Goal: Task Accomplishment & Management: Use online tool/utility

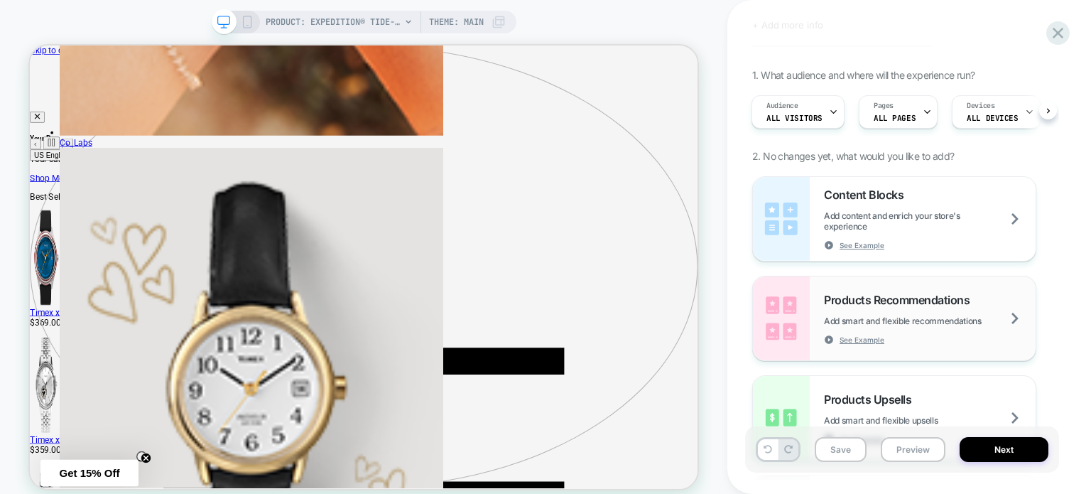
scroll to position [213, 0]
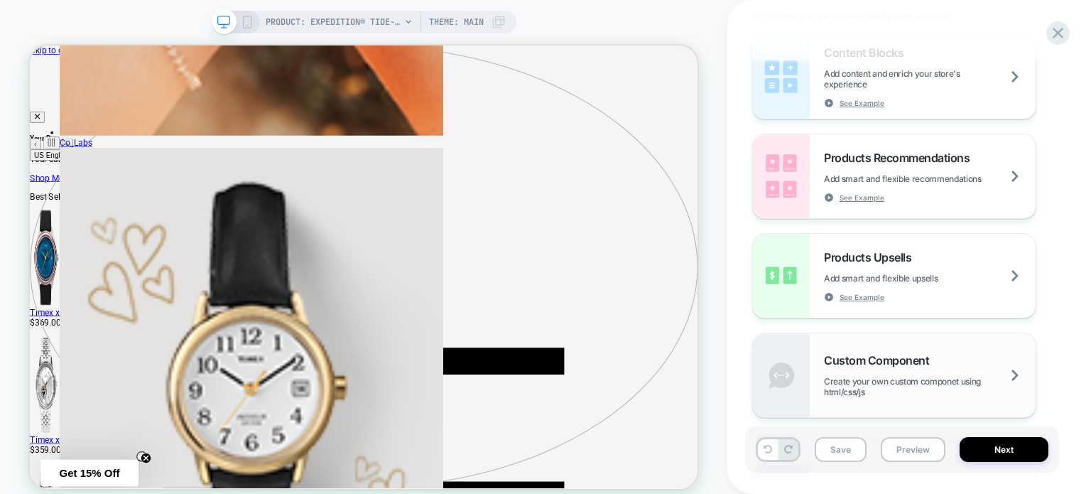
click at [874, 374] on div "Custom Component Create your own custom componet using html/css/js" at bounding box center [930, 375] width 212 height 44
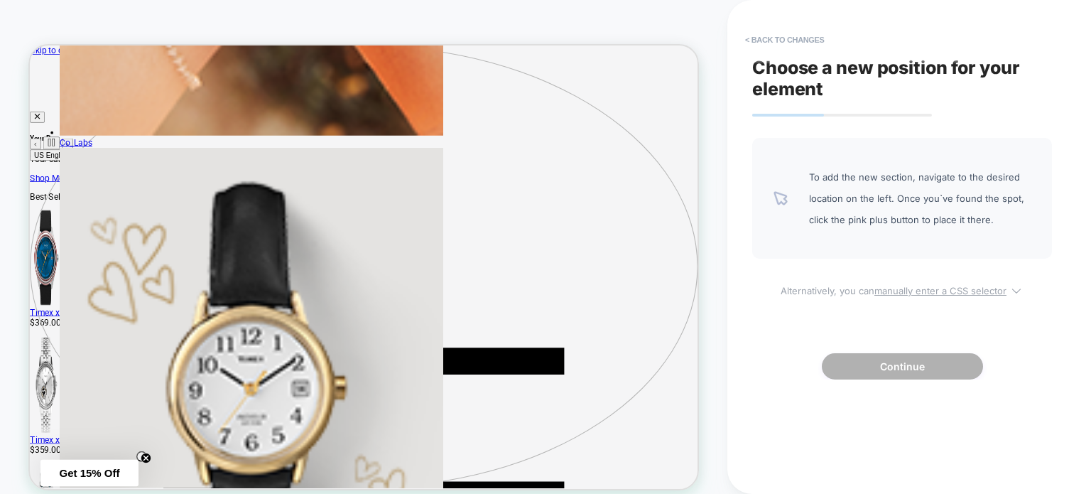
click at [956, 291] on u "manually enter a CSS selector" at bounding box center [941, 290] width 132 height 11
select select "*******"
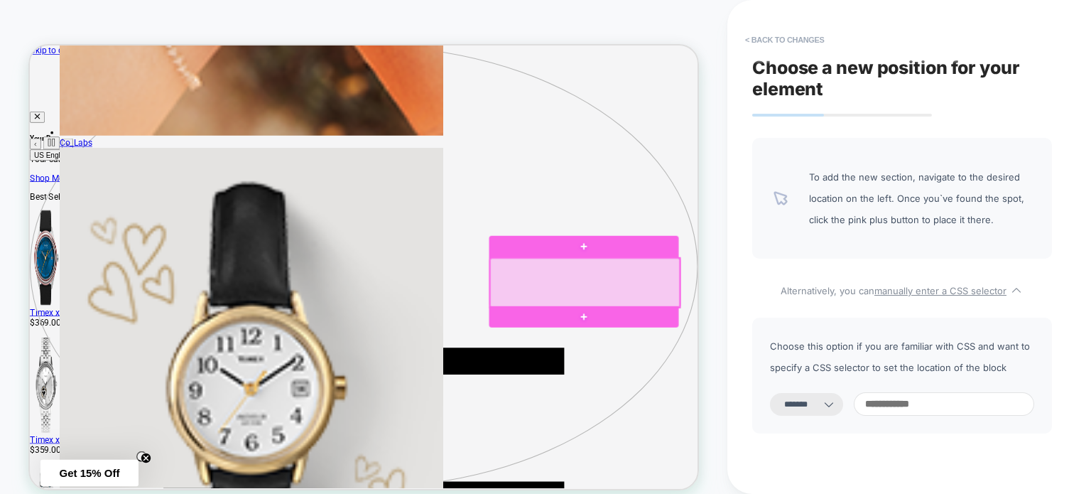
click at [755, 374] on div at bounding box center [771, 362] width 254 height 66
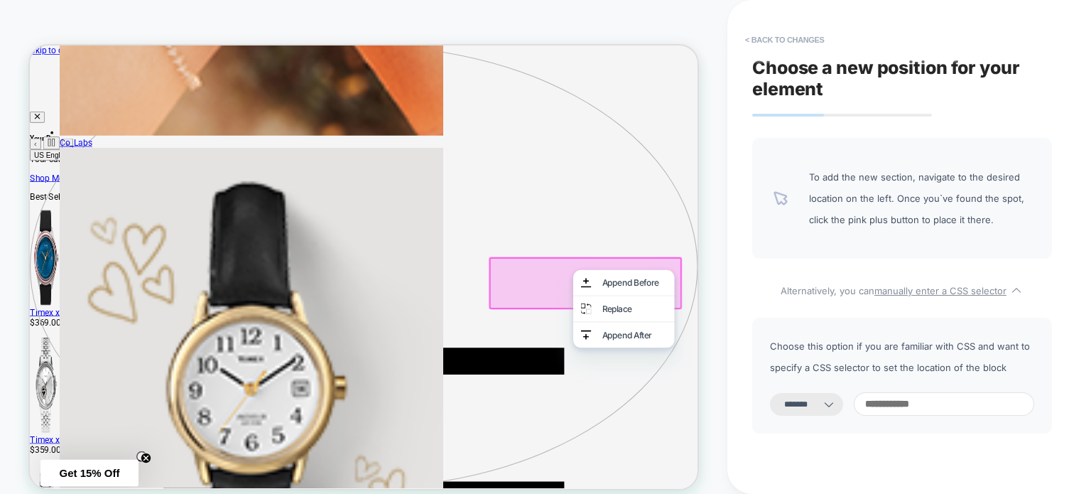
click at [674, 343] on div at bounding box center [769, 361] width 254 height 66
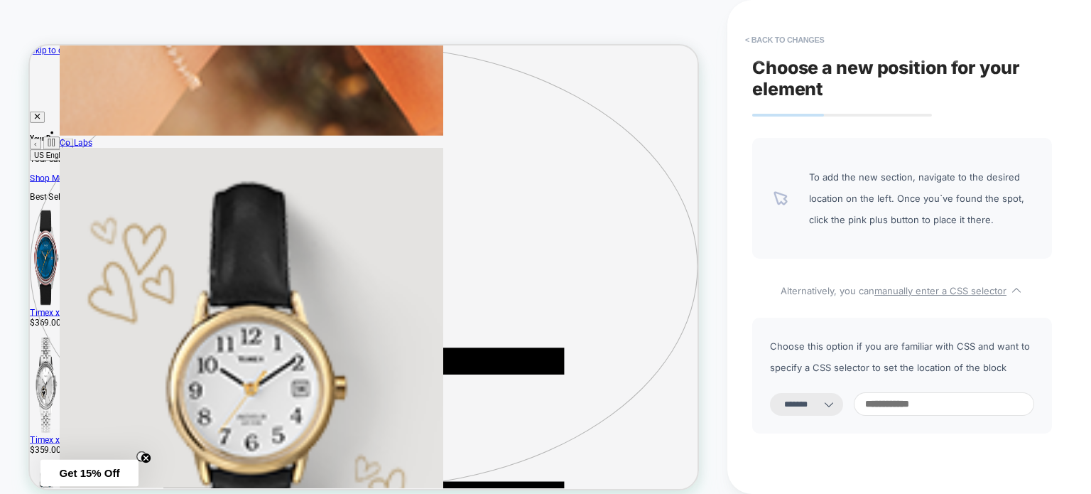
click at [937, 402] on input at bounding box center [944, 403] width 180 height 23
paste input "**********"
type input "**********"
select select "*********"
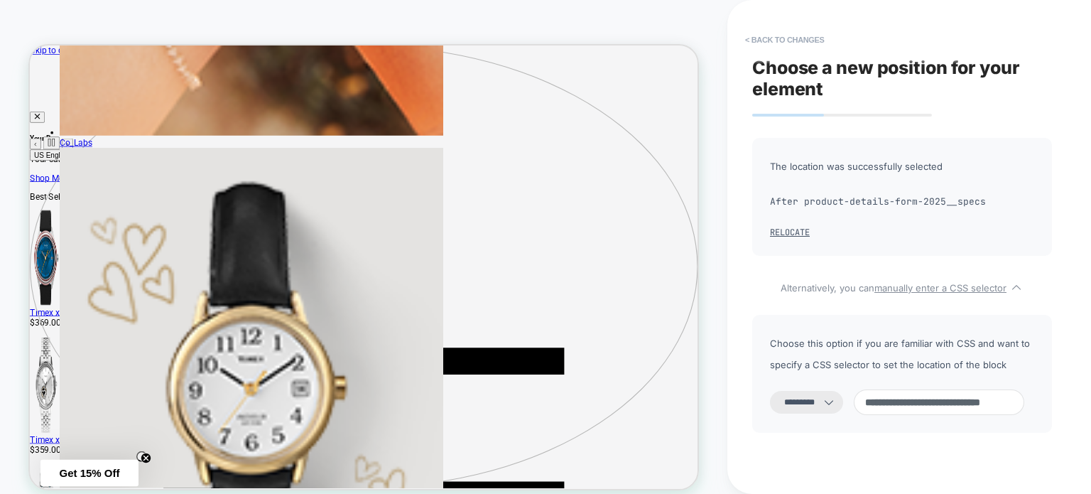
scroll to position [0, 0]
drag, startPoint x: 893, startPoint y: 404, endPoint x: 837, endPoint y: 409, distance: 56.4
click at [837, 409] on div "**********" at bounding box center [902, 402] width 264 height 26
click at [882, 405] on input "**********" at bounding box center [939, 402] width 171 height 26
type input "**********"
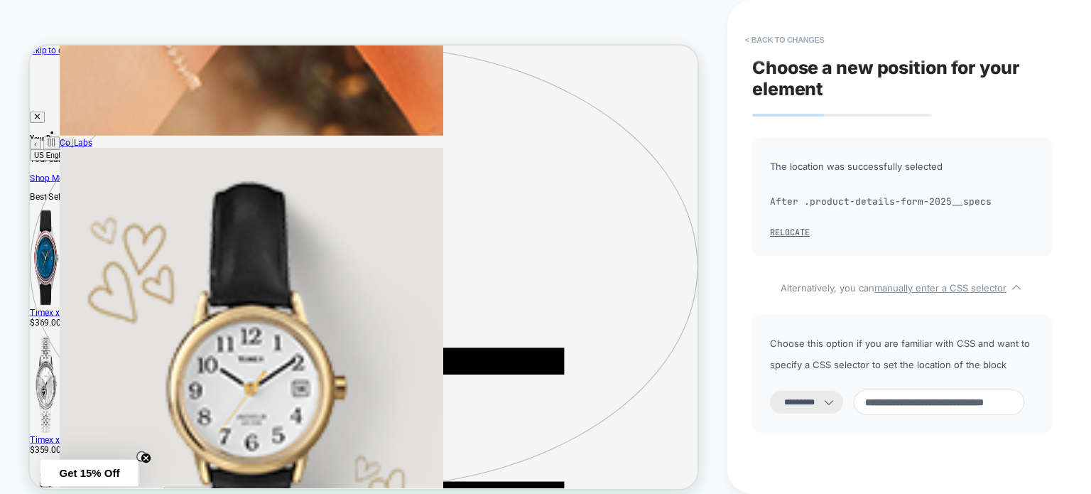
click at [833, 406] on select "**********" at bounding box center [806, 402] width 73 height 23
click at [892, 446] on div "**********" at bounding box center [902, 327] width 300 height 378
click at [787, 43] on button "< Back to changes" at bounding box center [785, 39] width 94 height 23
select select "*******"
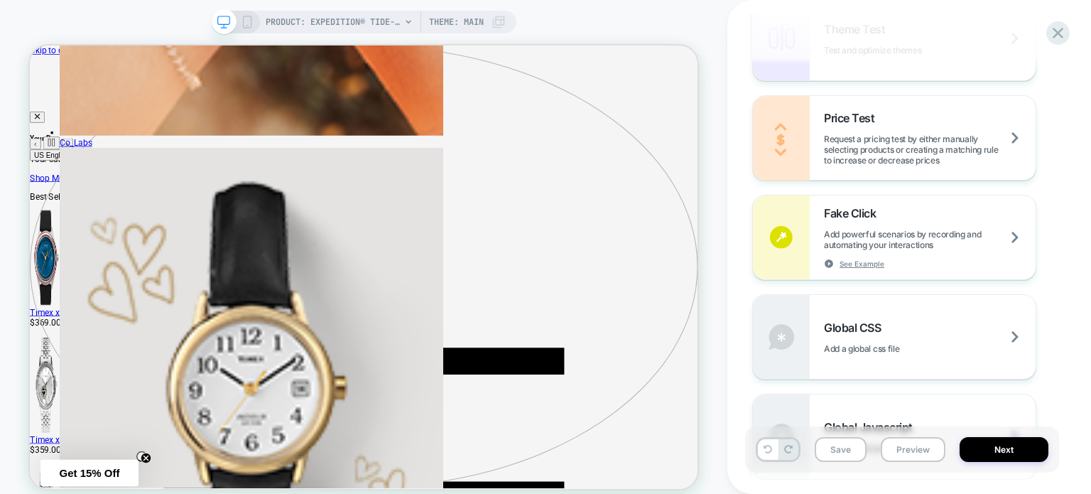
scroll to position [853, 0]
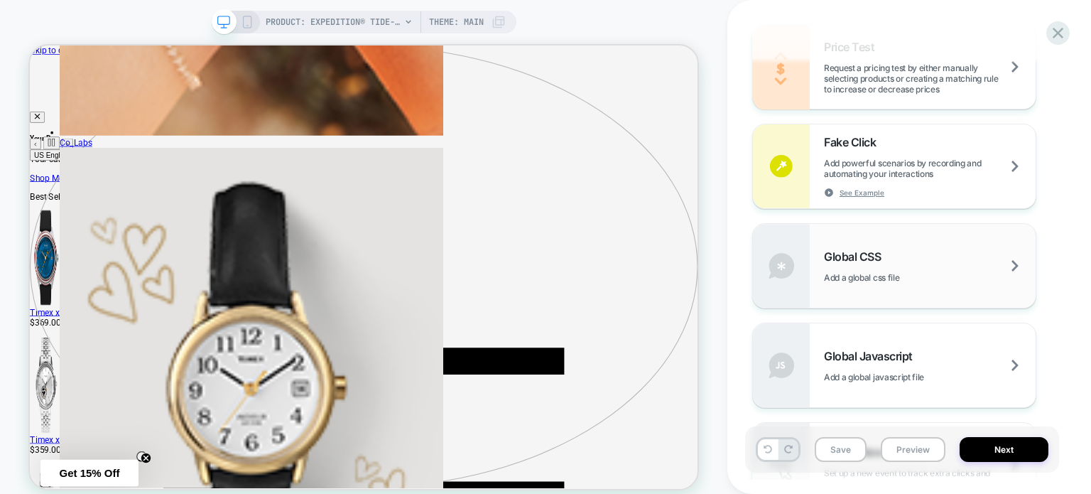
click at [947, 256] on div "Global CSS Add a global css file" at bounding box center [930, 265] width 212 height 33
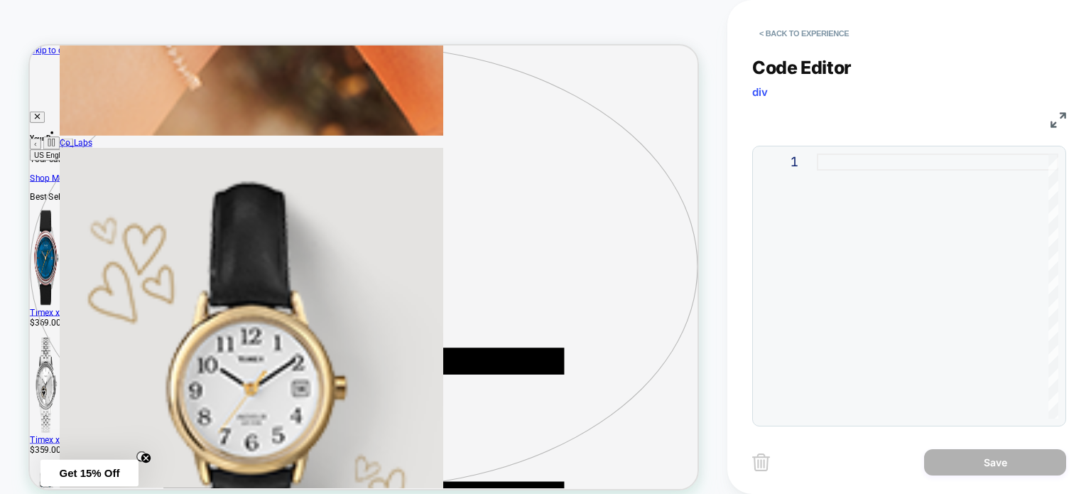
click at [833, 170] on div at bounding box center [938, 285] width 242 height 265
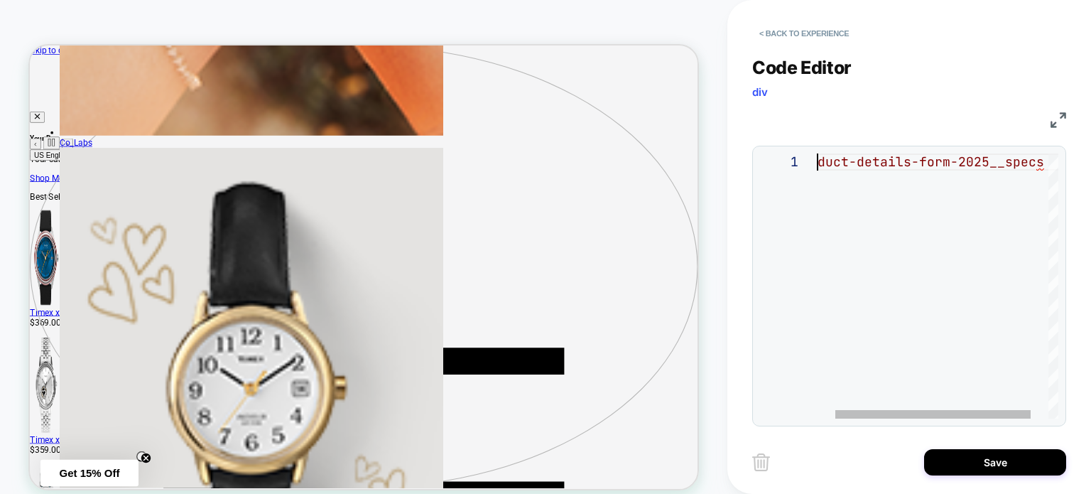
click at [819, 157] on div "product-details-form-2025__specs" at bounding box center [937, 285] width 286 height 265
drag, startPoint x: 822, startPoint y: 160, endPoint x: 776, endPoint y: 157, distance: 46.3
click at [794, 157] on div "product-details-form-2025__specs" at bounding box center [937, 285] width 286 height 265
drag, startPoint x: 821, startPoint y: 164, endPoint x: 827, endPoint y: 160, distance: 7.7
click at [820, 163] on div "uct-details-form-2025__specsprod" at bounding box center [935, 285] width 286 height 265
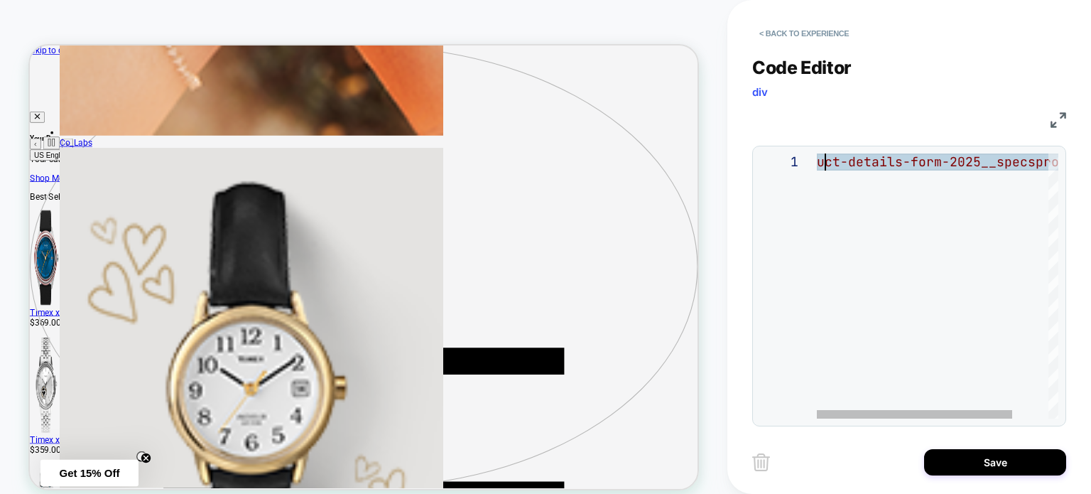
click at [840, 161] on div "uct-details-form-2025__specsprod" at bounding box center [960, 285] width 286 height 265
drag, startPoint x: 810, startPoint y: 147, endPoint x: 744, endPoint y: 141, distance: 66.3
click at [817, 153] on div "uct-details-form-2025__specsprod" at bounding box center [960, 285] width 286 height 265
drag, startPoint x: 823, startPoint y: 163, endPoint x: 776, endPoint y: 157, distance: 47.3
click at [817, 157] on div "product-details-form-2025__specsdetails-form-2025_ _specsprod" at bounding box center [1067, 285] width 501 height 265
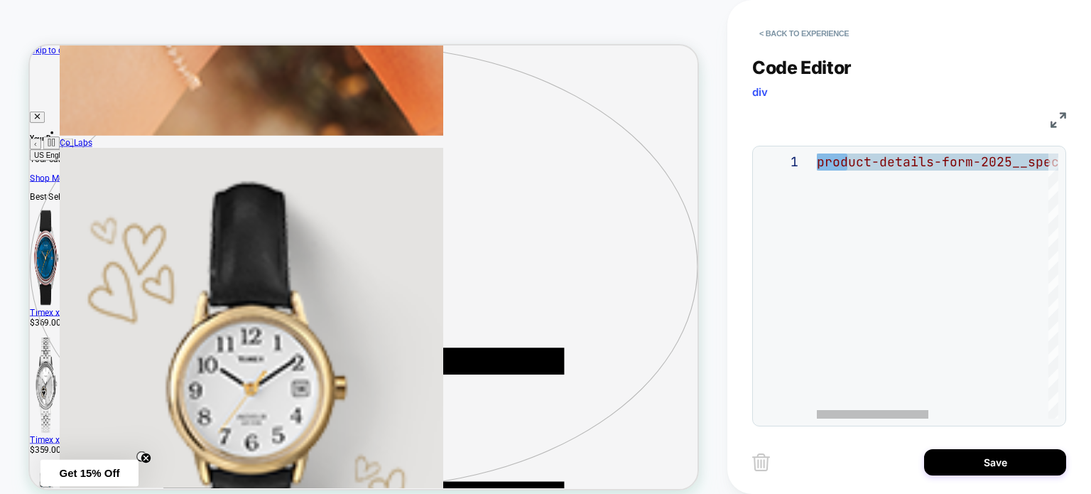
click at [824, 162] on div "product-details-form-2025__specsdetails-form-2025_ _specsprod" at bounding box center [1067, 285] width 501 height 265
click at [819, 163] on div "product-details-form-2025__specsdetails-form-2025_ _specsprod" at bounding box center [1067, 285] width 501 height 265
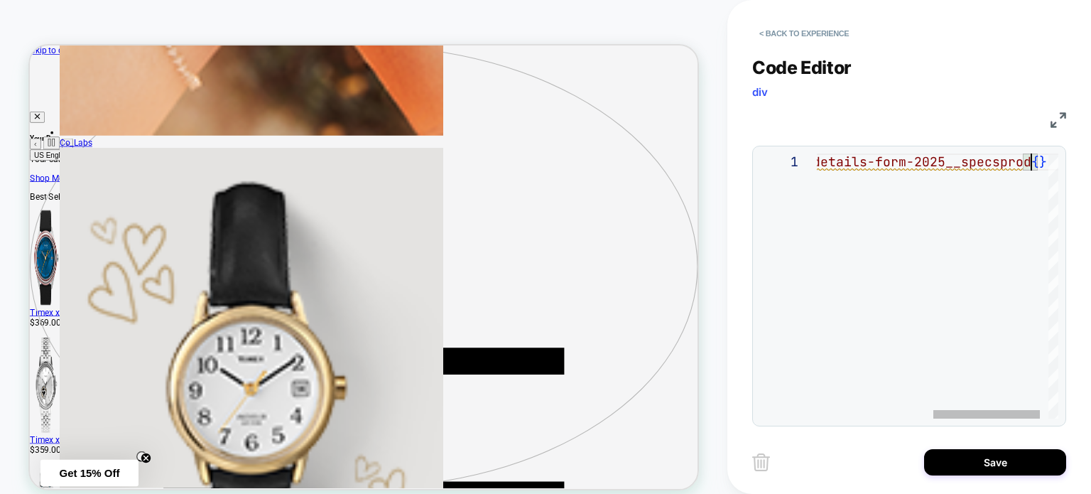
scroll to position [16, 29]
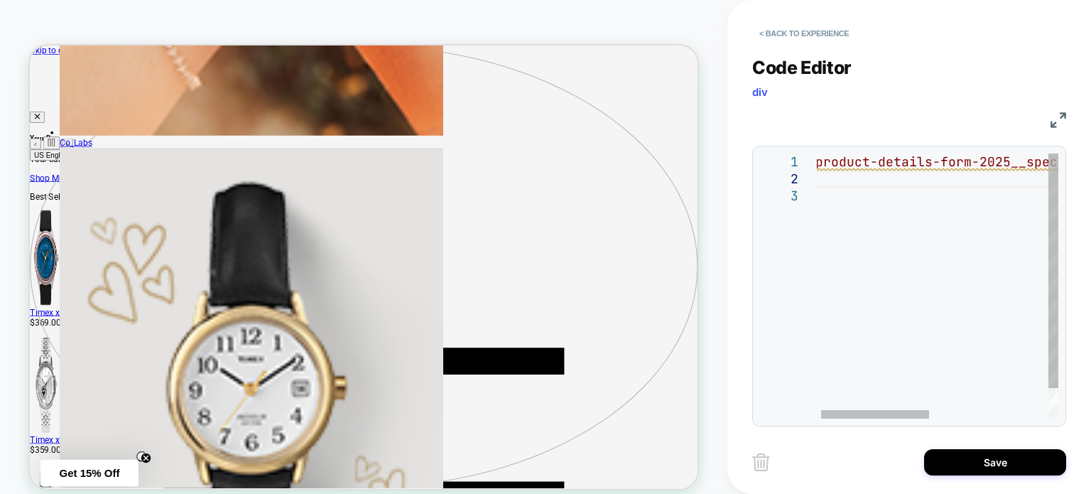
drag, startPoint x: 829, startPoint y: 181, endPoint x: 839, endPoint y: 184, distance: 10.3
click at [829, 181] on div ".product-details-form-2025__specsdetails-form-2025 __specsprod { }" at bounding box center [1066, 302] width 517 height 299
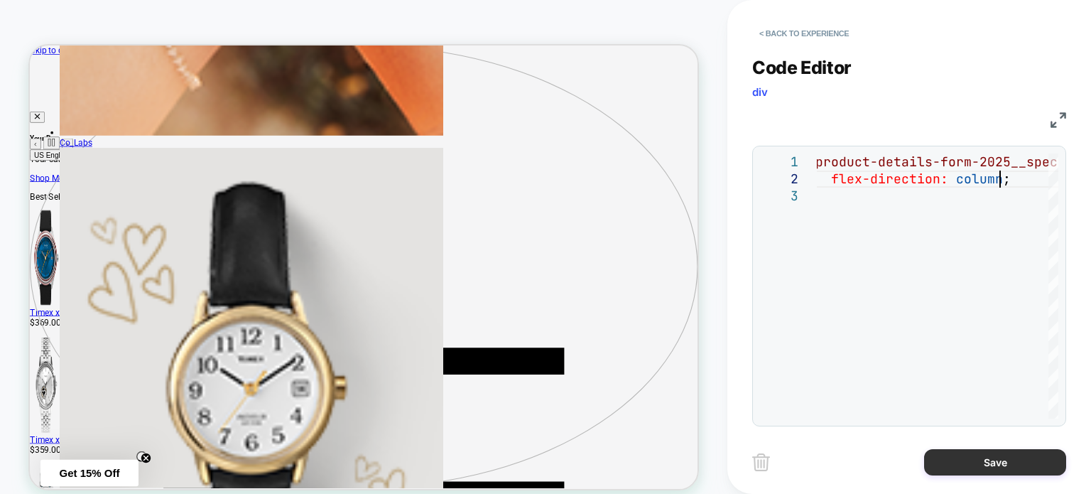
type textarea "**********"
click at [993, 463] on button "Save" at bounding box center [995, 462] width 142 height 26
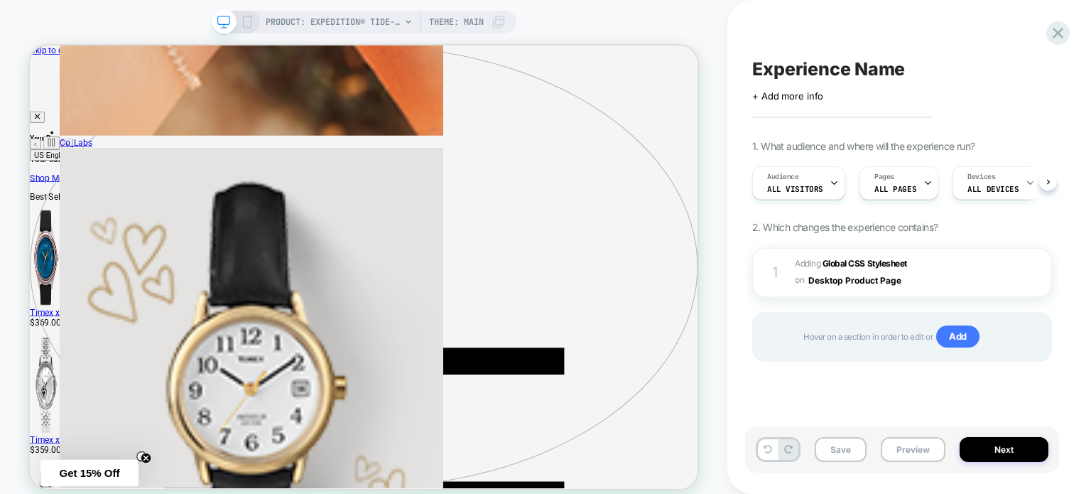
click at [975, 215] on div "1. What audience and where will the experience run? Audience All Visitors Pages…" at bounding box center [902, 268] width 300 height 257
click at [868, 70] on span "Experience Name" at bounding box center [828, 68] width 153 height 21
type textarea "**********"
click at [824, 70] on textarea "**********" at bounding box center [879, 68] width 254 height 21
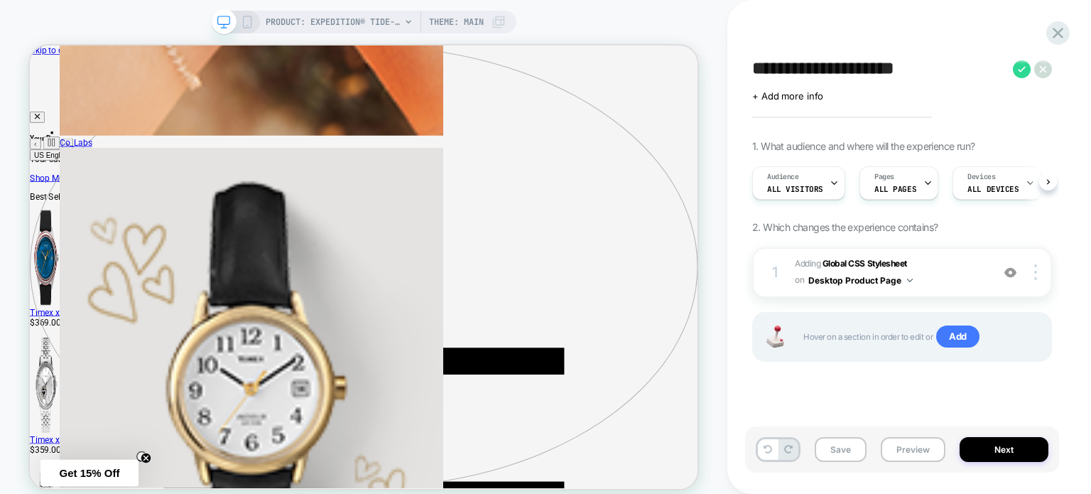
click at [784, 65] on textarea "**********" at bounding box center [879, 68] width 254 height 21
drag, startPoint x: 1015, startPoint y: 70, endPoint x: 977, endPoint y: 443, distance: 374.9
click at [1015, 70] on icon at bounding box center [1022, 69] width 18 height 18
click at [848, 458] on button "Save" at bounding box center [841, 449] width 52 height 25
click at [1058, 33] on icon at bounding box center [1058, 33] width 11 height 11
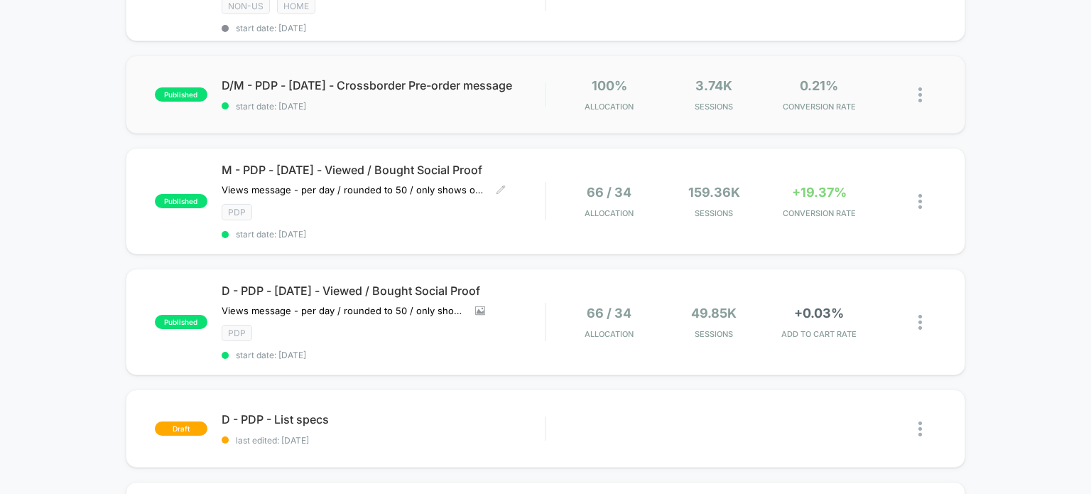
scroll to position [426, 0]
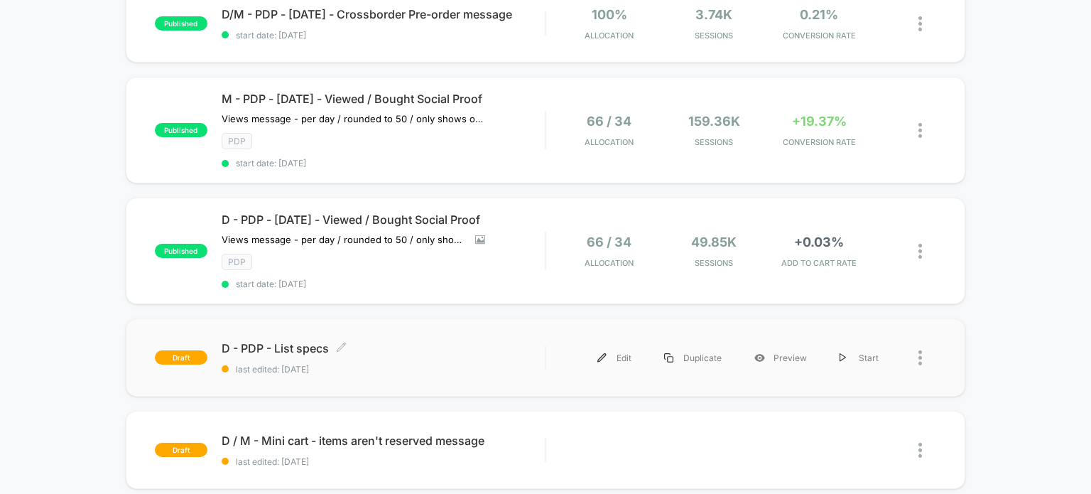
click at [287, 341] on span "D - PDP - List specs Click to edit experience details" at bounding box center [384, 348] width 324 height 14
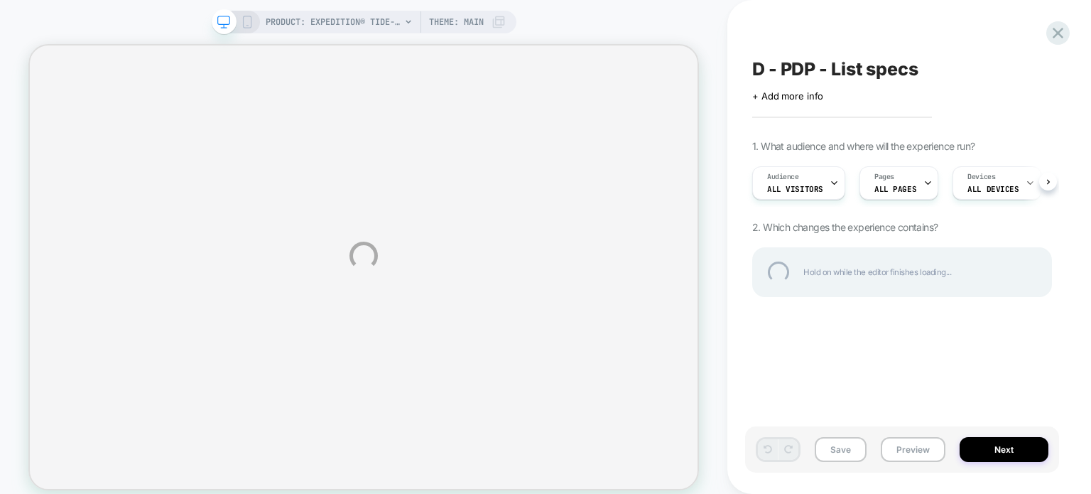
click at [800, 56] on div "PRODUCT: Expedition® Tide-Temp-Compass 45mm Silicone Strap Watch [tw2y14400] PR…" at bounding box center [545, 256] width 1091 height 512
click at [810, 64] on div "D - PDP - List specs" at bounding box center [902, 68] width 300 height 21
click at [830, 69] on textarea "**********" at bounding box center [879, 68] width 254 height 21
click at [821, 68] on textarea "**********" at bounding box center [879, 68] width 254 height 21
type textarea "**********"
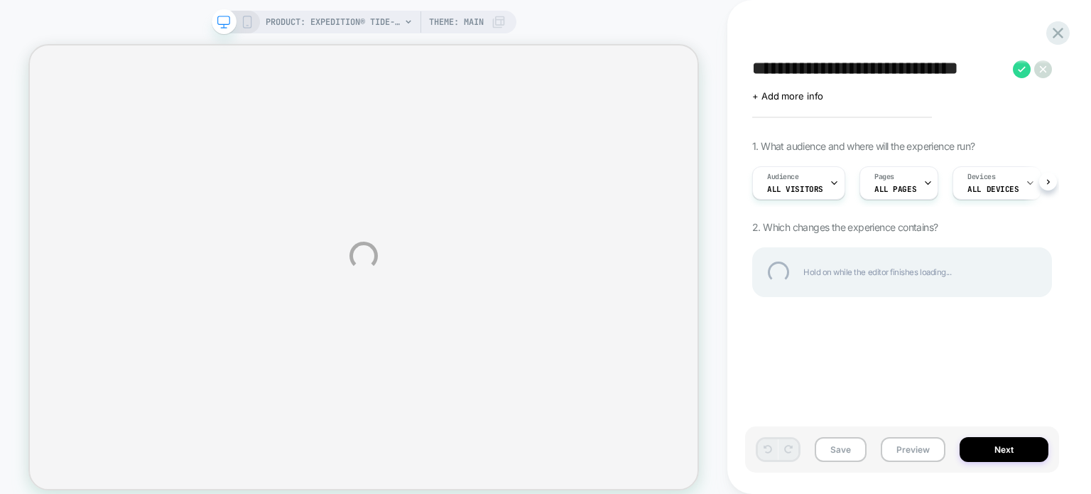
click at [1021, 70] on icon at bounding box center [1022, 69] width 8 height 6
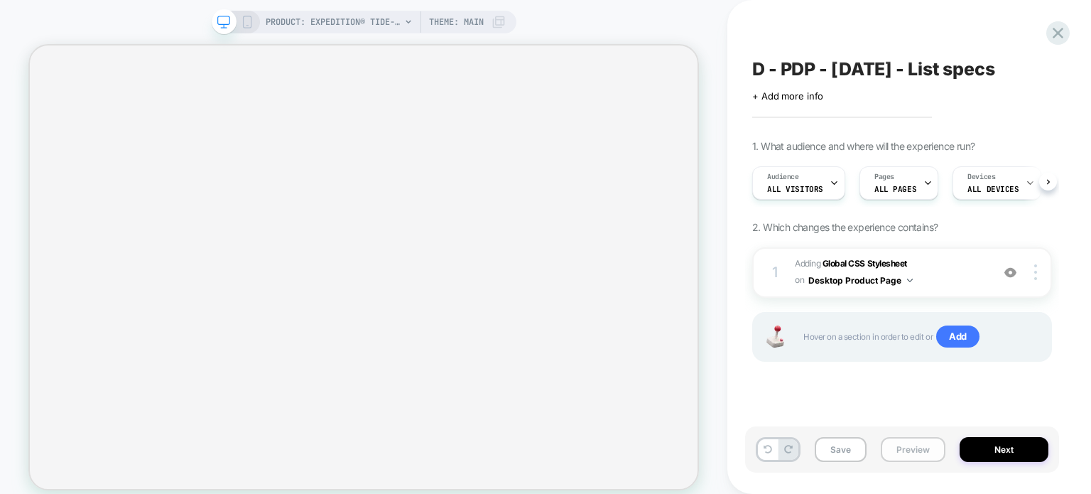
click at [841, 451] on button "Save" at bounding box center [841, 449] width 52 height 25
click at [832, 445] on button "Save" at bounding box center [841, 449] width 52 height 25
click at [1057, 33] on icon at bounding box center [1058, 33] width 11 height 11
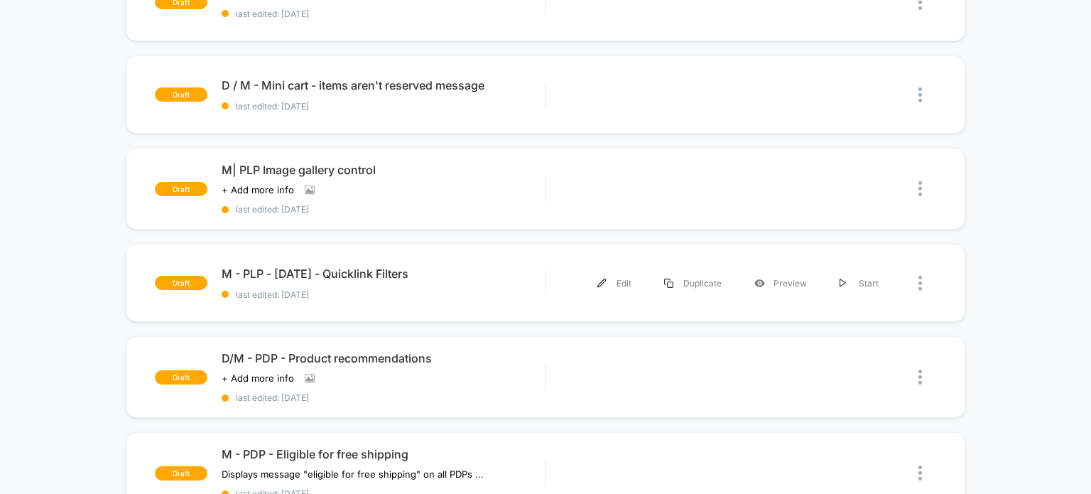
scroll to position [853, 0]
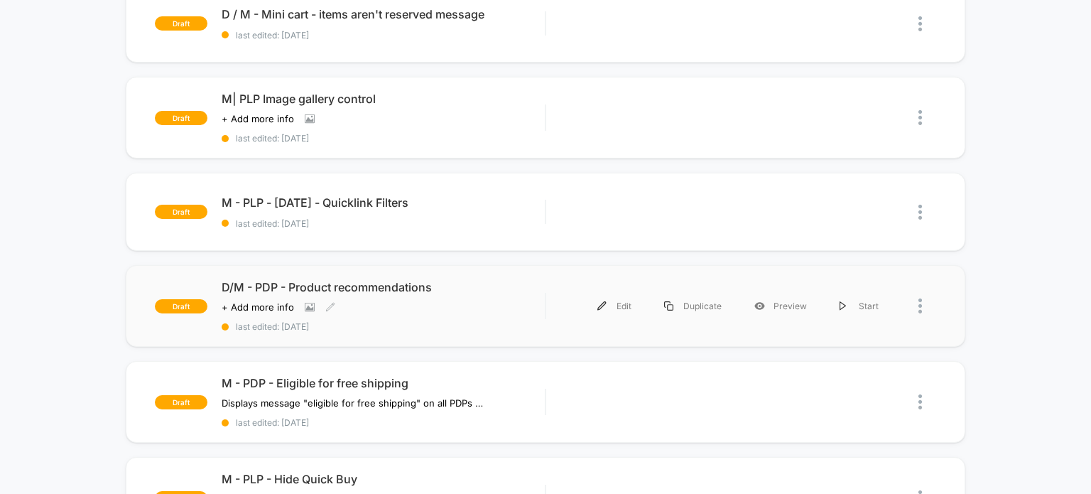
click at [458, 289] on div "D/M - PDP - Product recommendations Click to view images Click to edit experien…" at bounding box center [384, 306] width 324 height 52
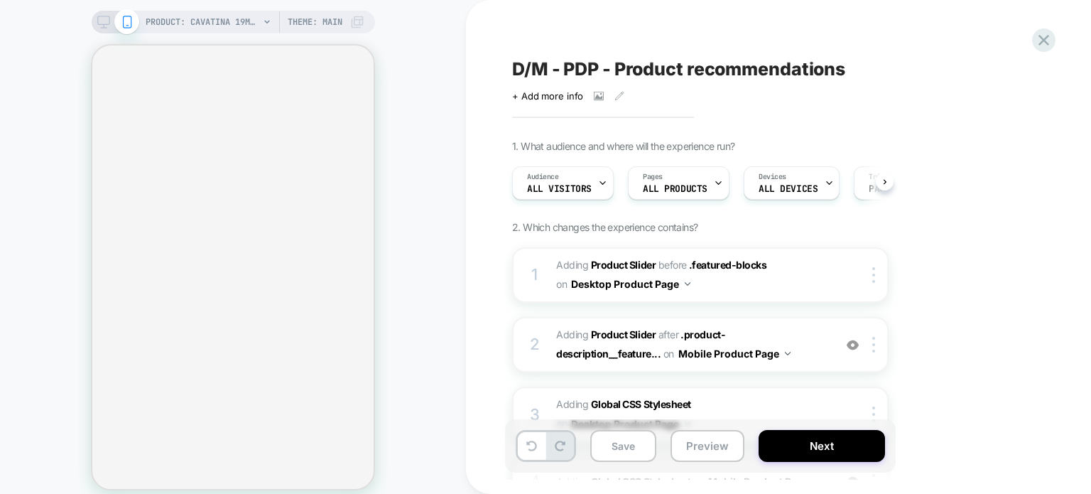
scroll to position [244, 0]
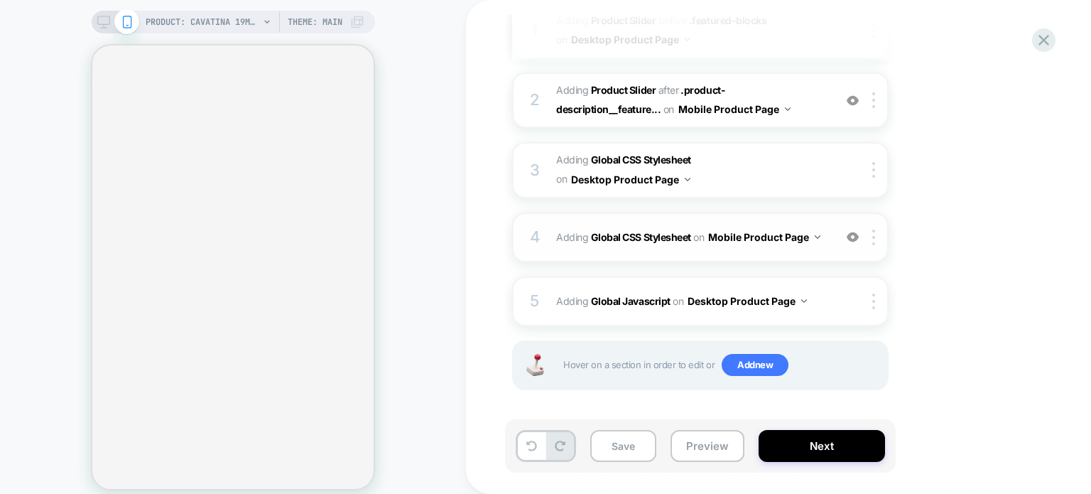
click at [634, 243] on span "Adding Global CSS Stylesheet on Mobile Product Page" at bounding box center [691, 237] width 271 height 21
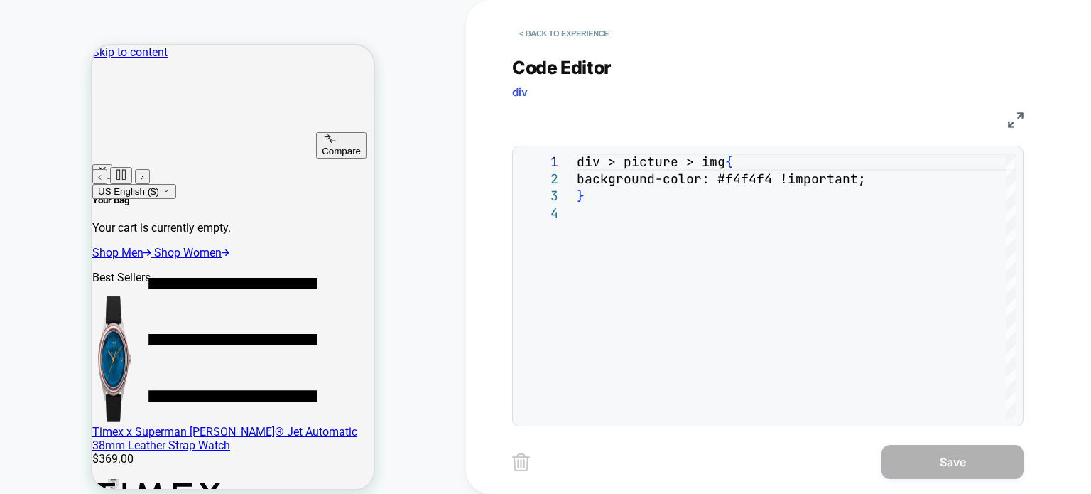
scroll to position [0, 0]
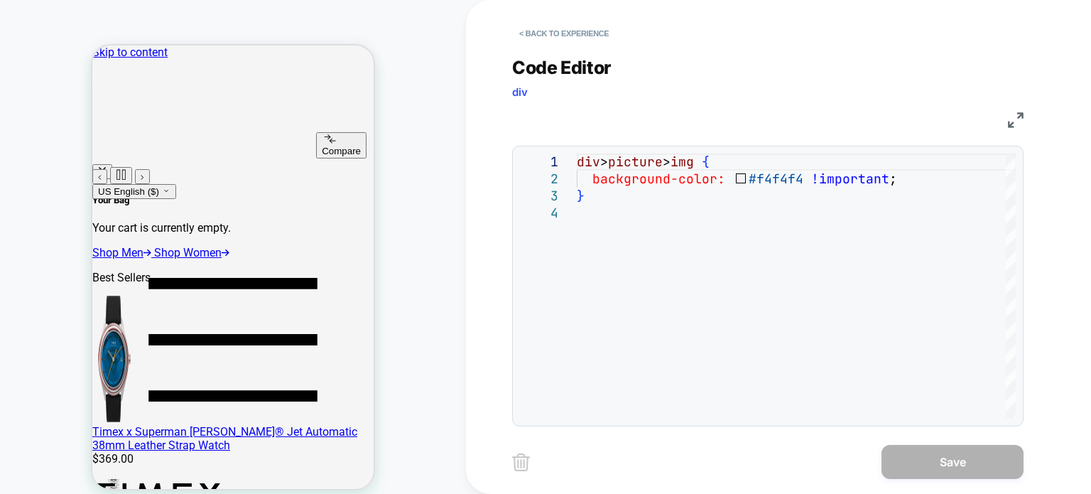
drag, startPoint x: 495, startPoint y: 119, endPoint x: 509, endPoint y: 105, distance: 19.1
click at [495, 119] on div "**********" at bounding box center [778, 247] width 625 height 494
click at [563, 35] on button "< Back to experience" at bounding box center [564, 33] width 104 height 23
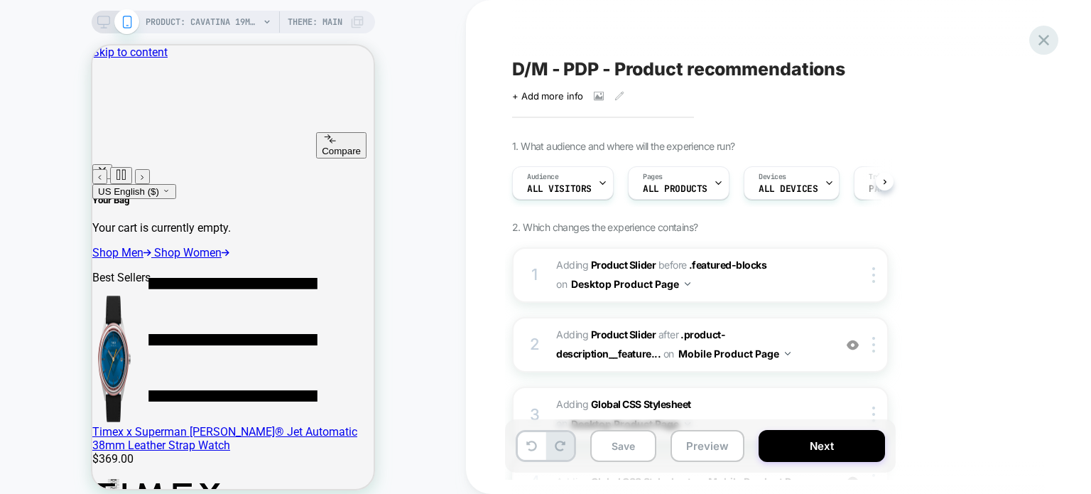
click at [1042, 39] on icon at bounding box center [1043, 40] width 19 height 19
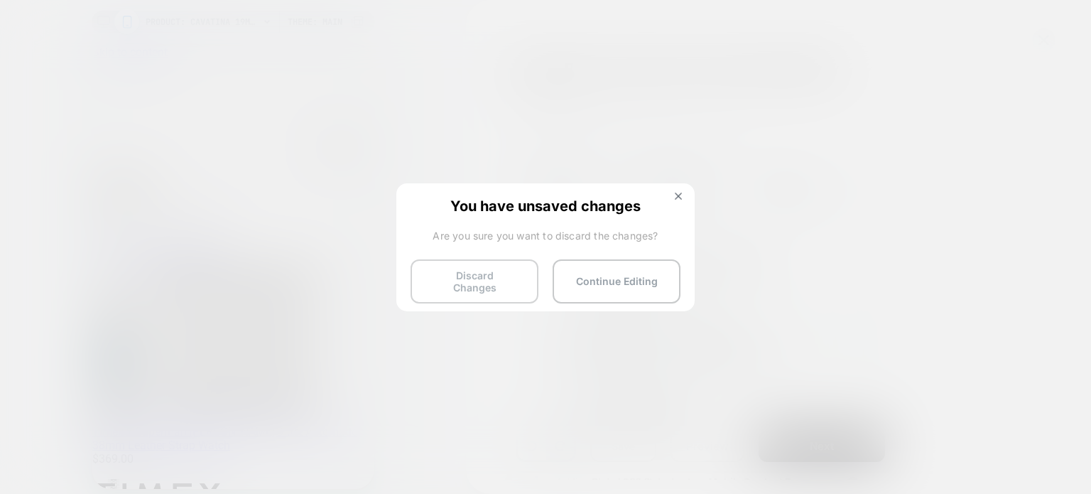
click at [499, 279] on button "Discard Changes" at bounding box center [475, 281] width 128 height 44
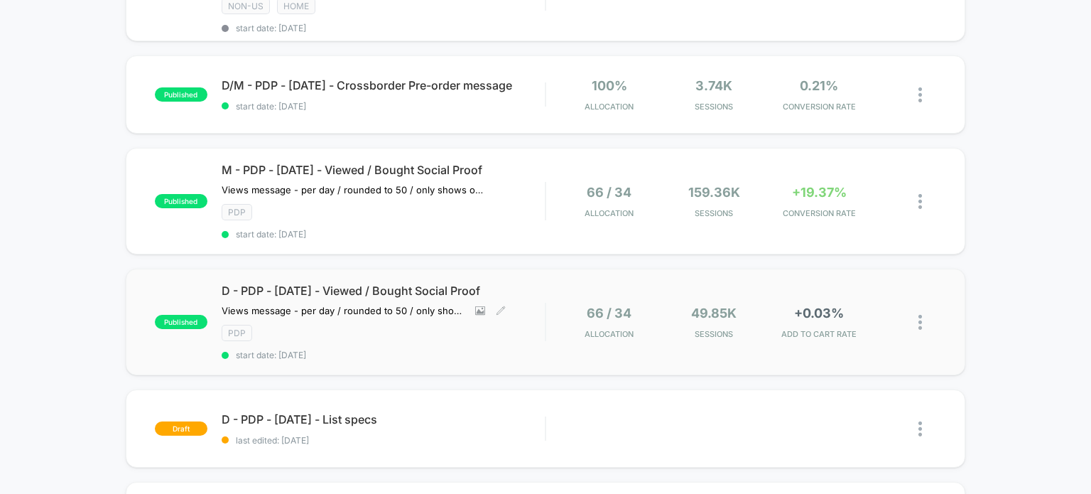
scroll to position [426, 0]
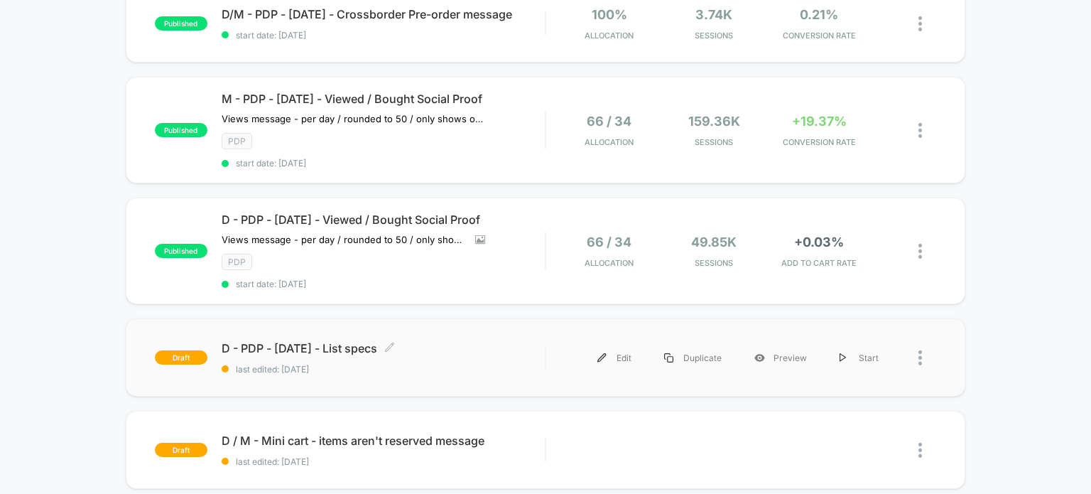
click at [494, 341] on div "D - PDP - [DATE] - List specs Click to edit experience details Click to edit ex…" at bounding box center [384, 357] width 324 height 33
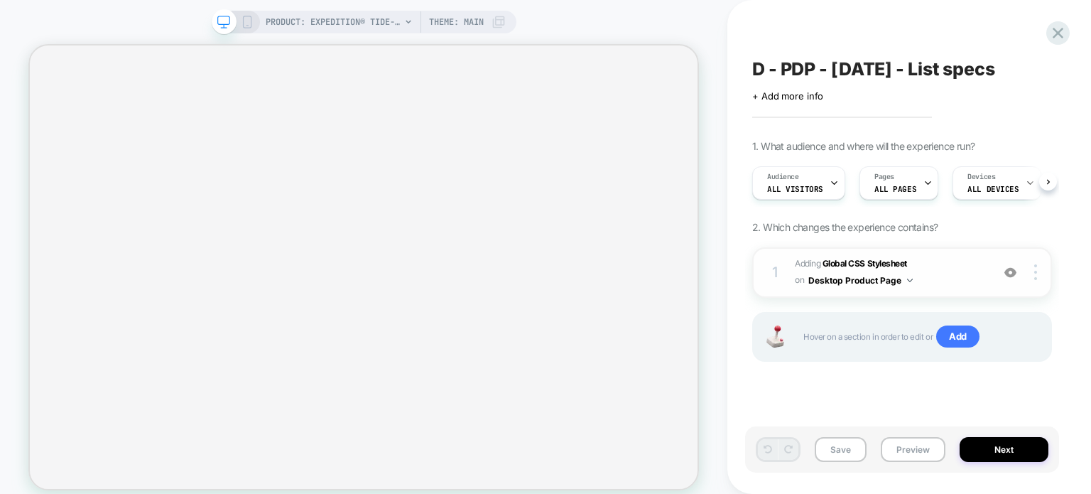
click at [940, 268] on span "Adding Global CSS Stylesheet on Desktop Product Page" at bounding box center [890, 272] width 190 height 33
click at [862, 277] on button "Desktop Product Page" at bounding box center [861, 280] width 104 height 18
click at [918, 266] on span "Adding Global CSS Stylesheet on Desktop Product Page" at bounding box center [890, 272] width 190 height 33
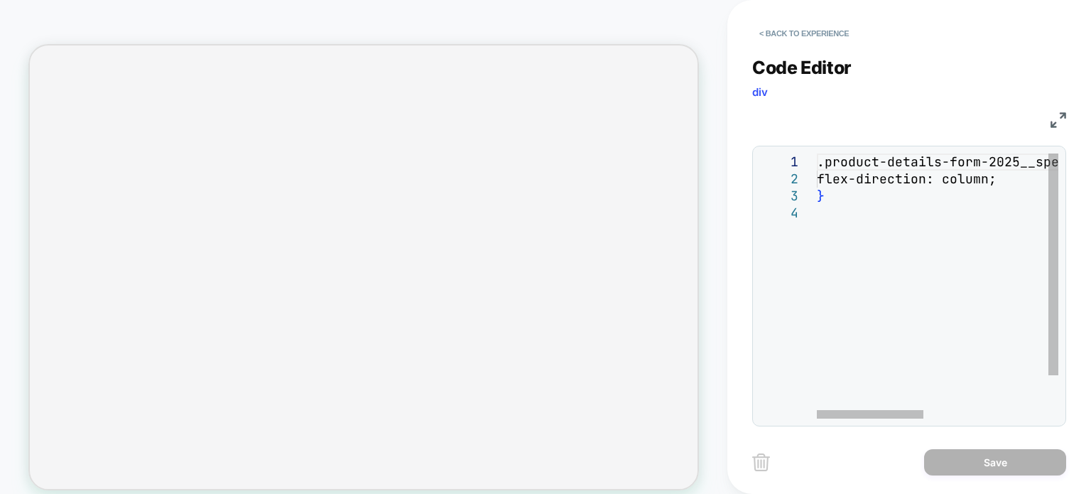
click at [821, 161] on div ".product-details-form-2025__specsdetails-form-2025 __specsprod { flex-direction…" at bounding box center [1079, 311] width 524 height 316
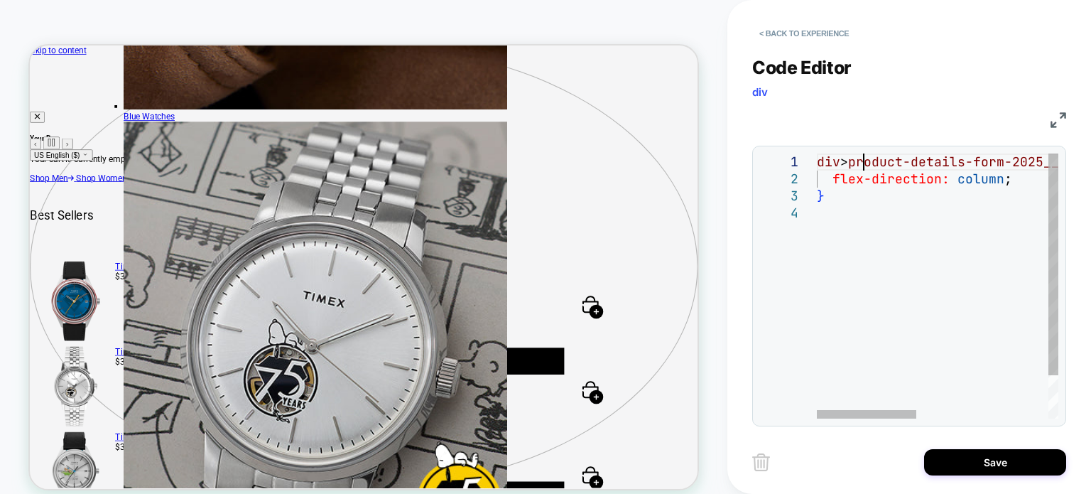
click at [1015, 175] on div "div > product-details-form-2025__specsdetails-form-2025_ _specsprod { flex-dire…" at bounding box center [1098, 311] width 562 height 316
click at [995, 238] on div "div > product-details-form-2025__specsdetails-form-2025_ _specsprod { flex-dire…" at bounding box center [1098, 319] width 562 height 333
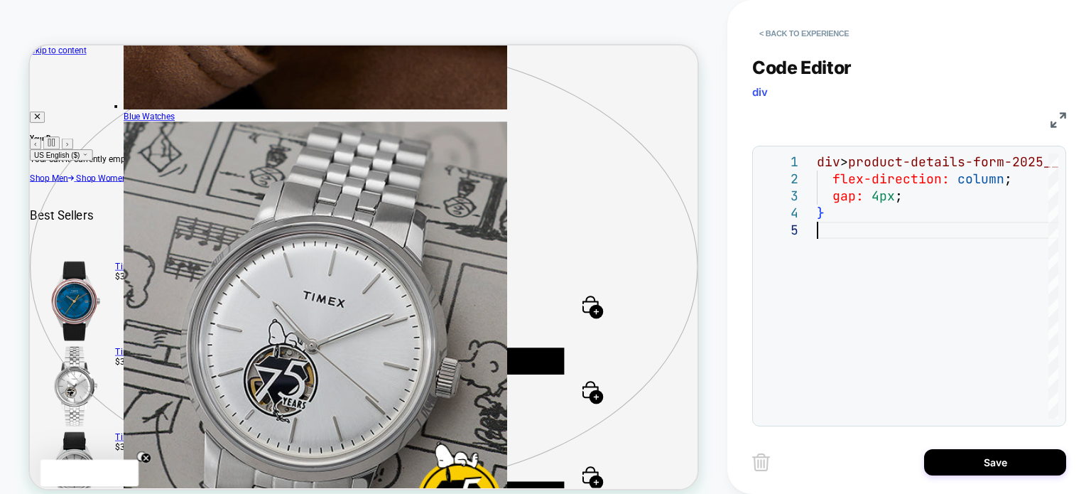
click at [921, 229] on div "div > product-details-form-2025__specsdetails-form-2025_ _specsprod { flex-dire…" at bounding box center [1098, 319] width 562 height 333
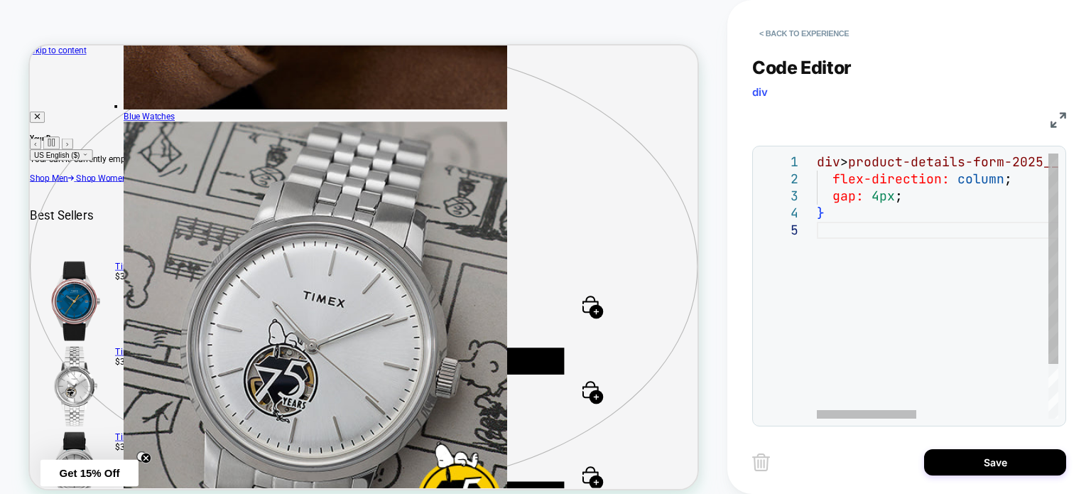
scroll to position [0, 0]
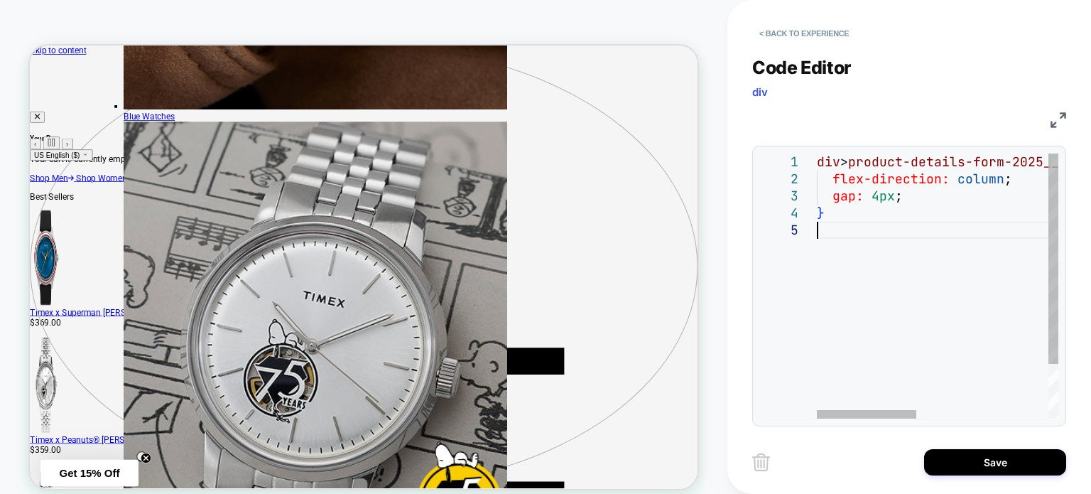
click at [916, 207] on div "div > product-details-form-2025__specsdetails-form-2025_ _specsprod { flex-dire…" at bounding box center [1098, 319] width 562 height 333
click at [915, 198] on div "div > product-details-form-2025__specsdetails-form-2025_ _specsprod { flex-dire…" at bounding box center [1098, 319] width 562 height 333
click at [1000, 185] on div "div > product-details-form-2025__specsdetails-form-2025_ _specsprod { flex-dire…" at bounding box center [1098, 319] width 562 height 333
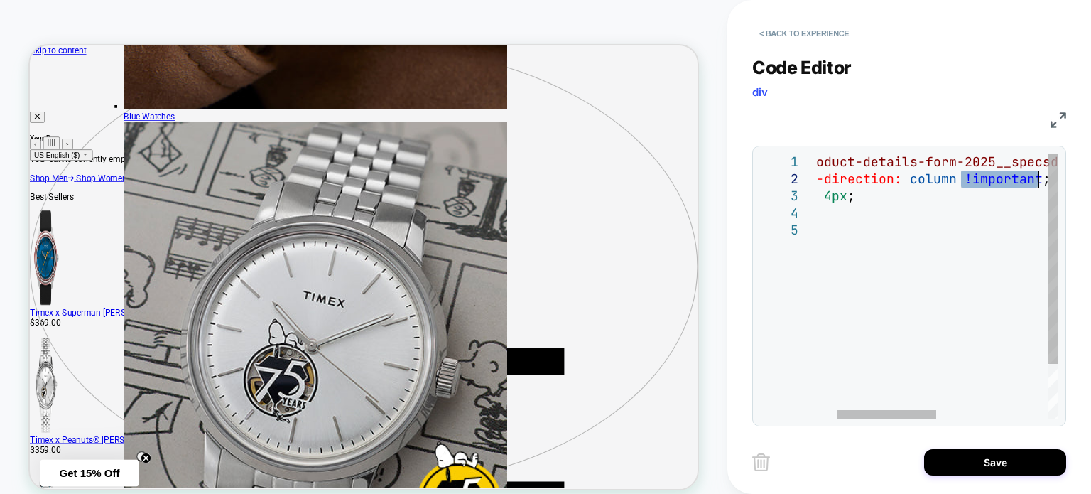
drag, startPoint x: 958, startPoint y: 178, endPoint x: 1039, endPoint y: 175, distance: 80.3
click at [1039, 175] on div "div > product-details-form-2025__specsdetails-form-2025_ _specsprod { flex-dire…" at bounding box center [1050, 319] width 562 height 333
click at [846, 197] on div "div > product-details-form-2025__specsdetails-form-2025_ _specsprod { flex-dire…" at bounding box center [1050, 319] width 562 height 333
click at [850, 200] on div "div > product-details-form-2025__specsdetails-form-2025_ _specsprod { flex-dire…" at bounding box center [1050, 319] width 562 height 333
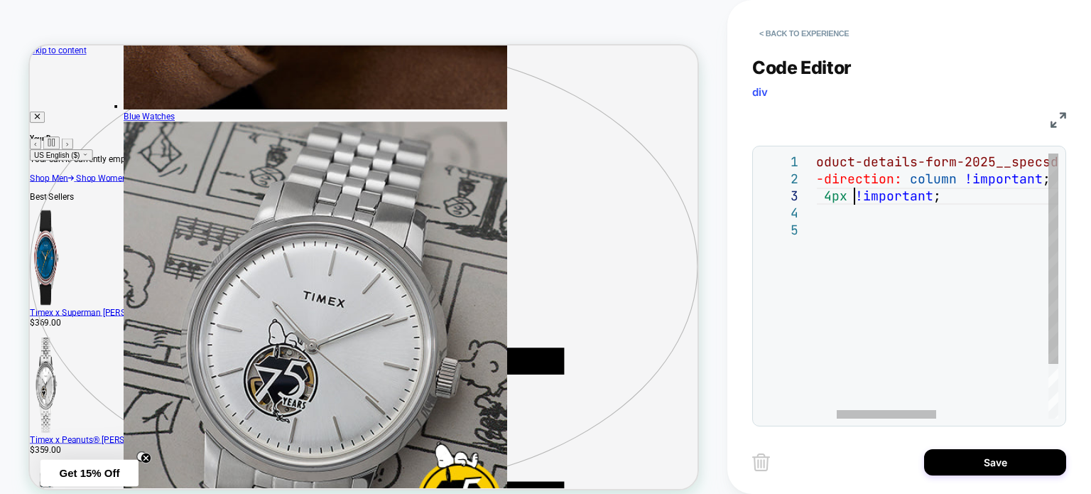
click at [864, 275] on div "div > product-details-form-2025__specsdetails-form-2025_ _specsprod { flex-dire…" at bounding box center [1050, 319] width 562 height 333
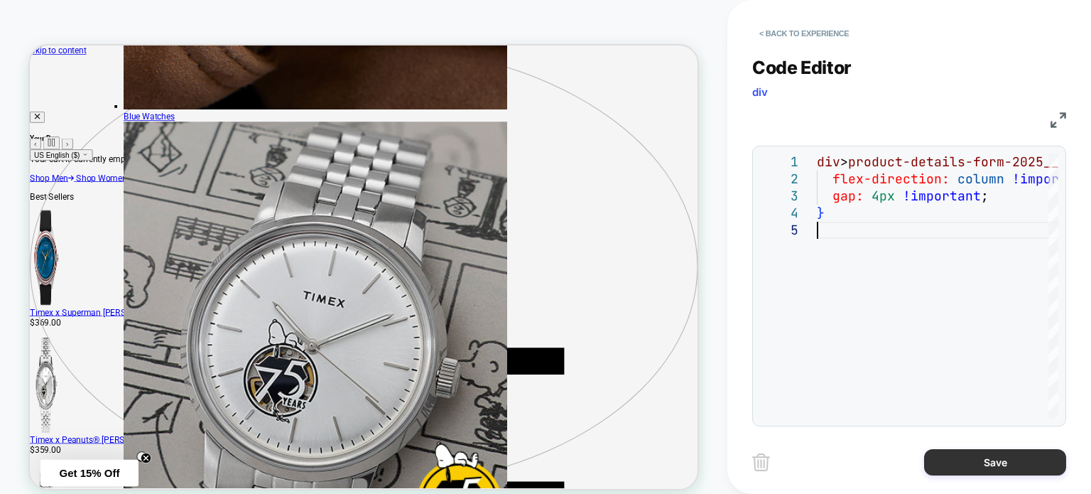
type textarea "**********"
click at [956, 463] on button "Save" at bounding box center [995, 462] width 142 height 26
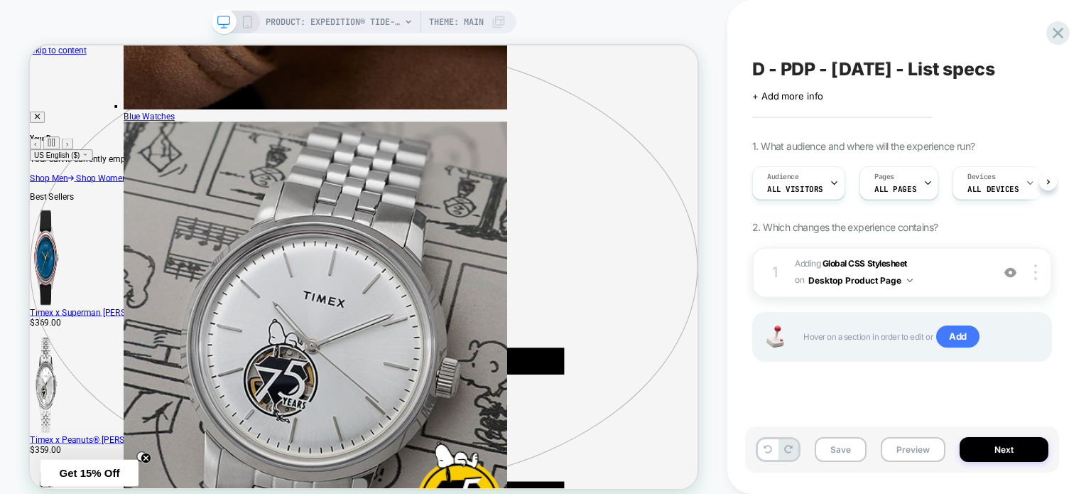
scroll to position [0, 0]
click at [935, 258] on span "Adding Global CSS Stylesheet on Desktop Product Page" at bounding box center [890, 272] width 190 height 33
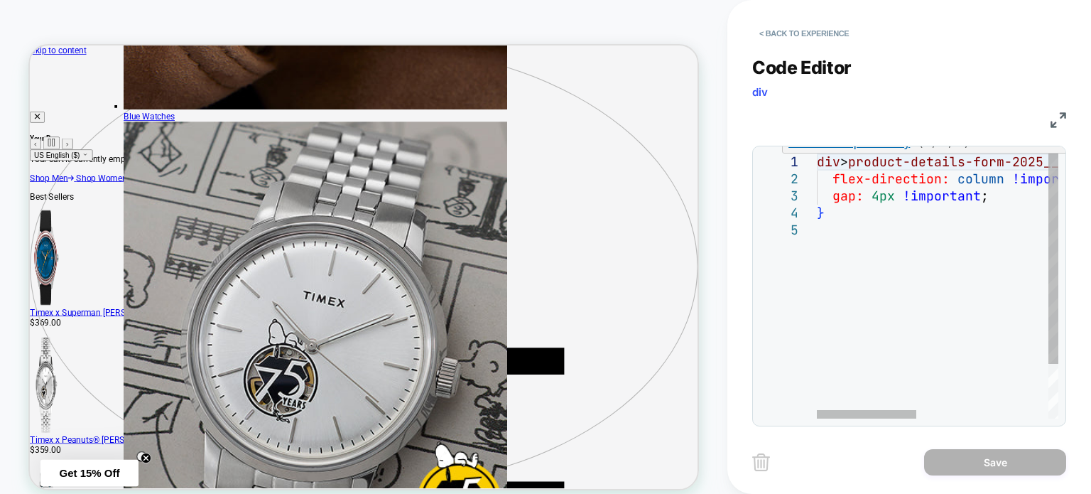
click at [858, 165] on div "div > product-details-form-2025__specsdetails-form-2025_ _specsprod { flex-dire…" at bounding box center [1098, 319] width 562 height 333
click at [873, 249] on div "div > product-details-form-2025__specsdetails-form-2025_ _specsprod { flex-dire…" at bounding box center [1098, 319] width 562 height 333
click at [862, 160] on div "div > product-details-form-2025__specsdetails-form-2025_ _specsprod { flex-dire…" at bounding box center [1098, 319] width 562 height 333
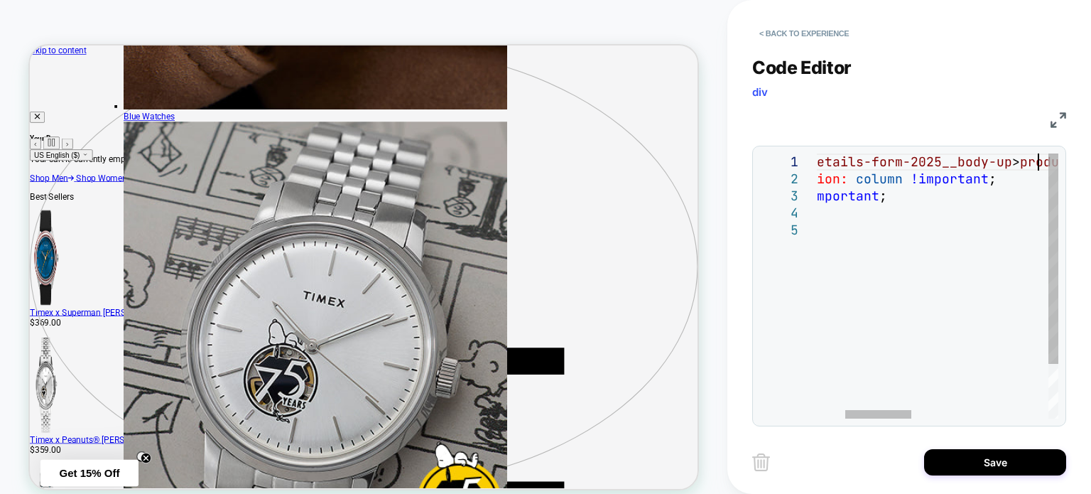
scroll to position [0, 330]
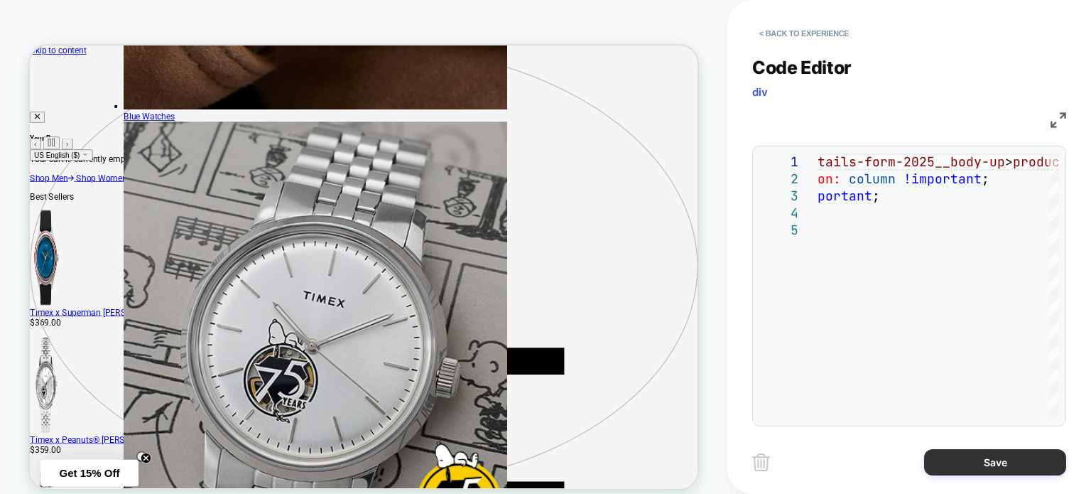
type textarea "**********"
click at [972, 465] on button "Save" at bounding box center [995, 462] width 142 height 26
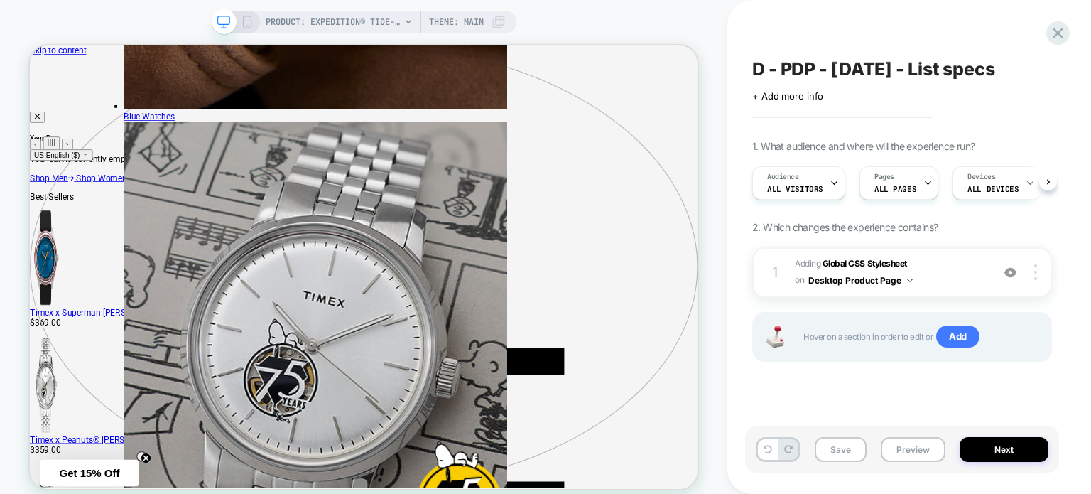
scroll to position [0, 0]
click at [935, 264] on span "Adding Global CSS Stylesheet on Desktop Product Page" at bounding box center [890, 272] width 190 height 33
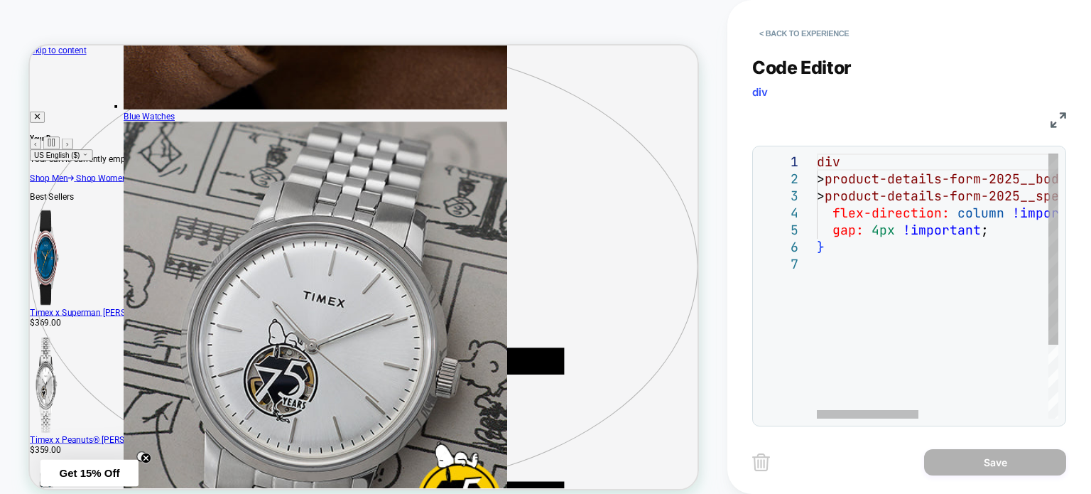
click at [886, 176] on div "div > product-details-form-2025__body-up > product-details-form-2025__specsdeta…" at bounding box center [1090, 336] width 547 height 367
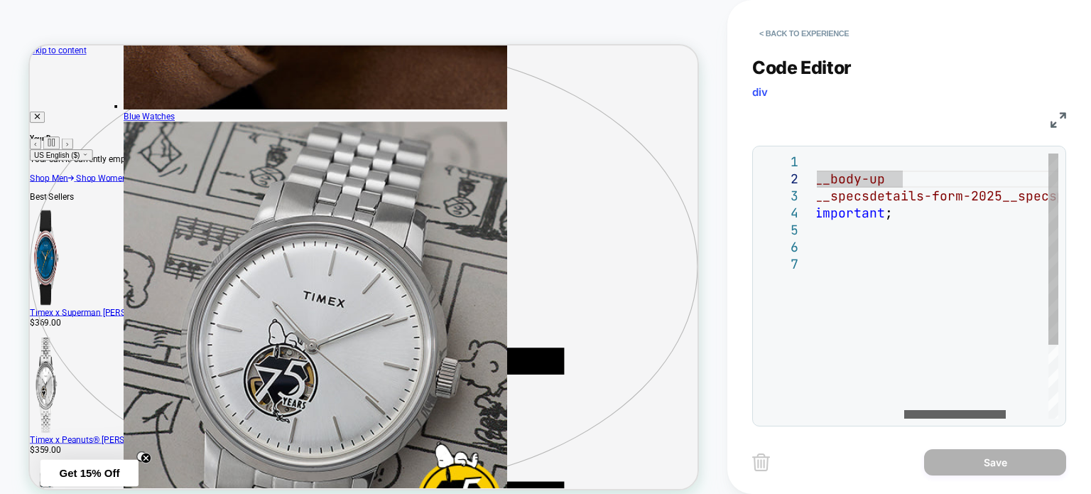
click at [956, 410] on div at bounding box center [955, 414] width 102 height 9
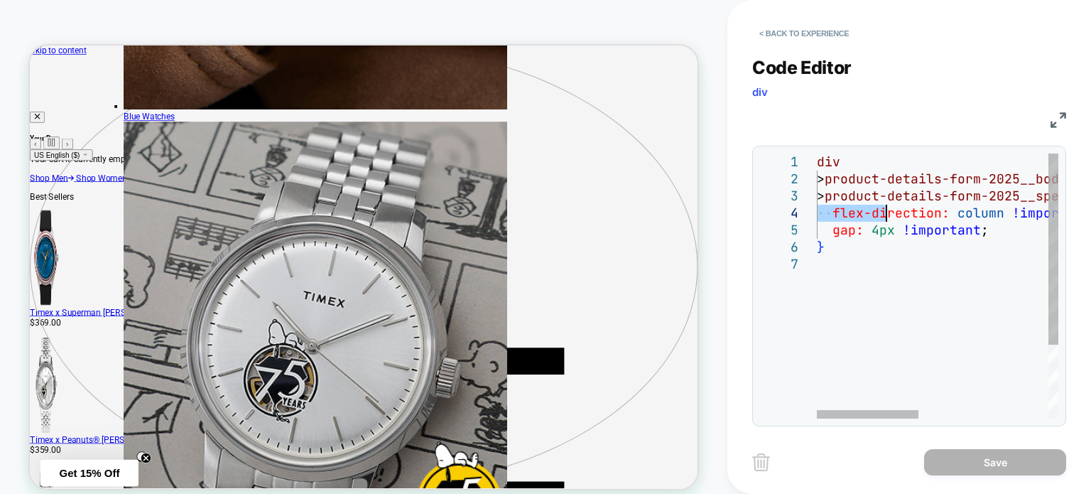
drag, startPoint x: 890, startPoint y: 193, endPoint x: 918, endPoint y: 241, distance: 55.4
click at [899, 204] on div "div > product-details-form-2025__body-up > product-details-form-2025__specsdeta…" at bounding box center [1090, 336] width 547 height 367
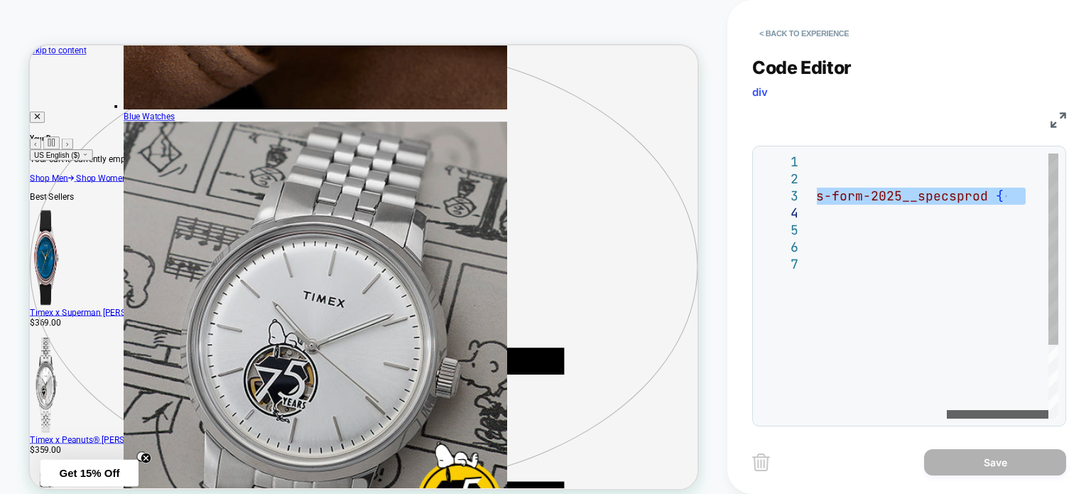
click at [1049, 410] on div at bounding box center [998, 414] width 102 height 9
click at [990, 200] on div "div > product-details-form-2025__body-up > product-details-form-2025__specsdeta…" at bounding box center [785, 336] width 547 height 367
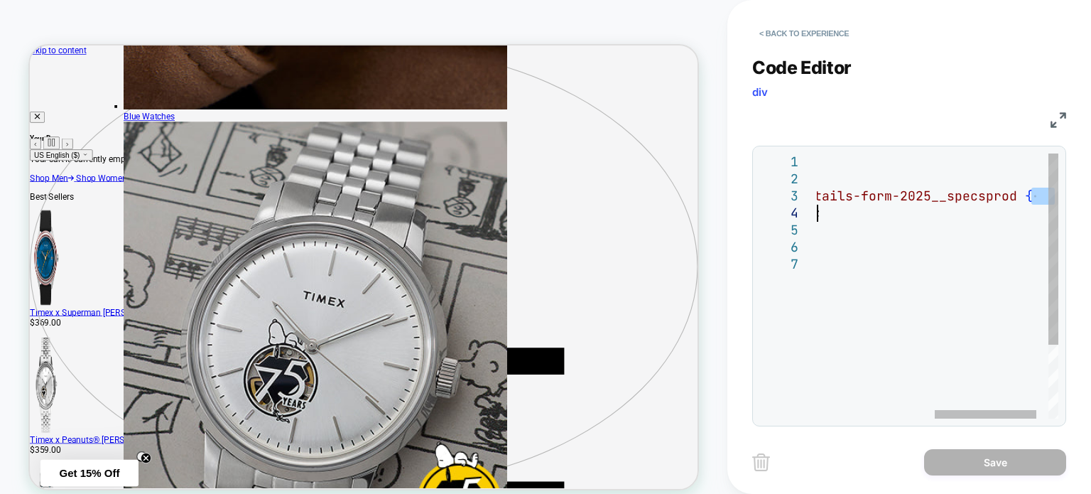
drag, startPoint x: 1001, startPoint y: 200, endPoint x: 865, endPoint y: 201, distance: 136.4
click at [885, 207] on div "div > product-details-form-2025__body-up > product-details-form-2025__specsdeta…" at bounding box center [814, 336] width 547 height 367
click at [865, 201] on div "div > product-details-form-2025__body-up > product-details-form-2025__specsdeta…" at bounding box center [814, 336] width 547 height 367
click at [994, 195] on div "div > product-details-form-2025__body-up > product-details-form-2025__specsdeta…" at bounding box center [814, 336] width 547 height 367
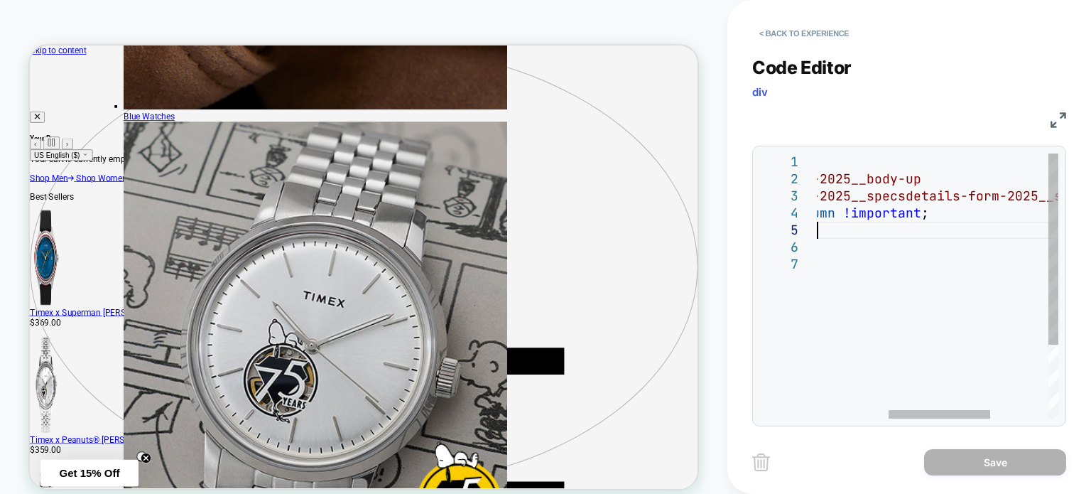
click at [977, 224] on div "div > product-details-form-2025__body-up > product-details-form-2025__specsdeta…" at bounding box center [921, 336] width 547 height 367
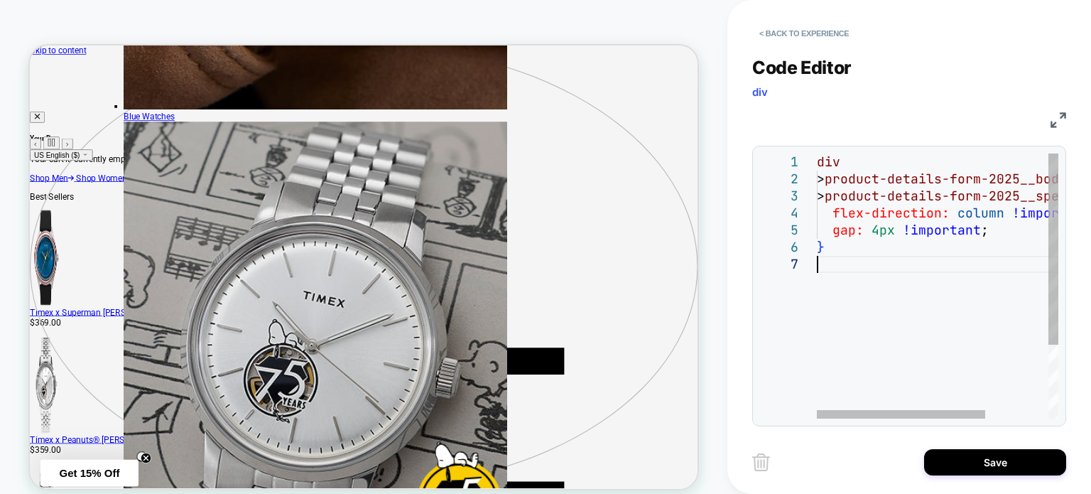
click at [876, 181] on div "div > product-details-form-2025__body-up > product-details-form-2025__specs { f…" at bounding box center [983, 336] width 332 height 367
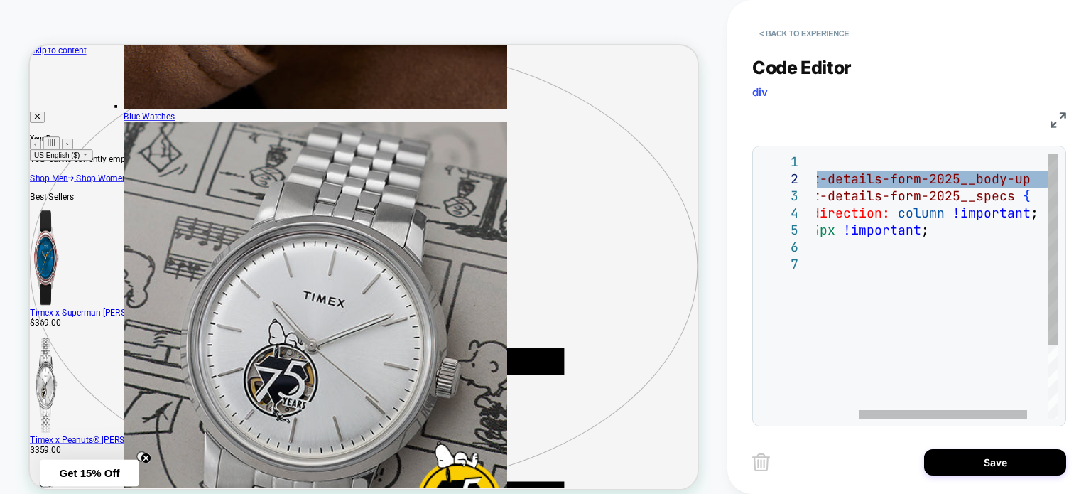
drag, startPoint x: 971, startPoint y: 166, endPoint x: 1046, endPoint y: 178, distance: 76.4
click at [1046, 178] on div "div > product-details-form-2025__body-up > product-details-form-2025__specs { f…" at bounding box center [923, 336] width 332 height 367
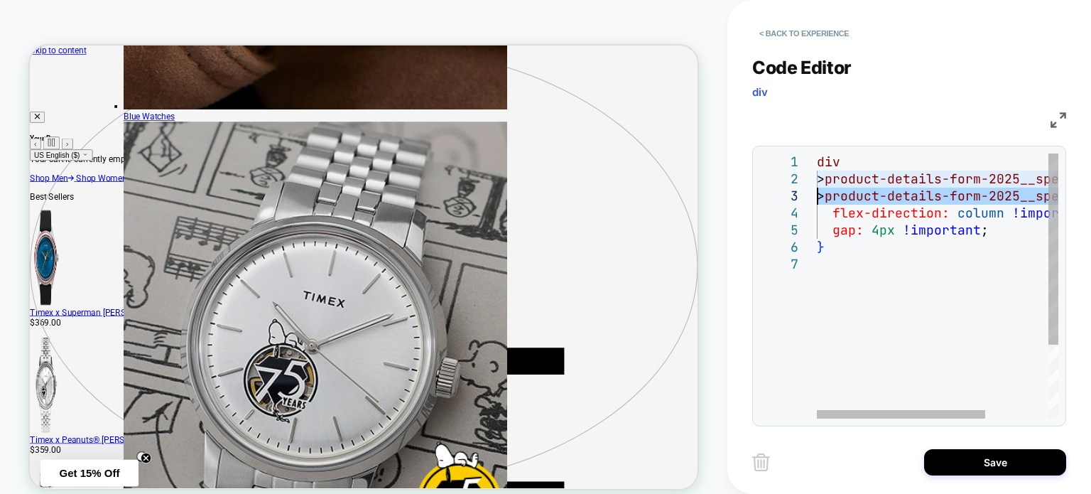
drag, startPoint x: 1037, startPoint y: 198, endPoint x: 765, endPoint y: 199, distance: 272.1
click at [817, 199] on div "div > product-details-form-2025__specs > product-details-form-2025__specs { fle…" at bounding box center [983, 336] width 332 height 367
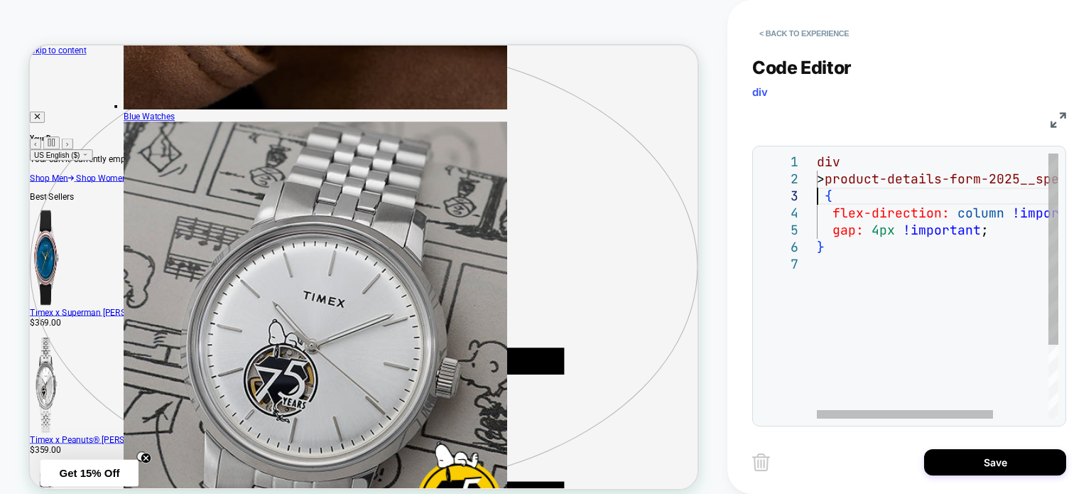
type textarea "**********"
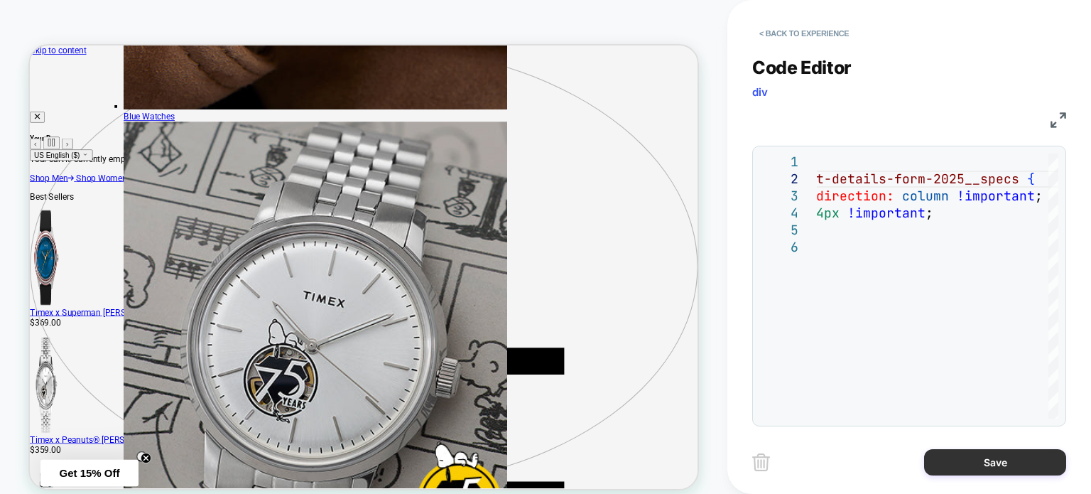
click at [936, 458] on button "Save" at bounding box center [995, 462] width 142 height 26
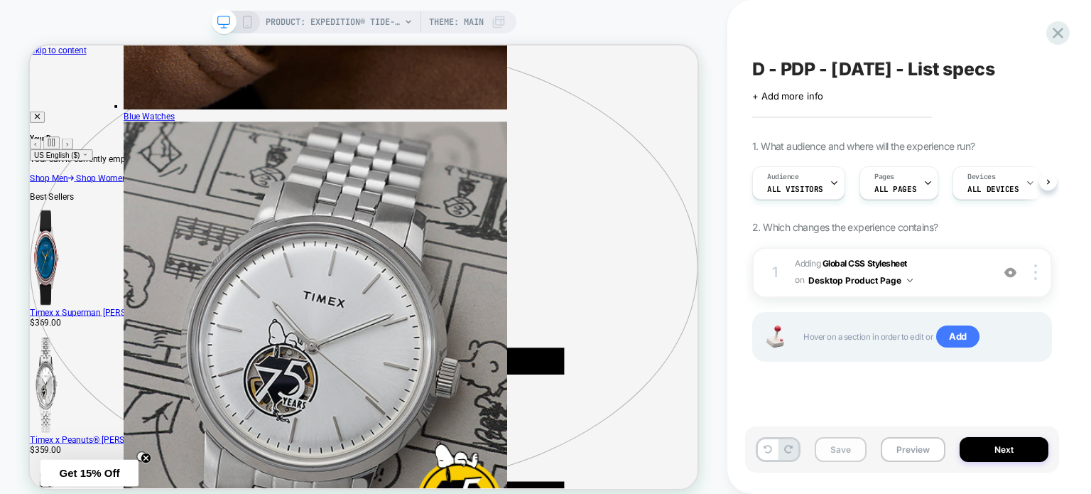
click at [837, 450] on button "Save" at bounding box center [841, 449] width 52 height 25
click at [912, 451] on button "Preview" at bounding box center [913, 449] width 65 height 25
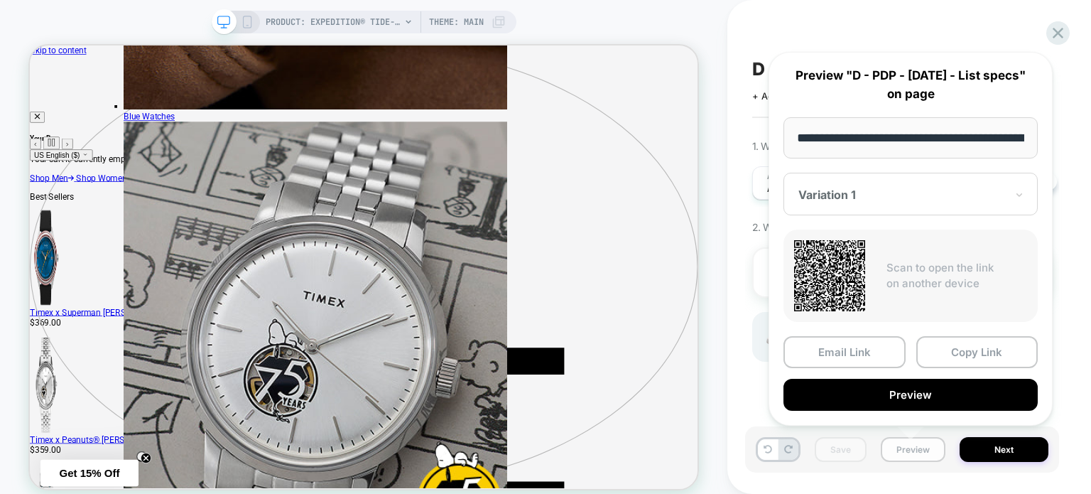
scroll to position [0, 438]
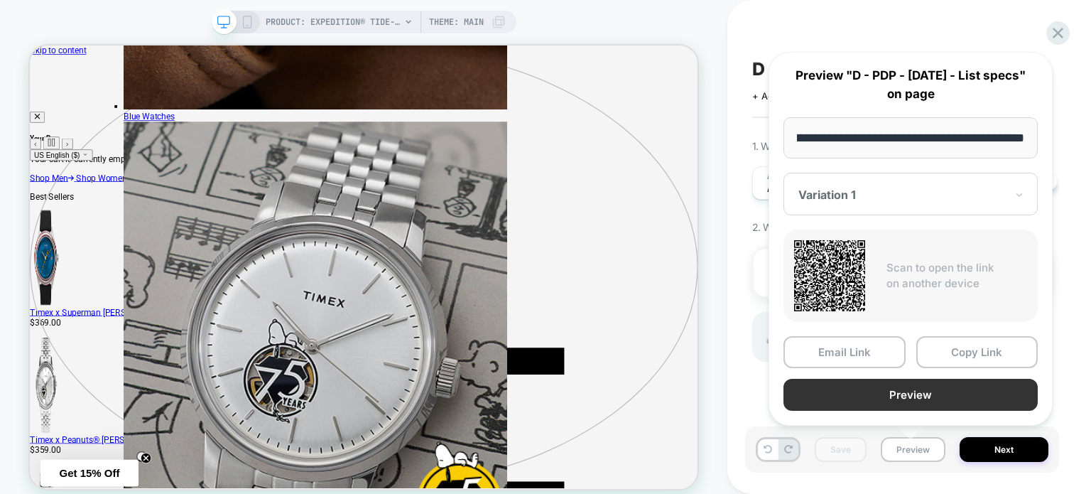
click at [913, 393] on button "Preview" at bounding box center [911, 395] width 254 height 32
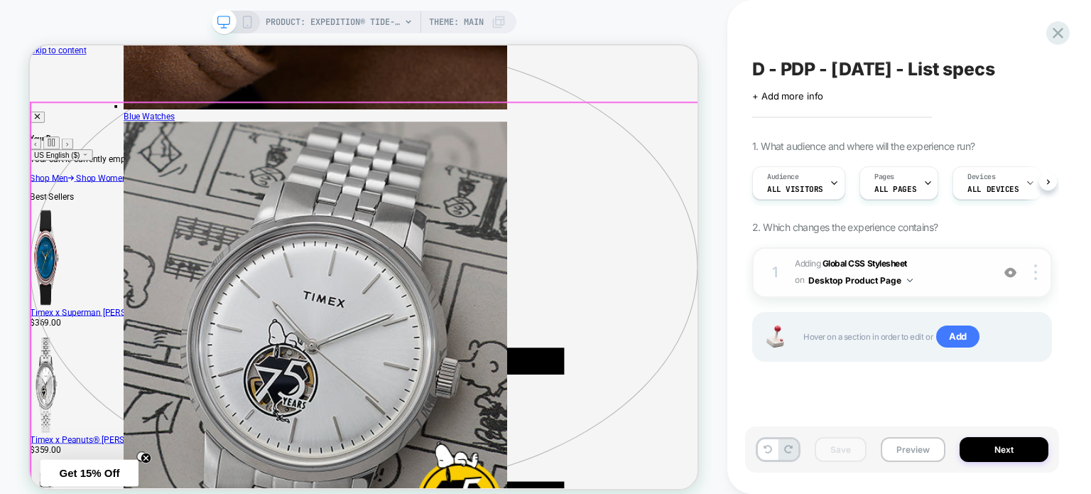
click at [958, 263] on span "Adding Global CSS Stylesheet on Desktop Product Page" at bounding box center [890, 272] width 190 height 33
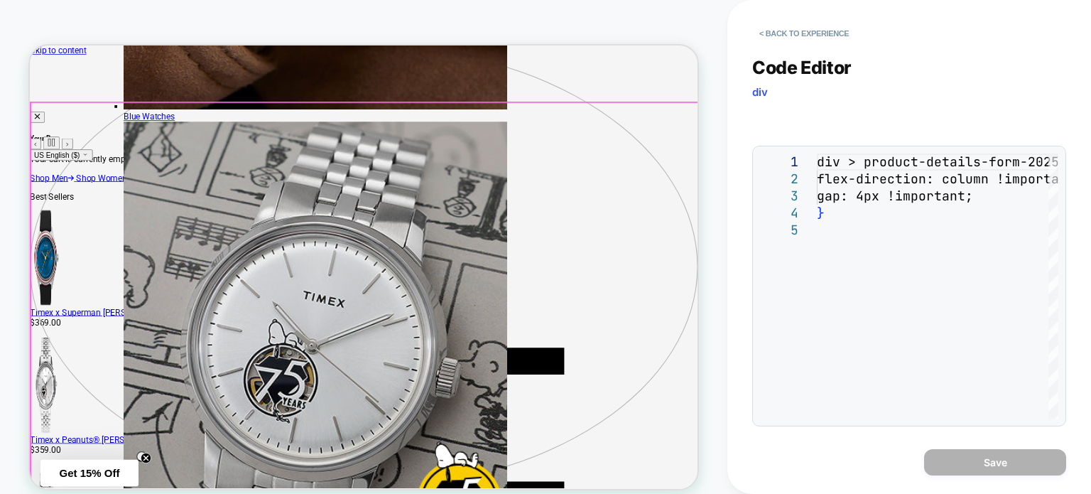
click at [841, 224] on div "div > product-details-form-2025__specs { flex-direction: column !important; gap…" at bounding box center [938, 319] width 242 height 333
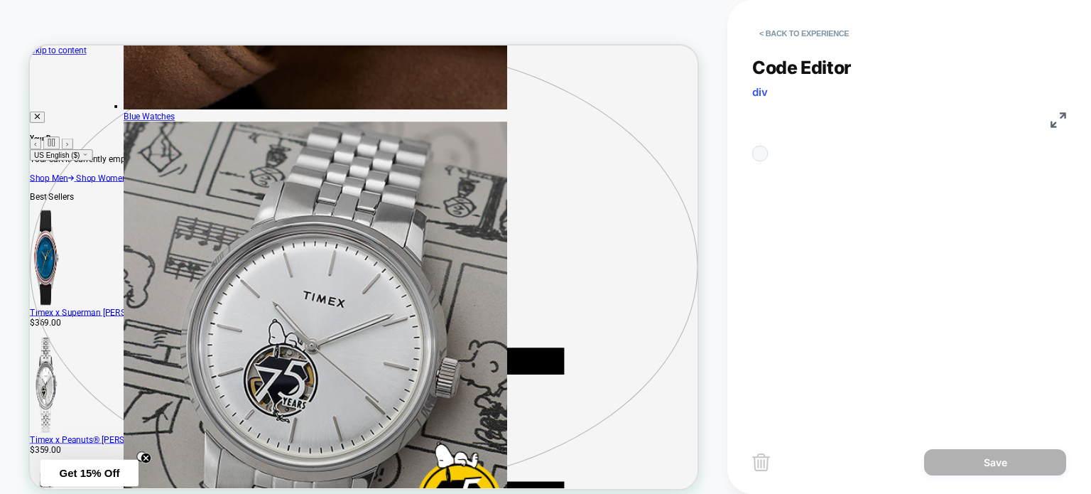
scroll to position [0, 0]
type textarea "**********"
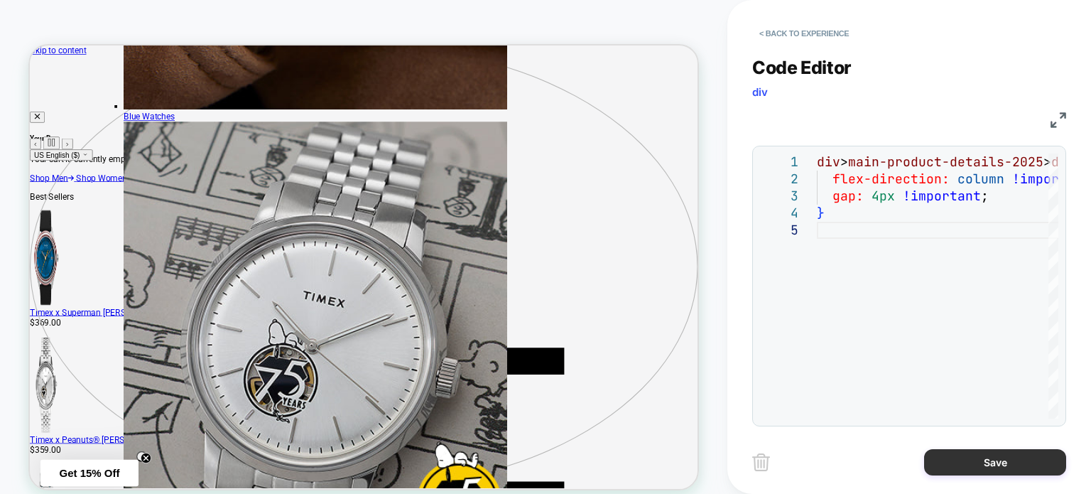
click at [962, 458] on button "Save" at bounding box center [995, 462] width 142 height 26
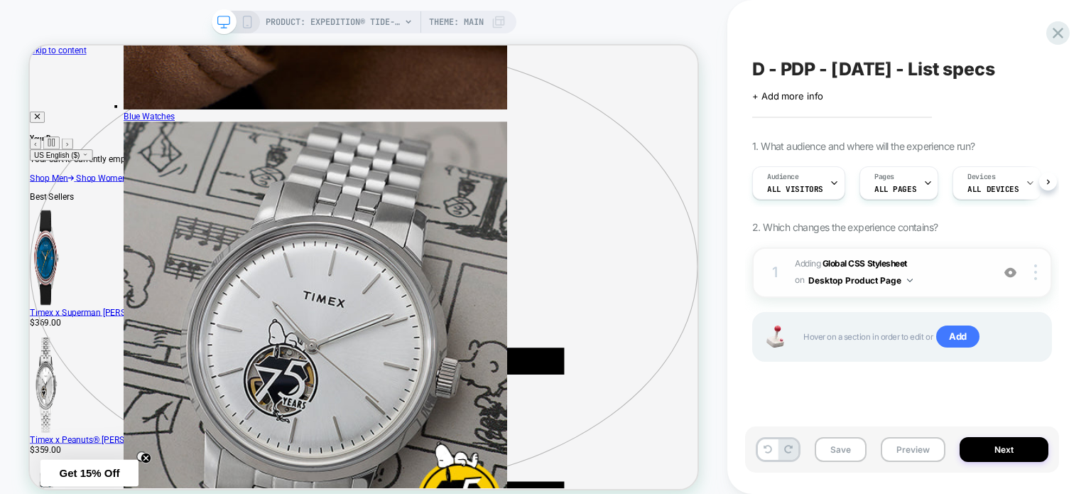
drag, startPoint x: 1009, startPoint y: 274, endPoint x: 1017, endPoint y: 288, distance: 17.2
click at [1010, 274] on img at bounding box center [1011, 272] width 12 height 12
click at [1023, 277] on div at bounding box center [1011, 272] width 27 height 16
click at [939, 278] on span "Adding Global CSS Stylesheet on Desktop Product Page" at bounding box center [890, 272] width 190 height 33
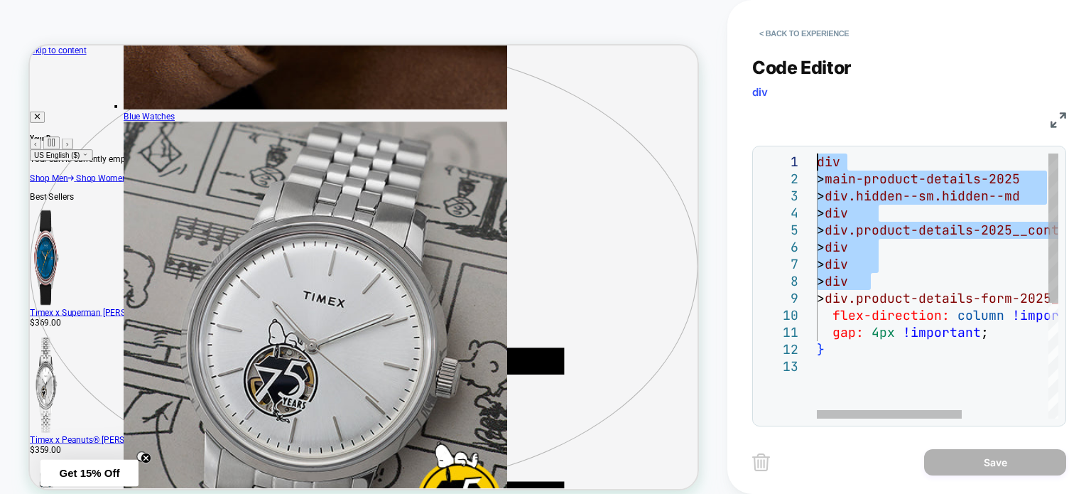
drag, startPoint x: 878, startPoint y: 279, endPoint x: 792, endPoint y: 154, distance: 152.2
click at [817, 154] on div "div > main-product-details-2025 > div.hidden--sm.hidden--md > div > div.product…" at bounding box center [1010, 388] width 386 height 470
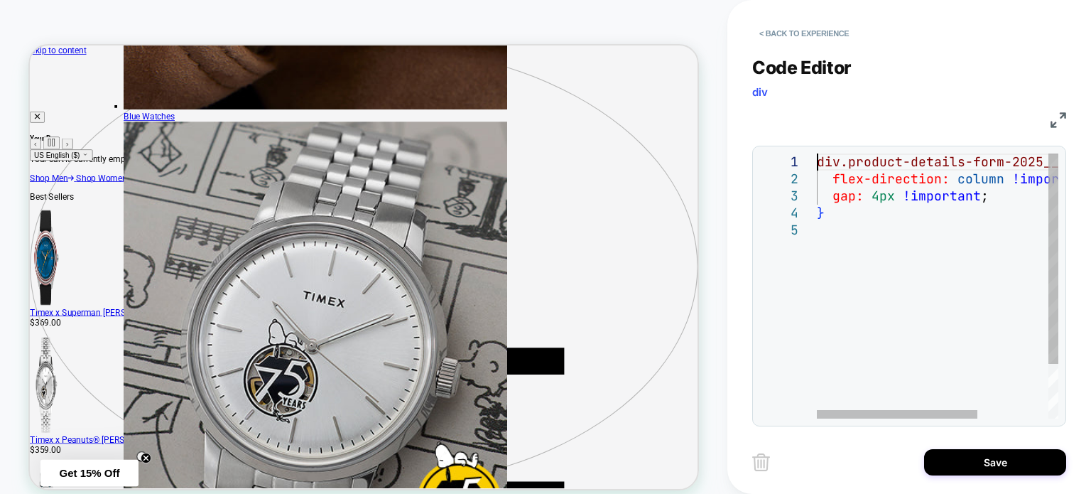
type textarea "**********"
click at [897, 328] on div "div.product-details-form-2025__body-up { flex-direction: column !important ; ga…" at bounding box center [990, 319] width 347 height 333
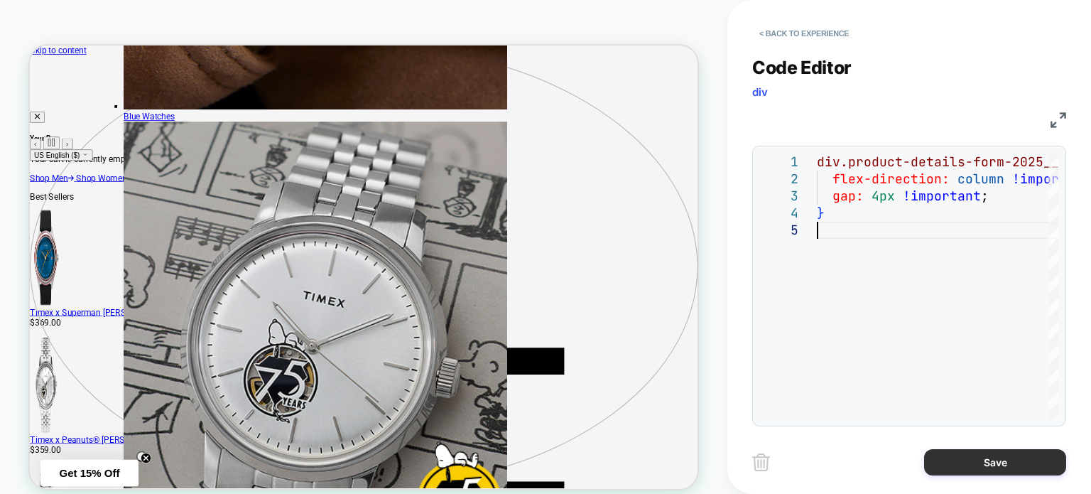
click at [946, 462] on button "Save" at bounding box center [995, 462] width 142 height 26
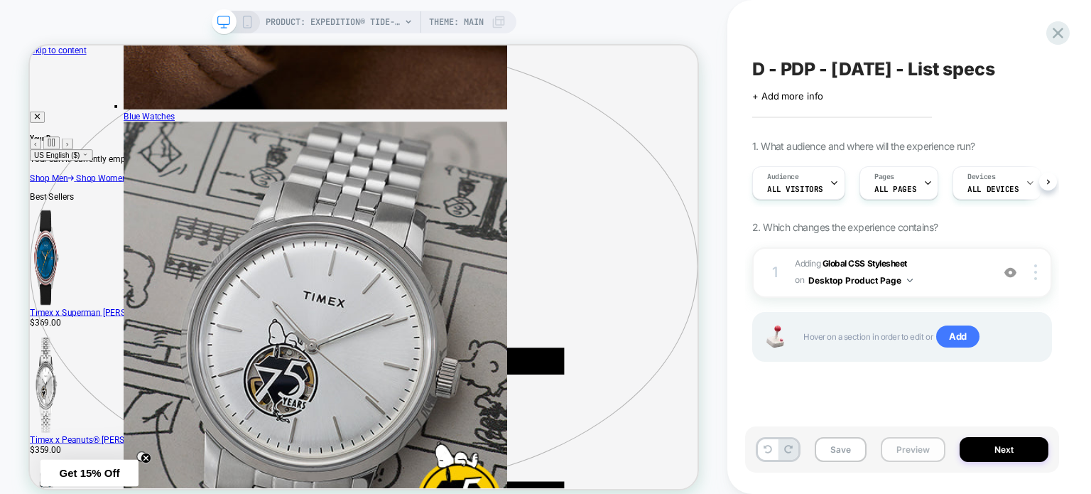
click at [887, 441] on button "Preview" at bounding box center [913, 449] width 65 height 25
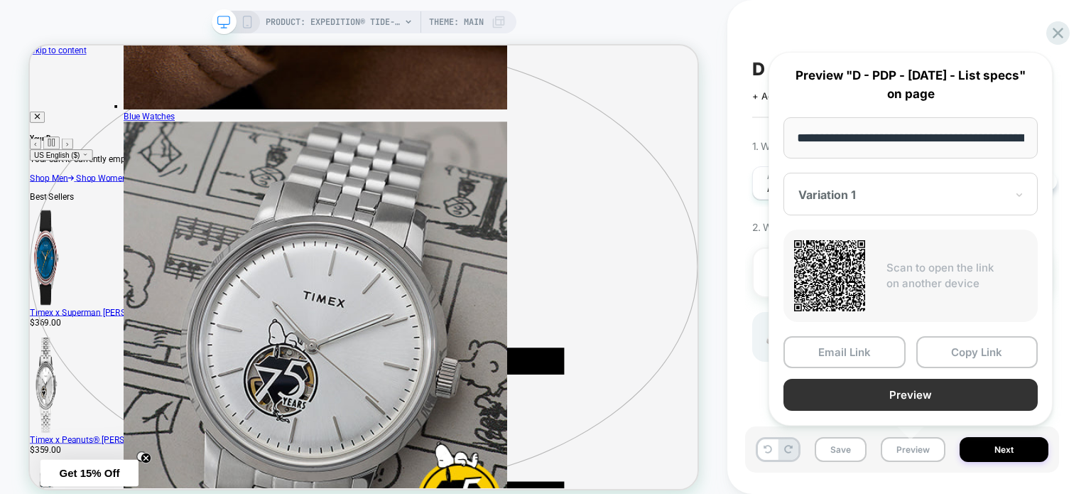
click at [938, 391] on button "Preview" at bounding box center [911, 395] width 254 height 32
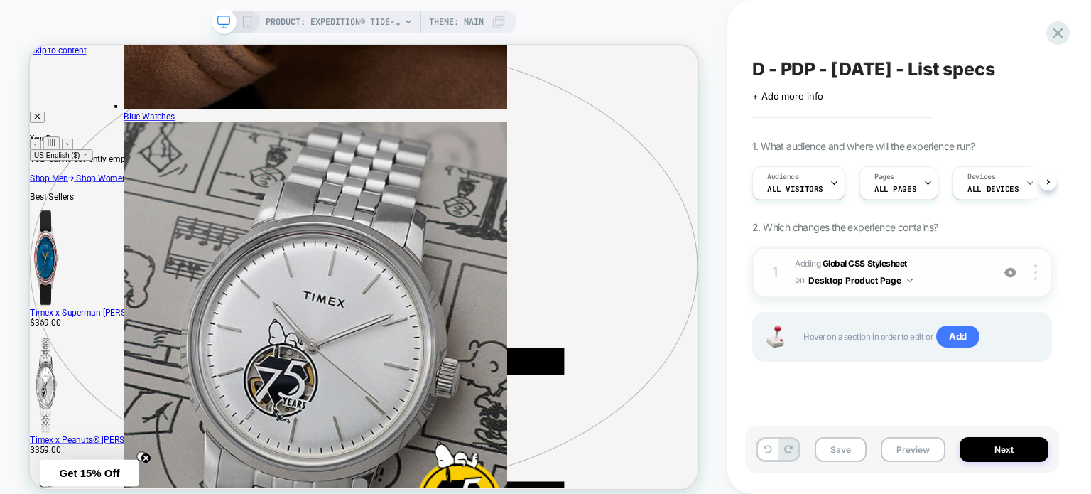
click at [935, 271] on span "Adding Global CSS Stylesheet on Desktop Product Page" at bounding box center [890, 272] width 190 height 33
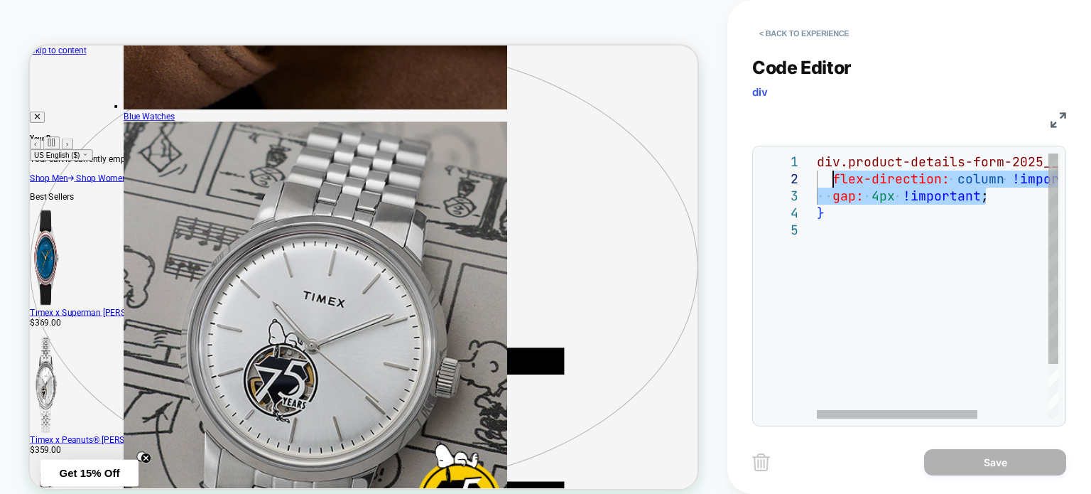
drag, startPoint x: 992, startPoint y: 194, endPoint x: 834, endPoint y: 181, distance: 158.3
click at [834, 181] on div "div.product-details-form-2025__body-up { flex-direction: column !important ; ga…" at bounding box center [990, 319] width 347 height 333
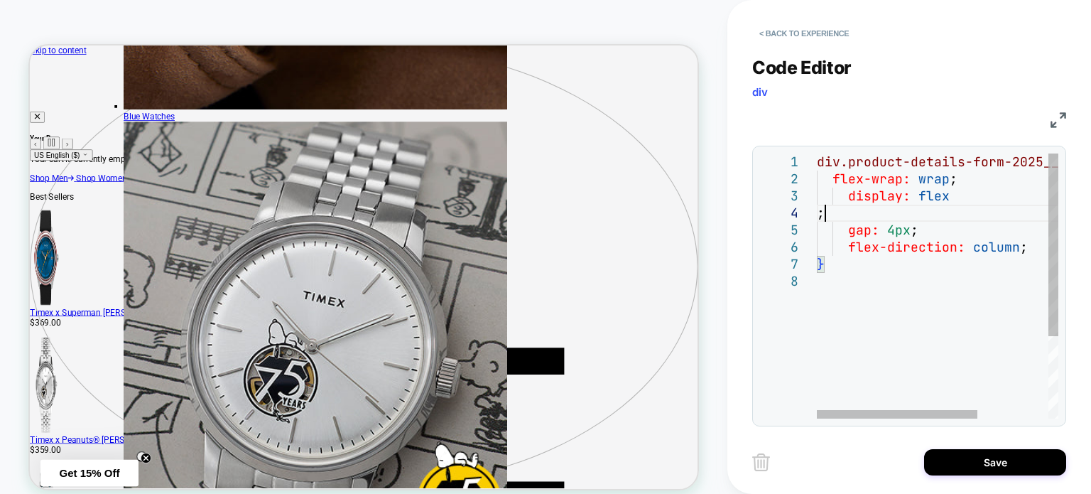
click at [861, 216] on div "div.product-details-form-2025__body-up { flex-wrap: wrap ; display: flex ; gap:…" at bounding box center [990, 345] width 347 height 384
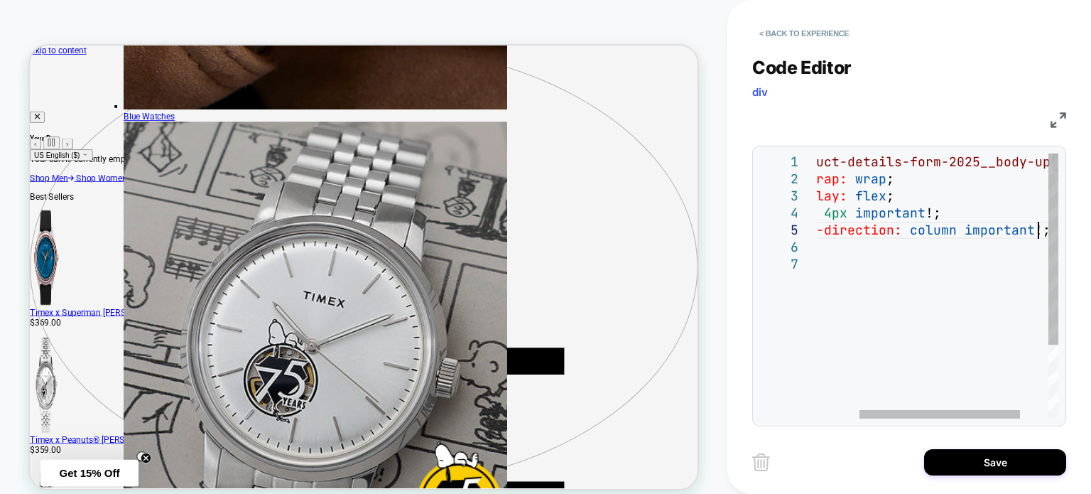
scroll to position [67, 283]
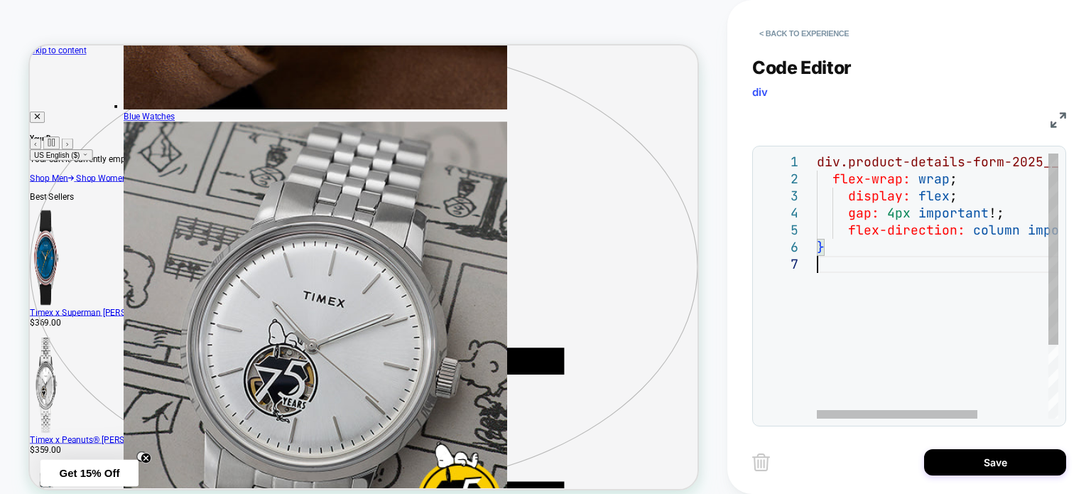
click at [891, 325] on div "div.product-details-form-2025__body-up { flex-wrap: wrap ; display: flex ; gap:…" at bounding box center [990, 336] width 347 height 367
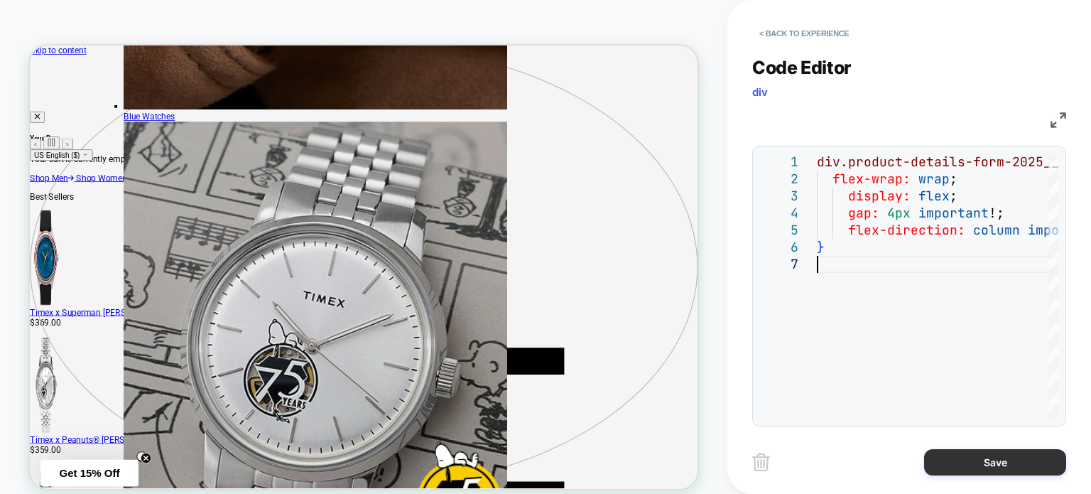
type textarea "**********"
click at [981, 466] on button "Save" at bounding box center [995, 462] width 142 height 26
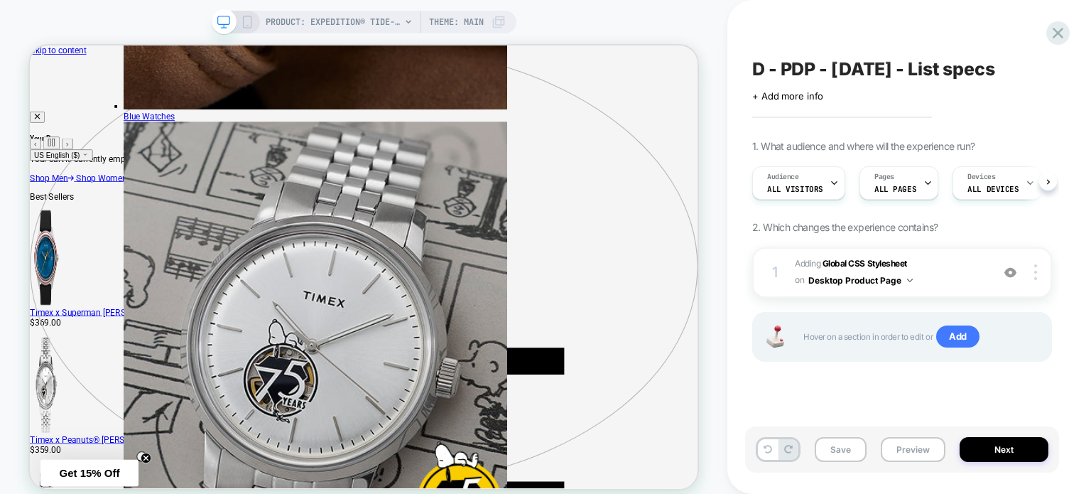
scroll to position [0, 0]
click at [848, 445] on button "Save" at bounding box center [841, 449] width 52 height 25
click at [896, 450] on button "Preview" at bounding box center [913, 449] width 65 height 25
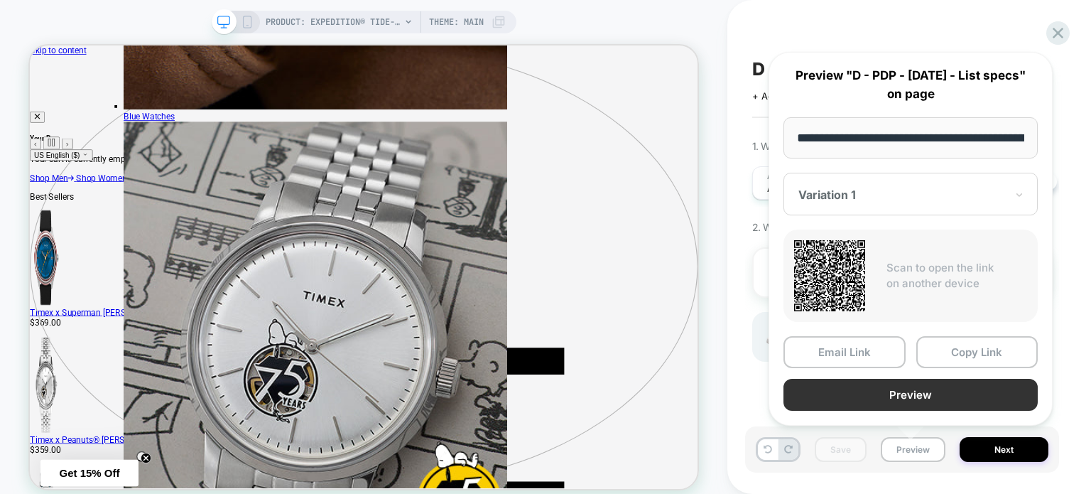
click at [916, 391] on button "Preview" at bounding box center [911, 395] width 254 height 32
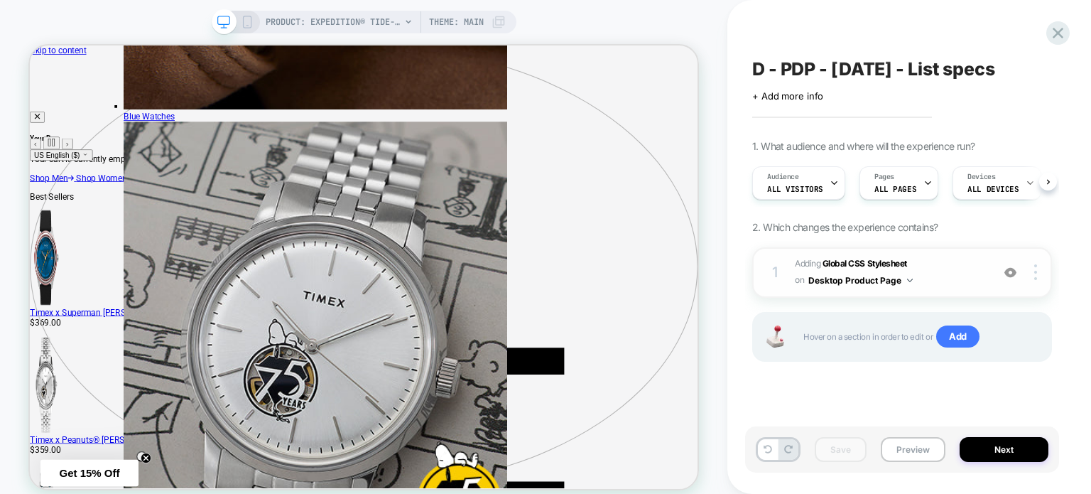
click at [934, 268] on span "Adding Global CSS Stylesheet on Desktop Product Page" at bounding box center [890, 272] width 190 height 33
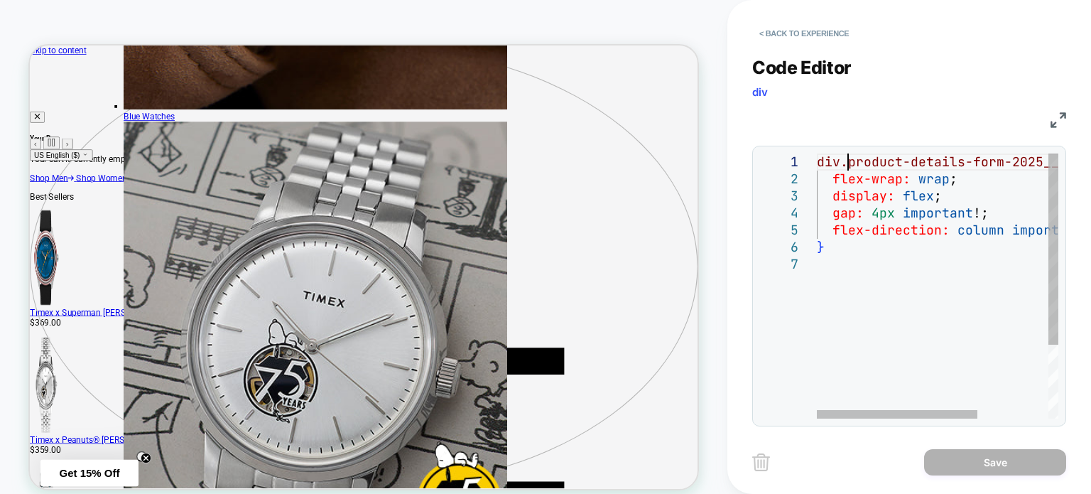
click at [847, 159] on div "div.product-details-form-2025__body-up { flex-wrap: wrap ; display: flex ; gap:…" at bounding box center [990, 336] width 347 height 367
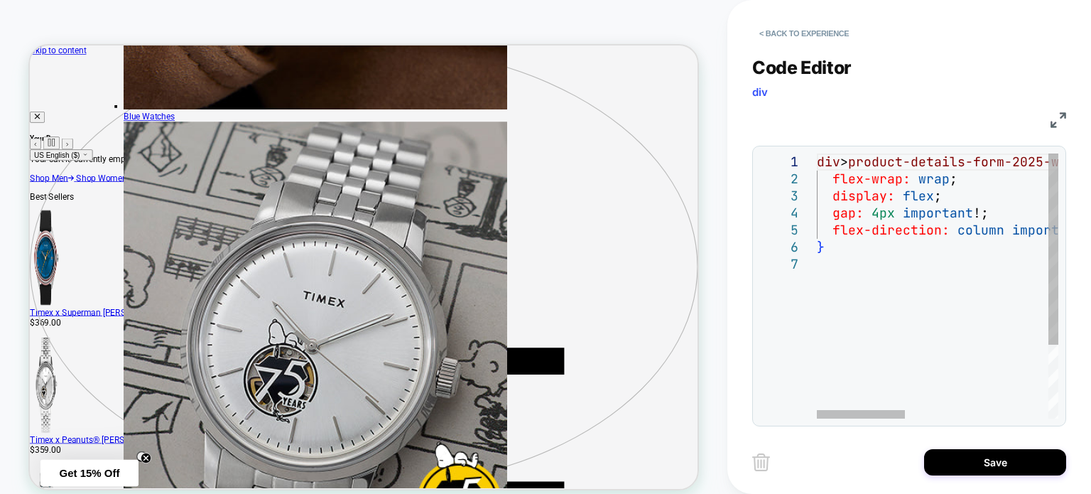
scroll to position [0, 45]
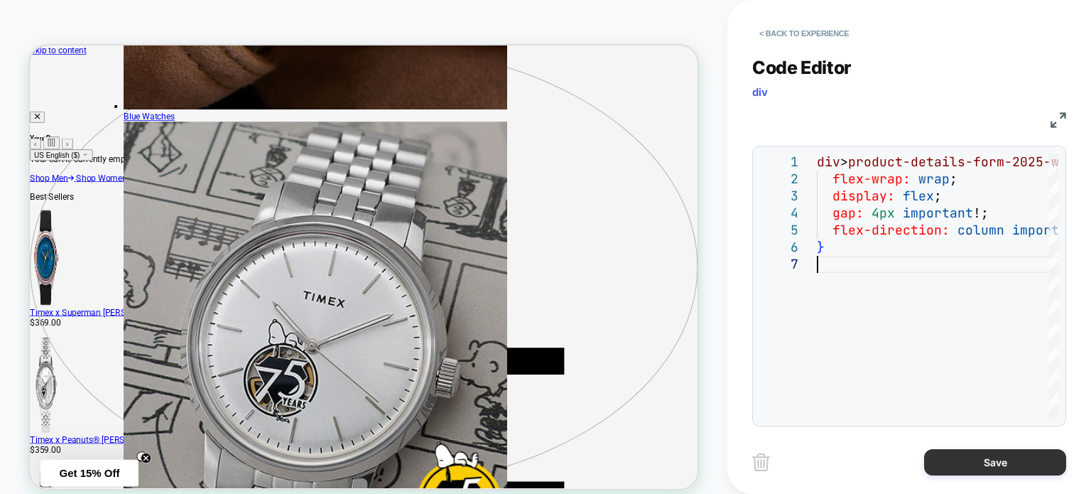
type textarea "**********"
click at [944, 455] on button "Save" at bounding box center [995, 462] width 142 height 26
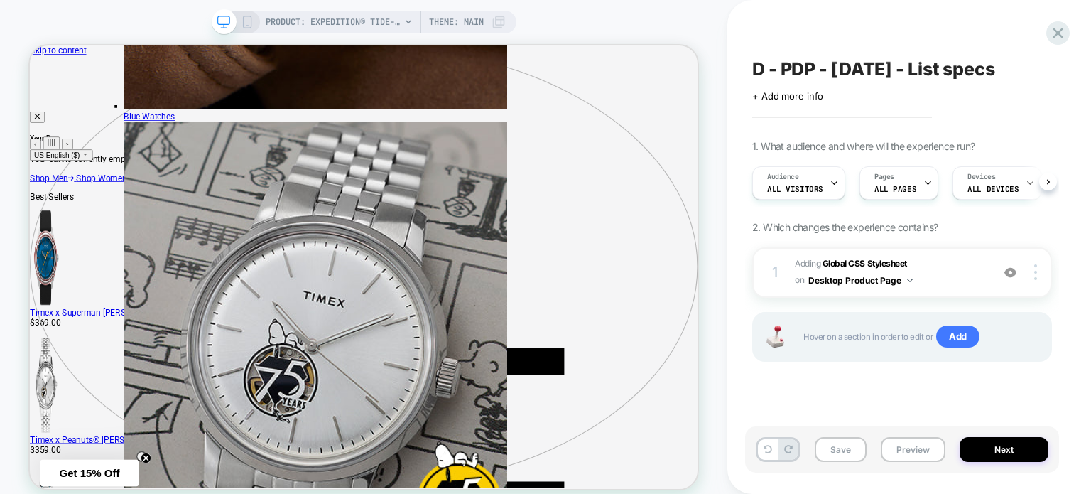
scroll to position [0, 0]
click at [849, 453] on button "Save" at bounding box center [841, 449] width 52 height 25
click at [909, 451] on button "Preview" at bounding box center [913, 449] width 65 height 25
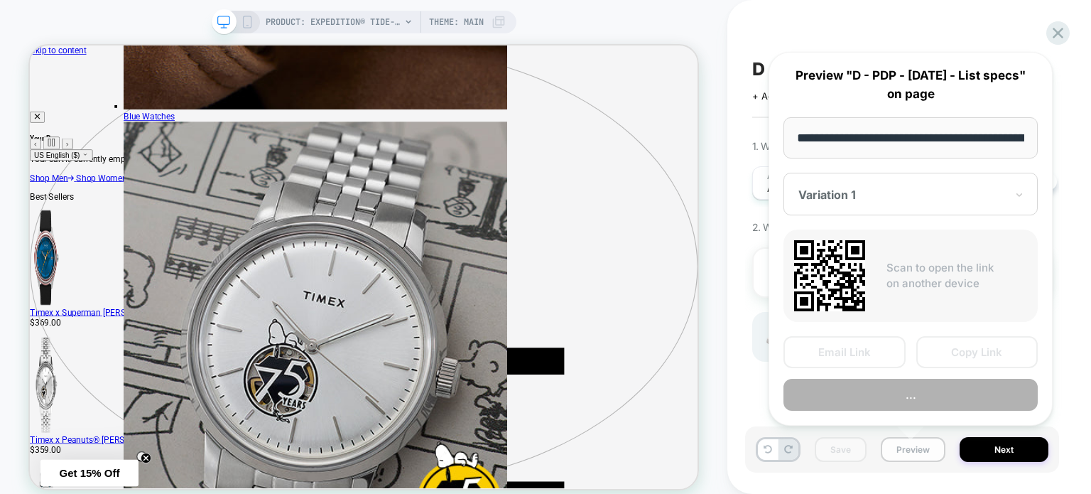
scroll to position [0, 438]
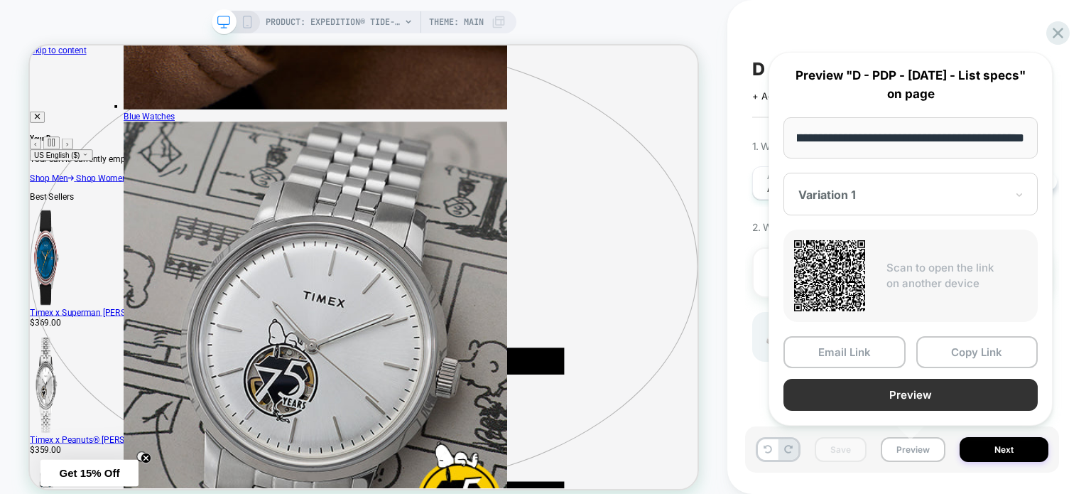
click at [887, 394] on button "Preview" at bounding box center [911, 395] width 254 height 32
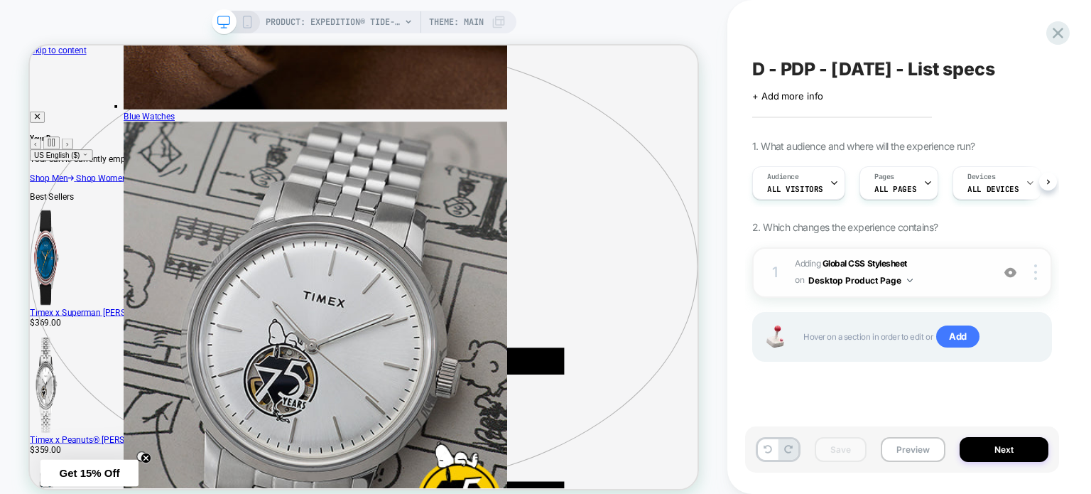
click at [958, 266] on span "Adding Global CSS Stylesheet on Desktop Product Page" at bounding box center [890, 272] width 190 height 33
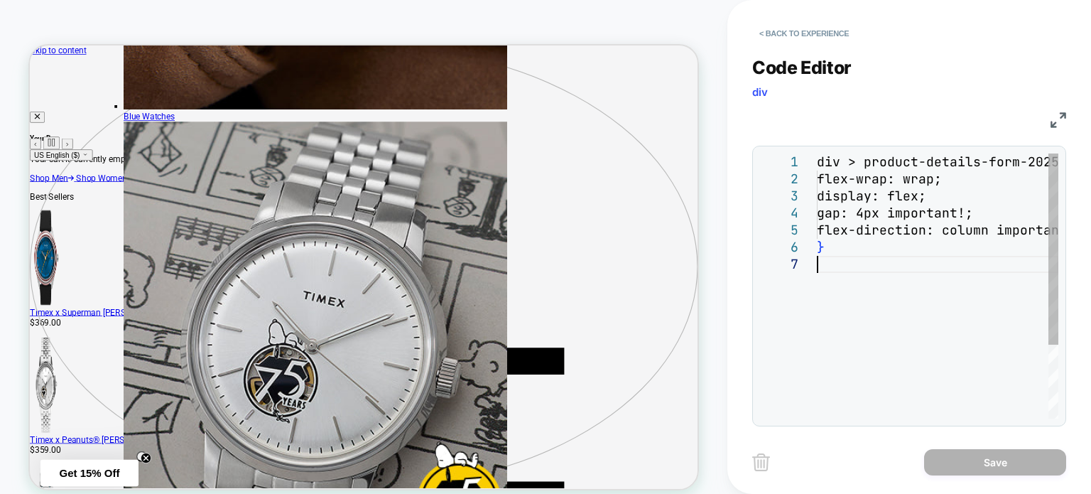
click at [931, 292] on div "div > product-details-form-2025-wrapper > product- details-form-2025__body-up {…" at bounding box center [938, 336] width 242 height 367
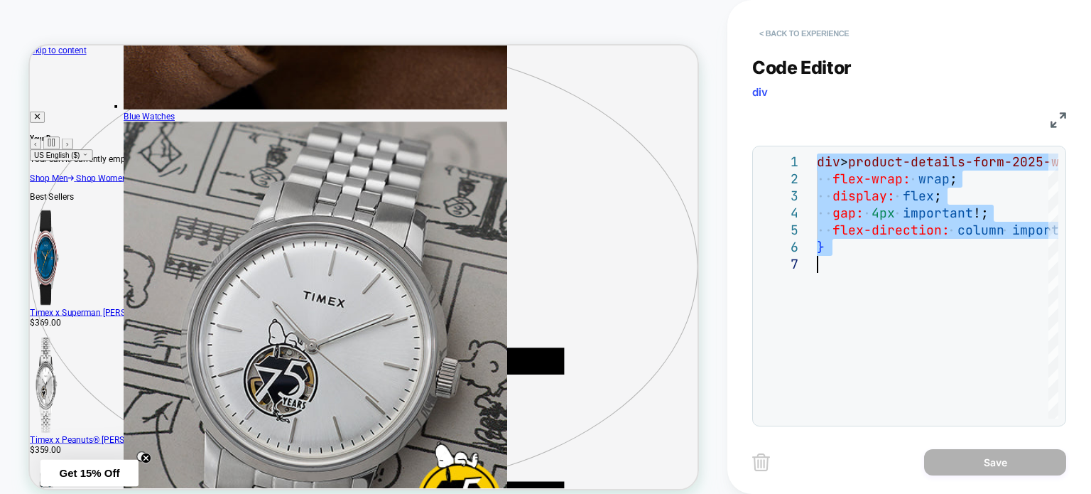
click at [796, 31] on button "< Back to experience" at bounding box center [804, 33] width 104 height 23
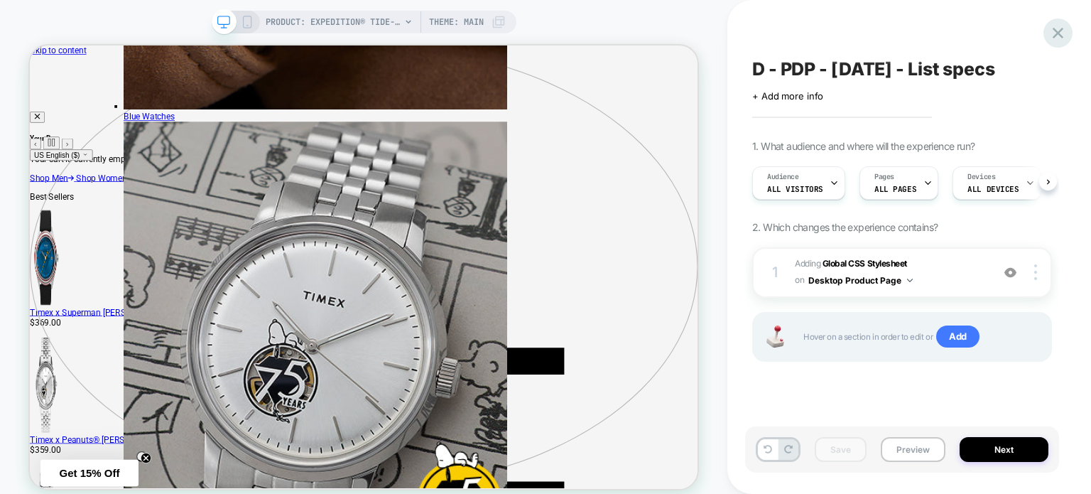
click at [1063, 33] on icon at bounding box center [1058, 32] width 19 height 19
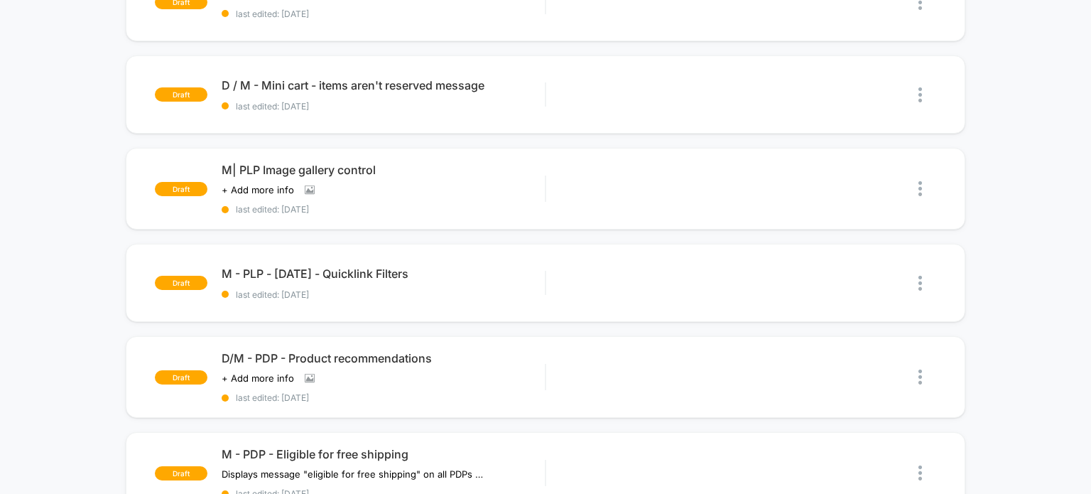
scroll to position [853, 0]
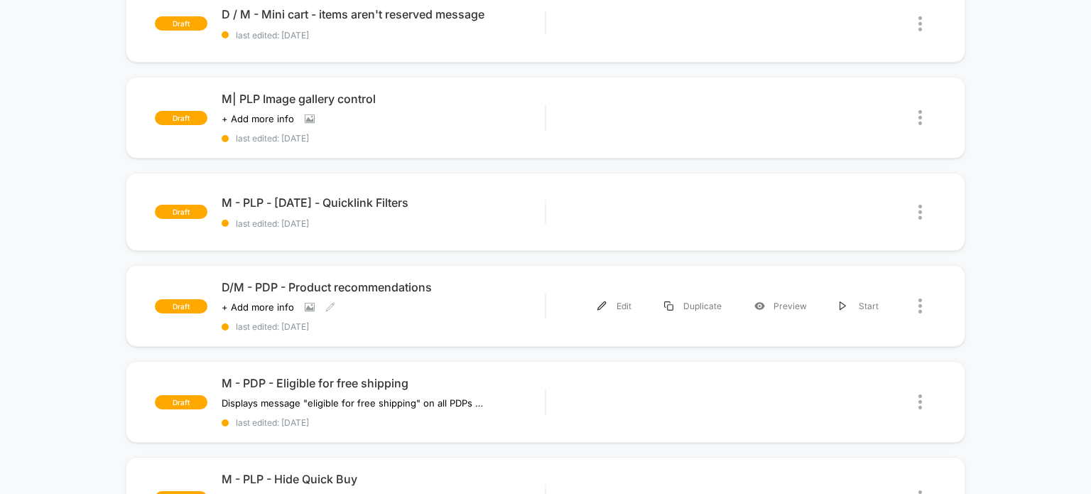
click at [414, 281] on div "D/M - PDP - Product recommendations Click to view images Click to edit experien…" at bounding box center [384, 306] width 324 height 52
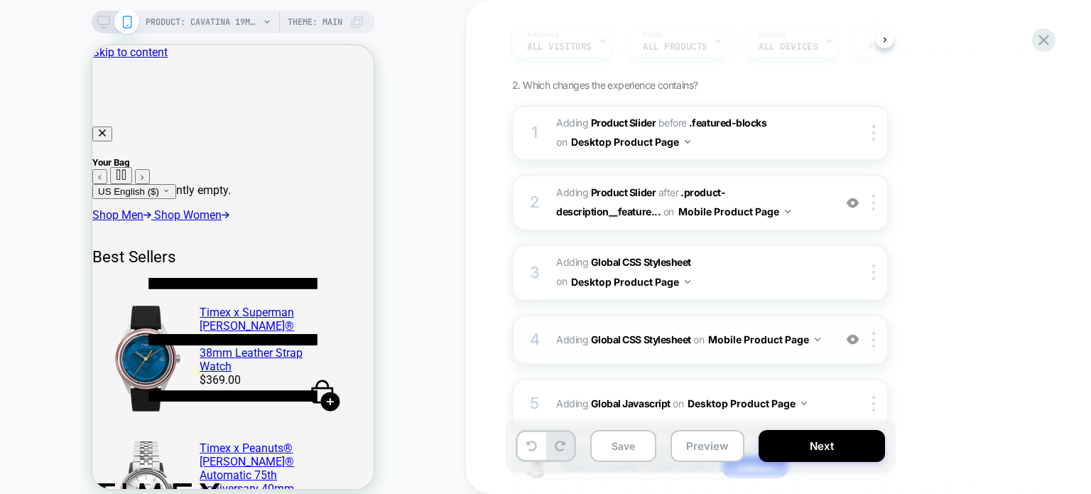
click at [769, 356] on div "4 Adding Global CSS Stylesheet on Mobile Product Page Add Before Add After Copy…" at bounding box center [700, 340] width 377 height 50
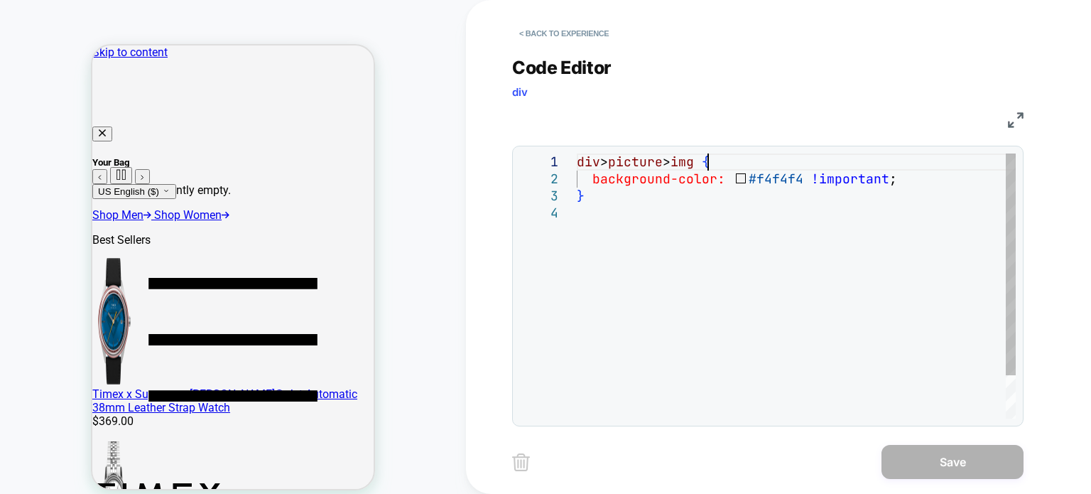
click at [711, 164] on div "div > picture > img { background-color: #f4f4f4 !important ; }" at bounding box center [796, 311] width 439 height 316
click at [698, 235] on div "div > picture > img { background-color: #f4f4f4 !important ; }" at bounding box center [796, 311] width 439 height 316
click at [549, 28] on button "< Back to experience" at bounding box center [564, 33] width 104 height 23
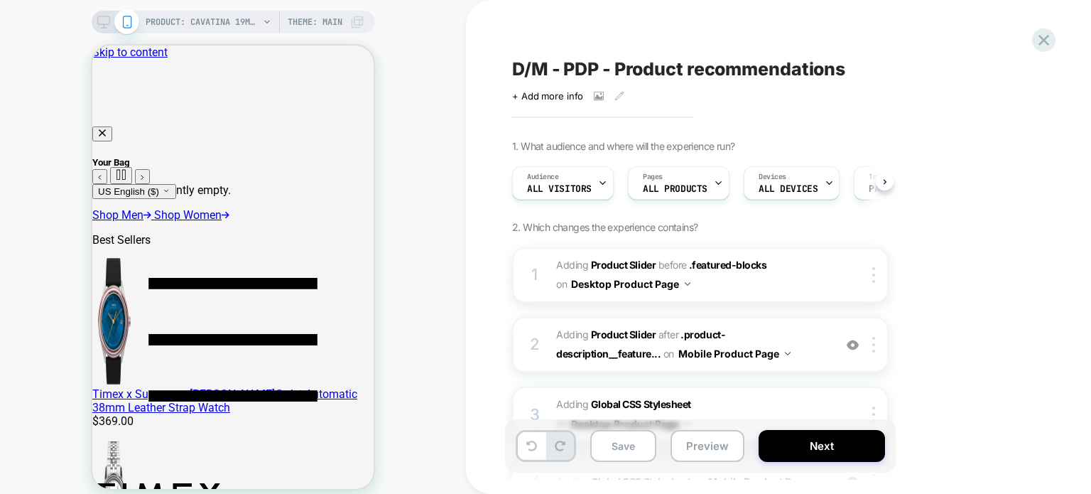
click at [105, 26] on icon at bounding box center [103, 22] width 13 height 13
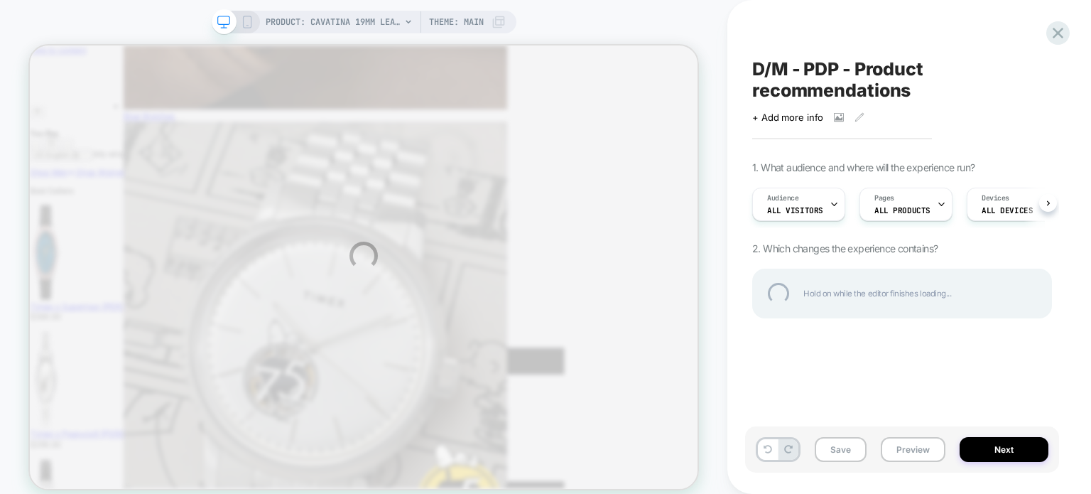
scroll to position [0, 1]
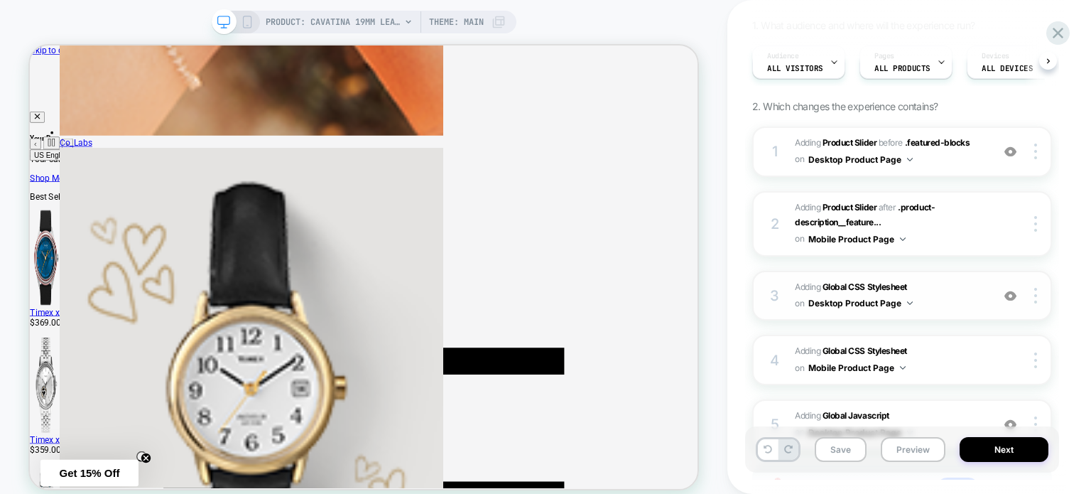
scroll to position [0, 1]
click at [959, 287] on span "Adding Global CSS Stylesheet on Desktop Product Page" at bounding box center [890, 295] width 190 height 33
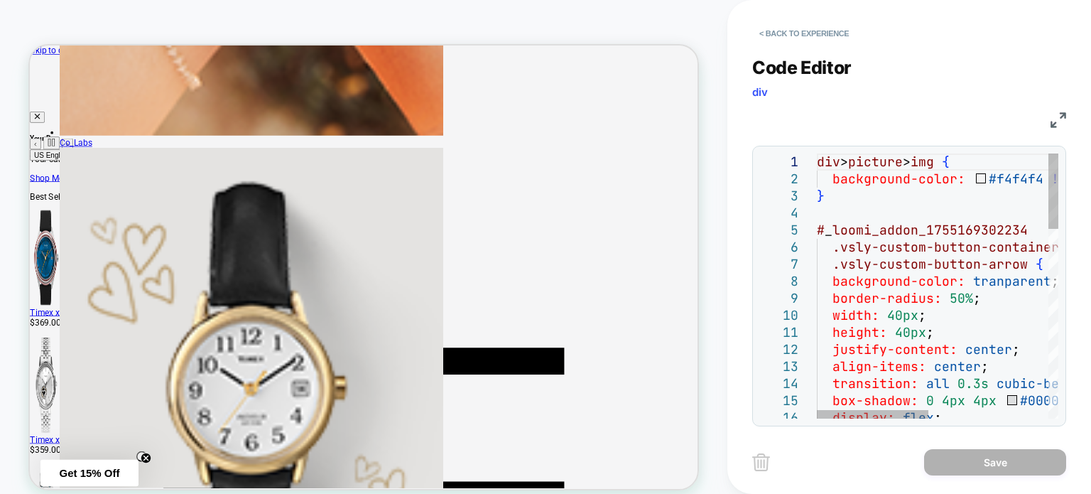
type textarea "**********"
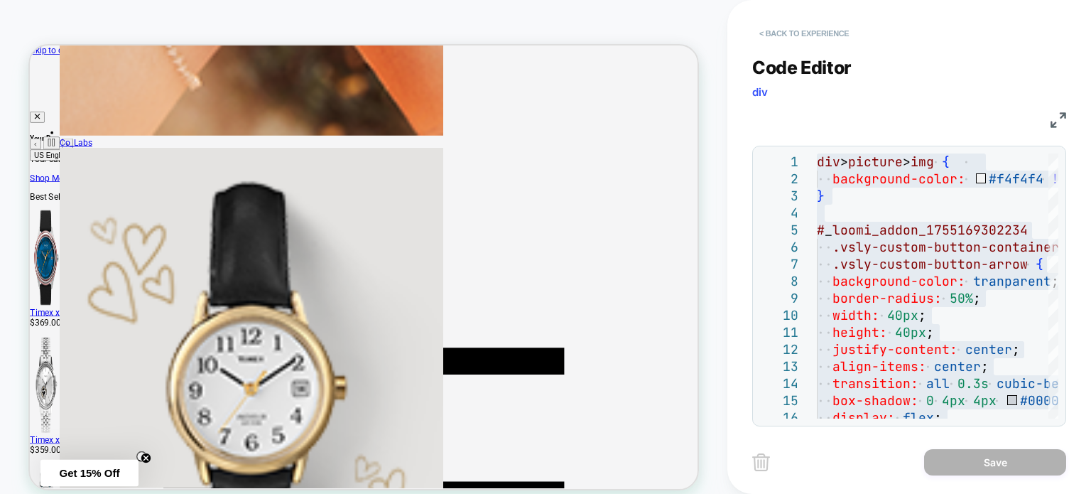
click at [774, 33] on button "< Back to experience" at bounding box center [804, 33] width 104 height 23
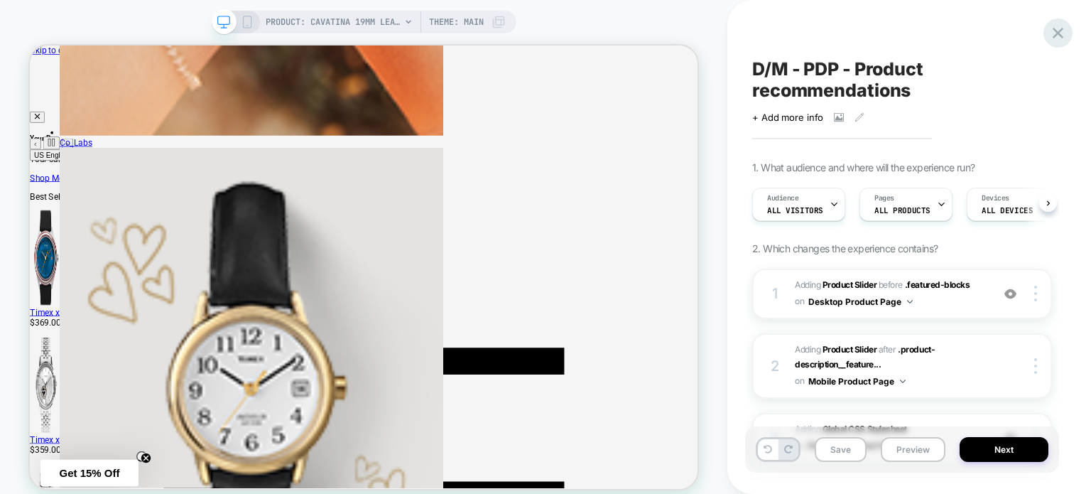
click at [1065, 30] on icon at bounding box center [1058, 32] width 19 height 19
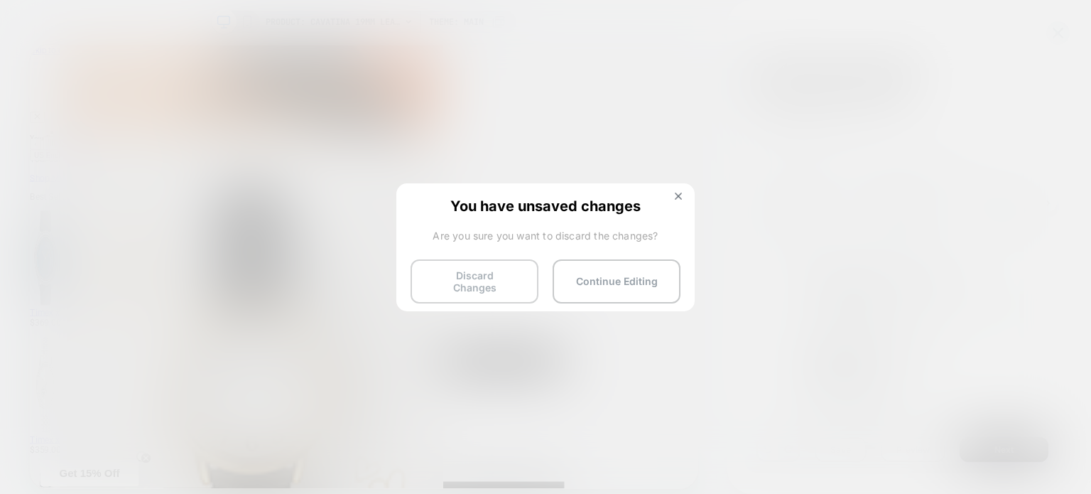
click at [495, 263] on button "Discard Changes" at bounding box center [475, 281] width 128 height 44
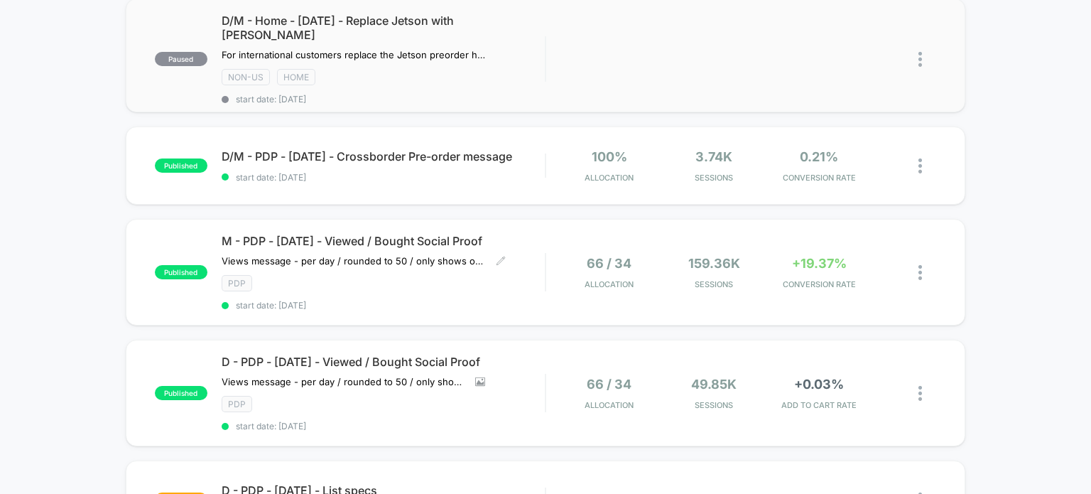
scroll to position [426, 0]
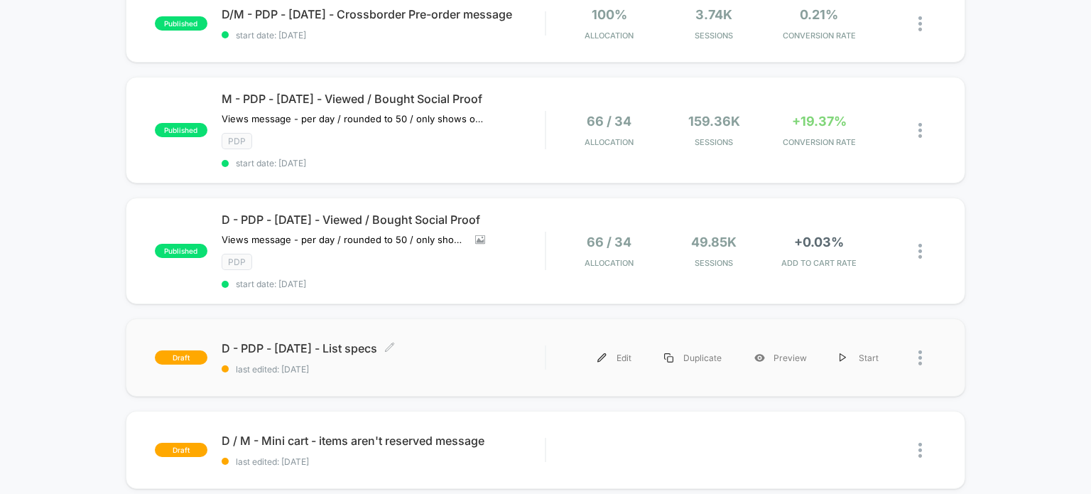
click at [463, 341] on div "D - PDP - [DATE] - List specs Click to edit experience details Click to edit ex…" at bounding box center [384, 357] width 324 height 33
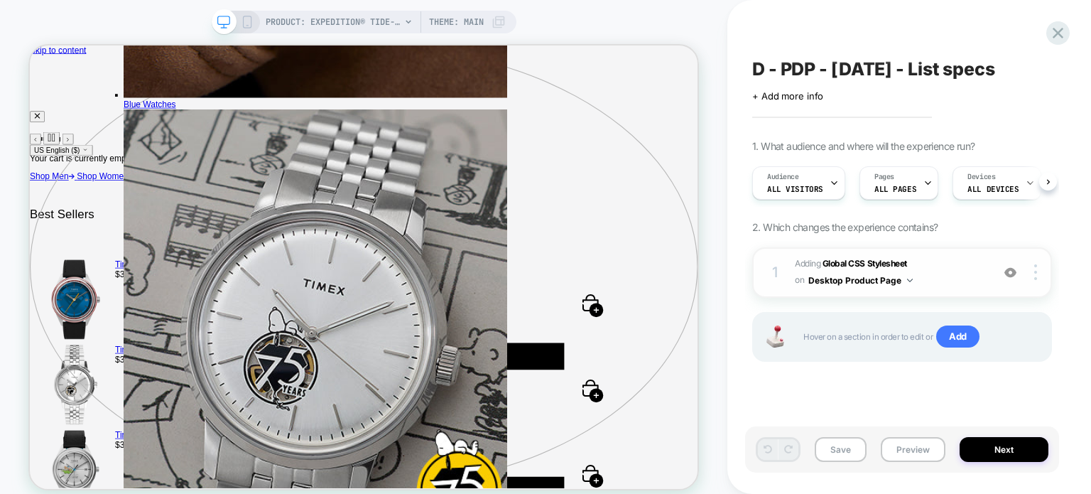
click at [930, 254] on div "1 Adding Global CSS Stylesheet on Desktop Product Page Copy to Mobile Target Al…" at bounding box center [902, 272] width 300 height 50
click at [898, 259] on b "Global CSS Stylesheet" at bounding box center [865, 263] width 85 height 11
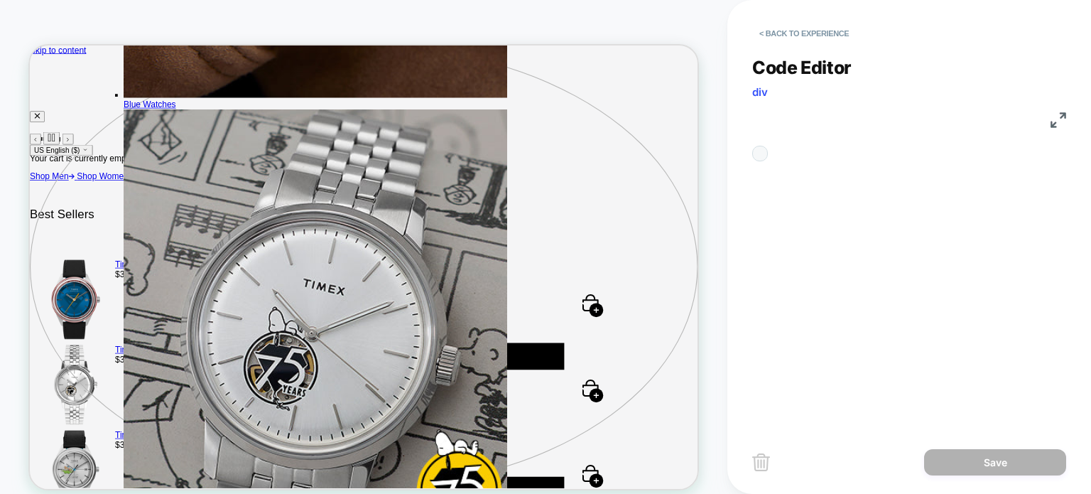
click at [894, 281] on div "**********" at bounding box center [909, 232] width 314 height 387
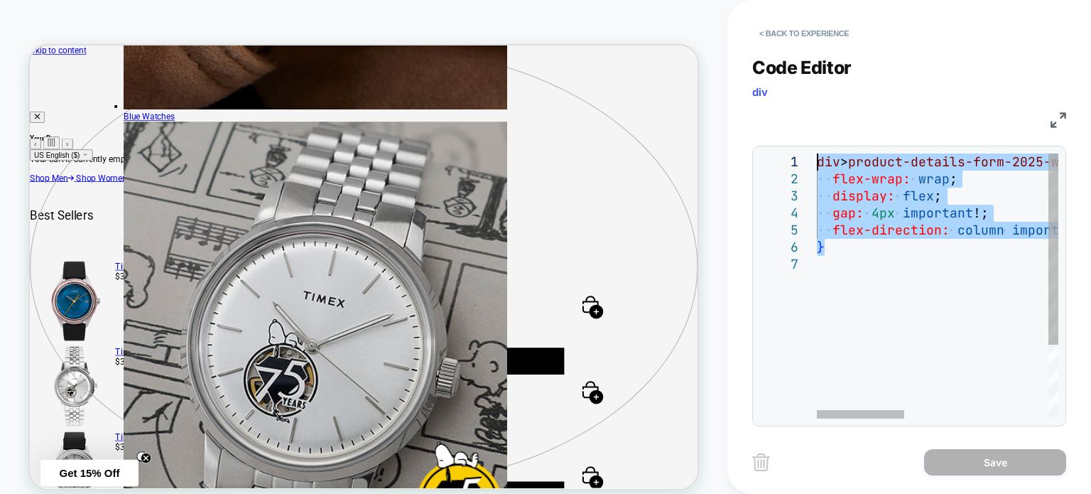
drag, startPoint x: 855, startPoint y: 255, endPoint x: 798, endPoint y: 153, distance: 117.4
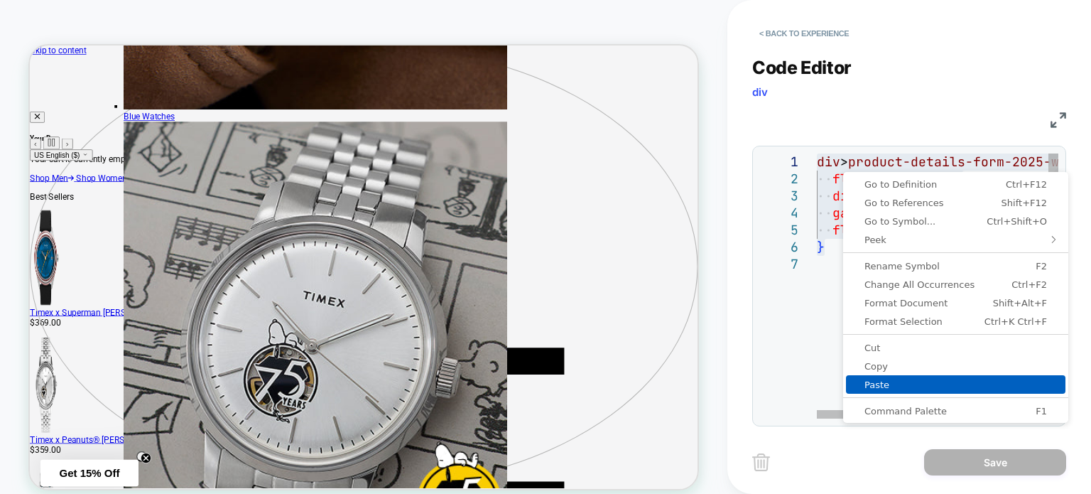
click at [873, 380] on span "Paste" at bounding box center [956, 384] width 220 height 9
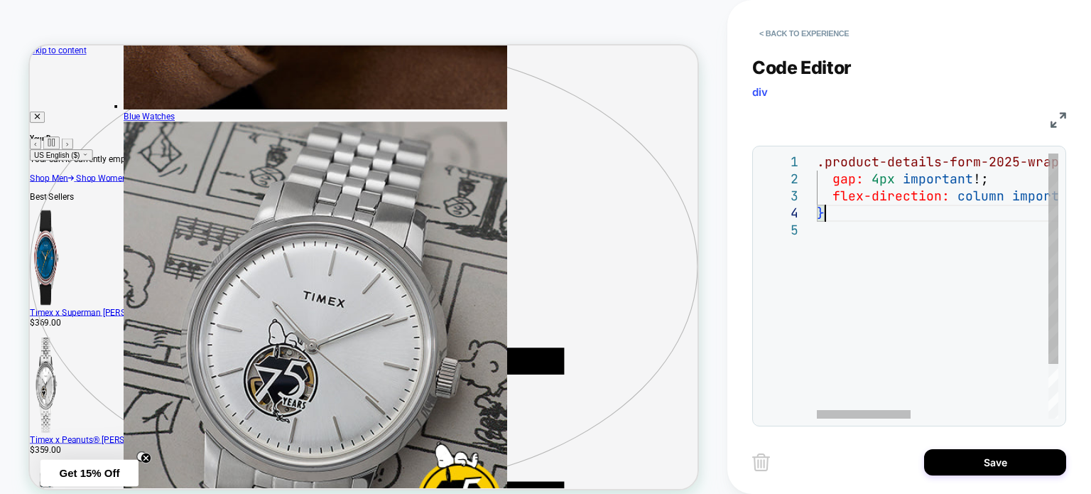
type textarea "**********"
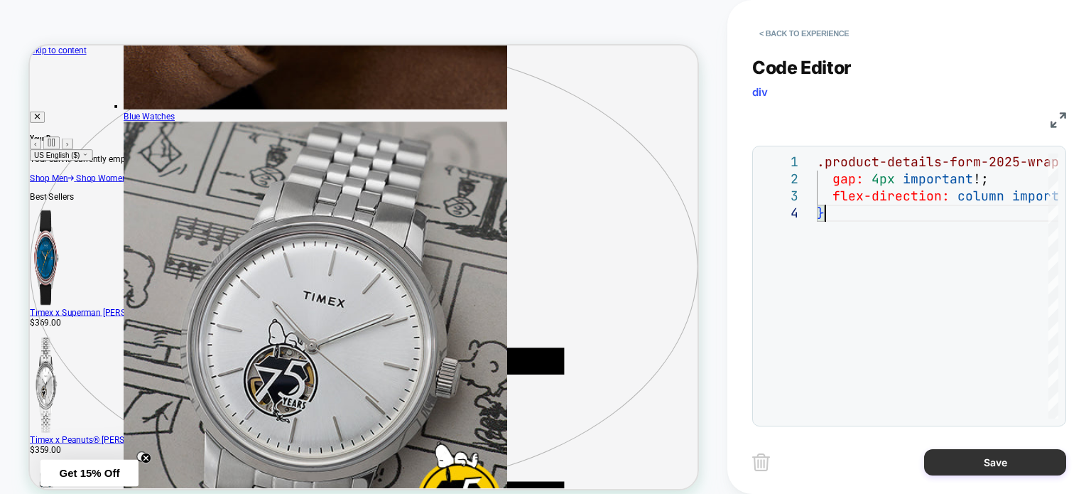
click at [992, 455] on button "Save" at bounding box center [995, 462] width 142 height 26
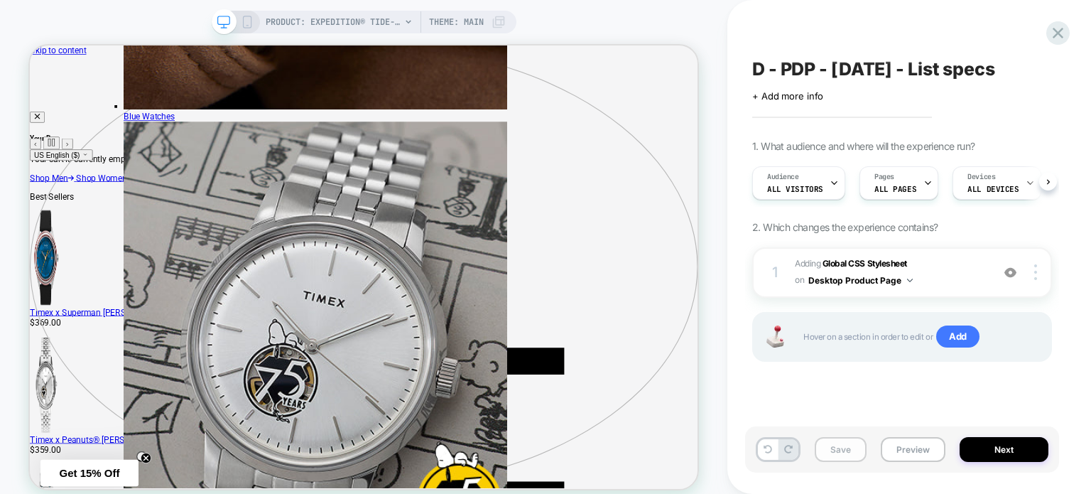
click at [840, 450] on button "Save" at bounding box center [841, 449] width 52 height 25
click at [936, 266] on span "Adding Global CSS Stylesheet on Desktop Product Page" at bounding box center [890, 272] width 190 height 33
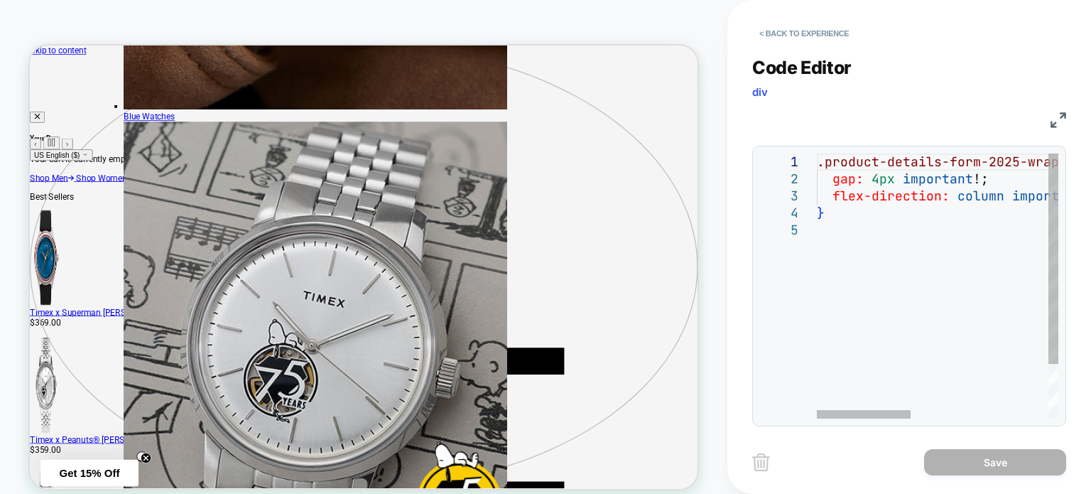
drag, startPoint x: 824, startPoint y: 158, endPoint x: 1154, endPoint y: 147, distance: 329.9
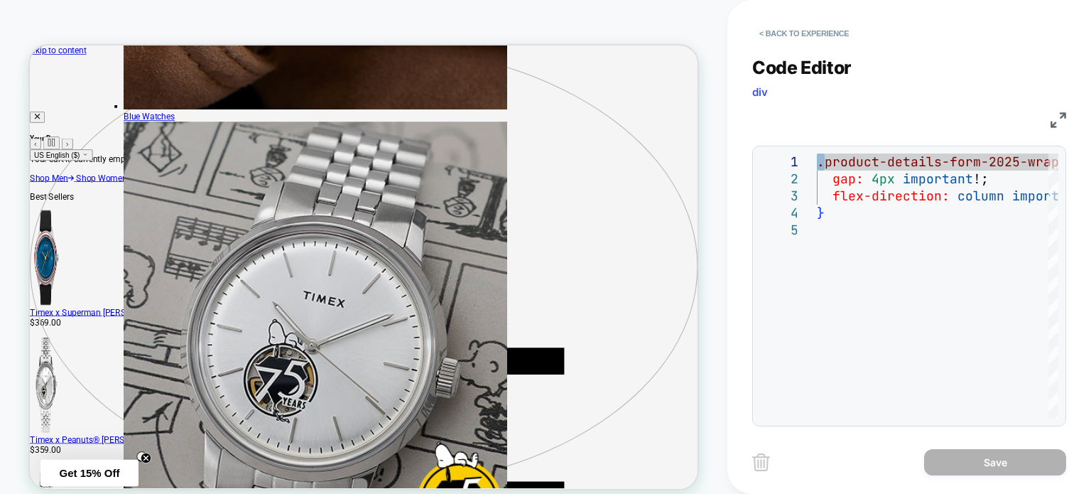
type textarea "**********"
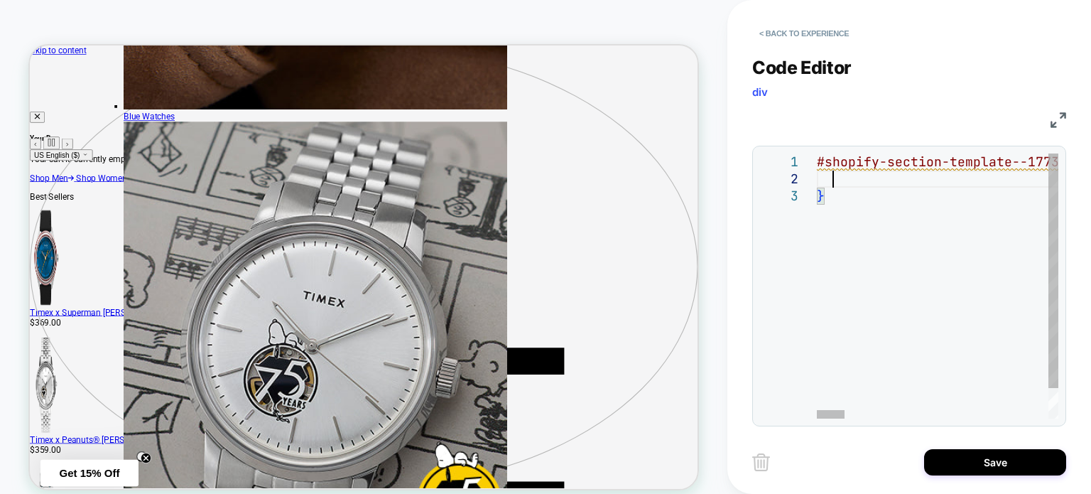
scroll to position [16, 14]
drag, startPoint x: 907, startPoint y: 204, endPoint x: 733, endPoint y: 65, distance: 222.5
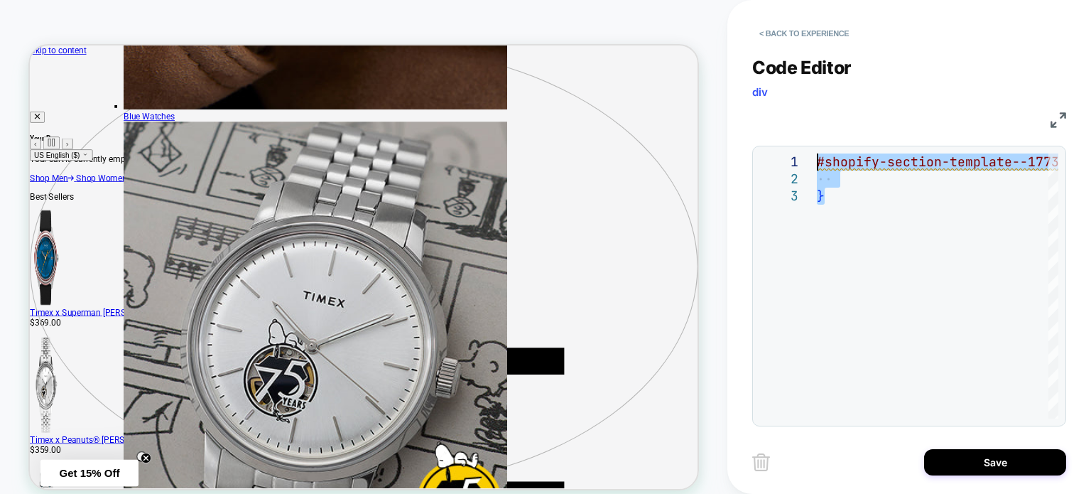
type textarea "**********"
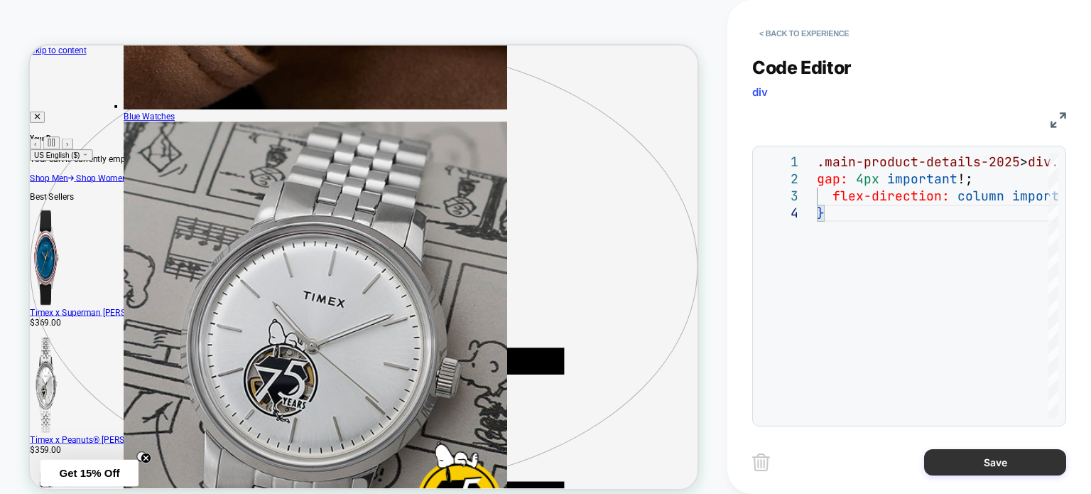
click at [981, 460] on button "Save" at bounding box center [995, 462] width 142 height 26
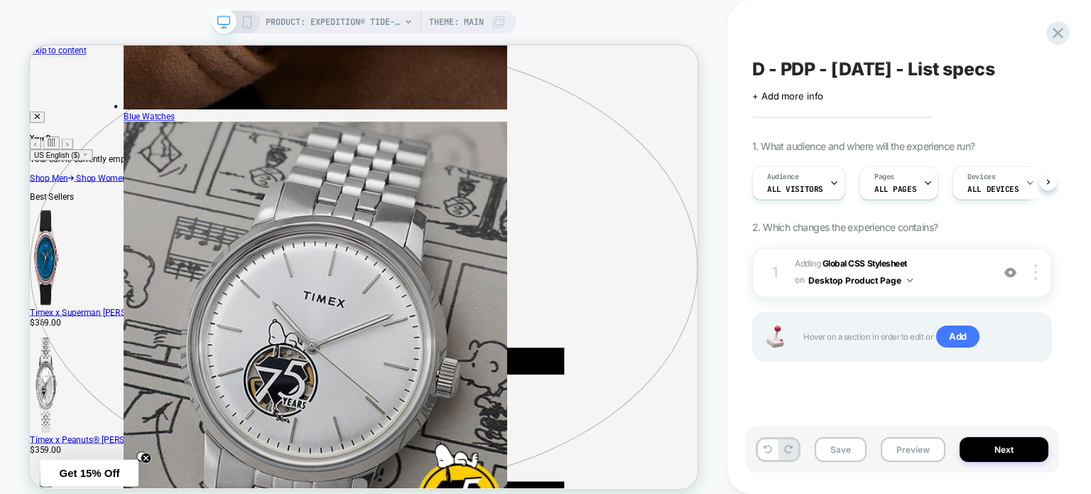
scroll to position [0, 0]
click at [838, 447] on button "Save" at bounding box center [841, 449] width 52 height 25
click at [909, 454] on button "Preview" at bounding box center [913, 449] width 65 height 25
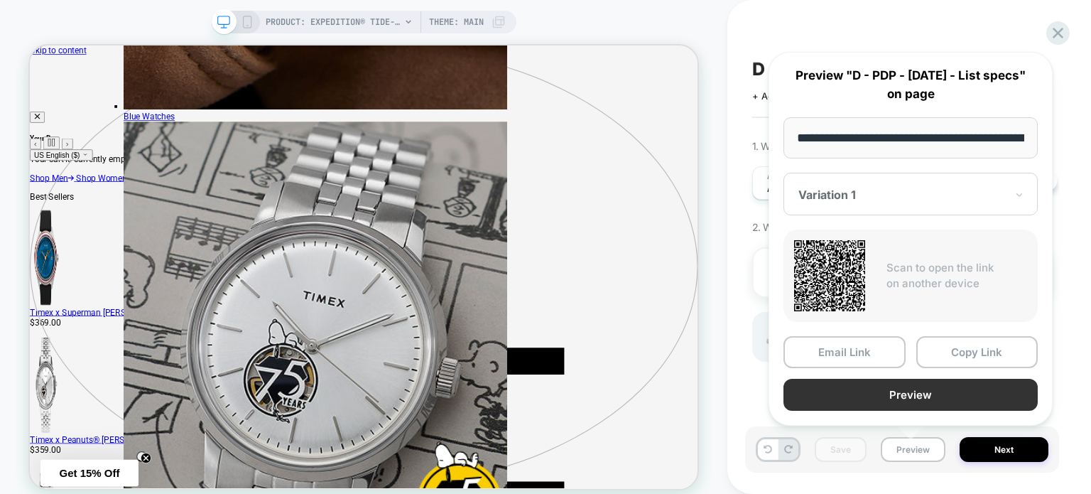
click at [927, 391] on button "Preview" at bounding box center [911, 395] width 254 height 32
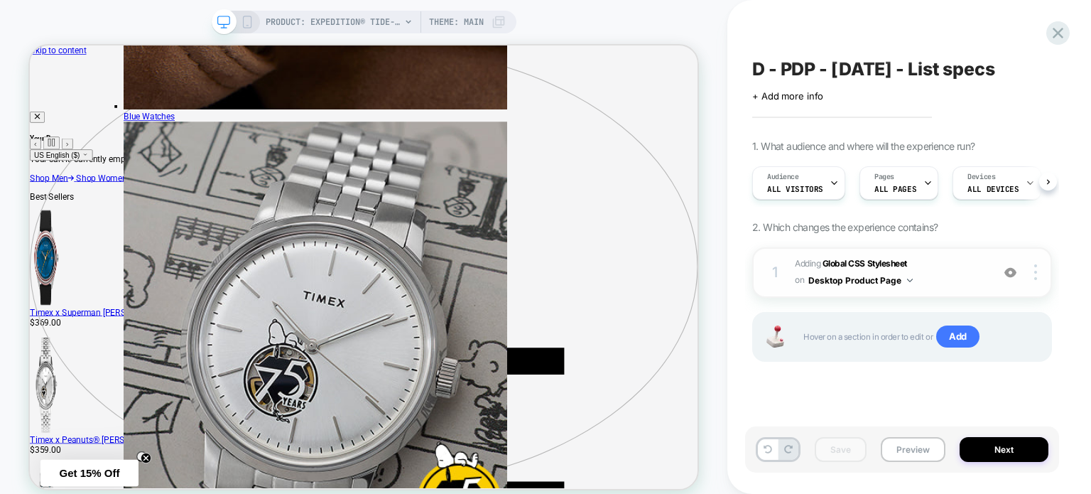
click at [963, 277] on span "Adding Global CSS Stylesheet on Desktop Product Page" at bounding box center [890, 272] width 190 height 33
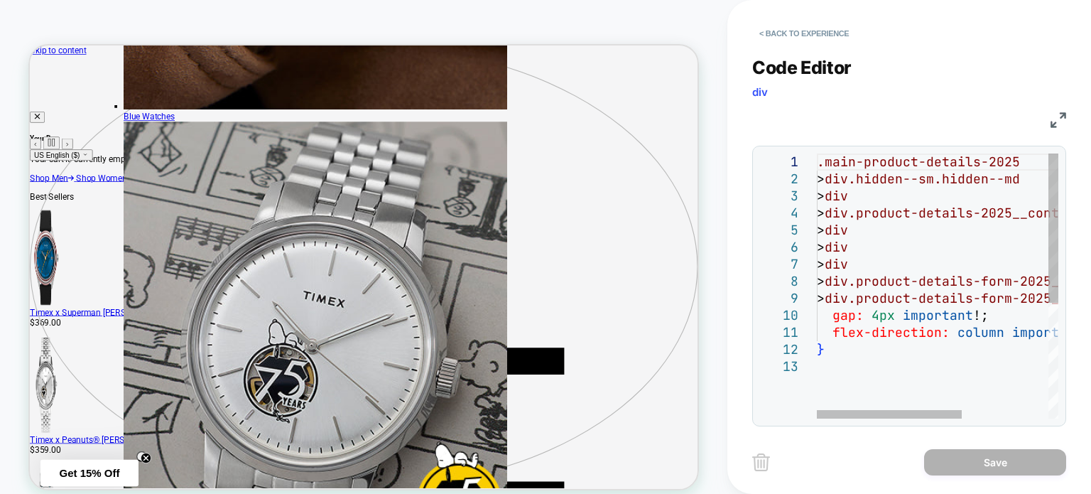
click at [936, 306] on div ".main-product-details-2025 > div.hidden--sm.hidden--md > div > div.product-deta…" at bounding box center [1010, 388] width 386 height 470
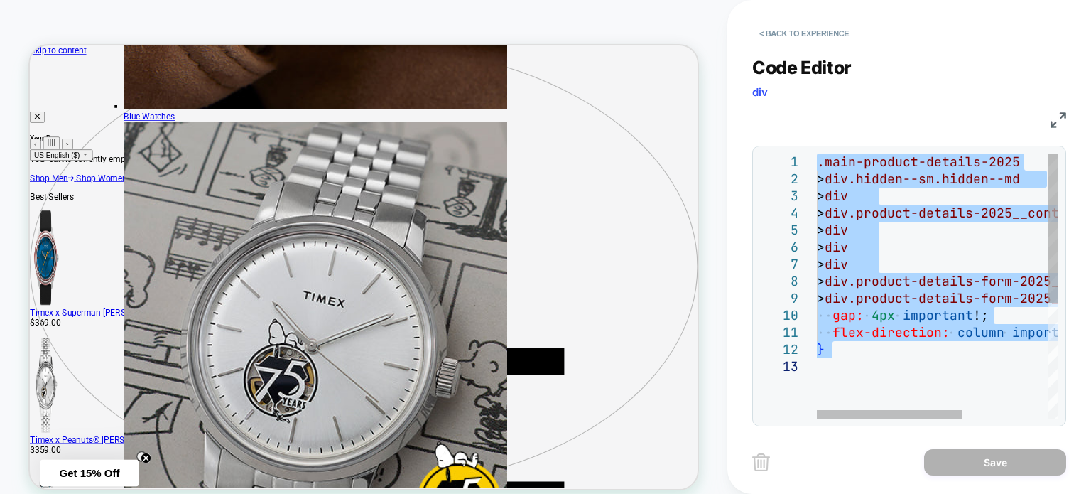
type textarea "**********"
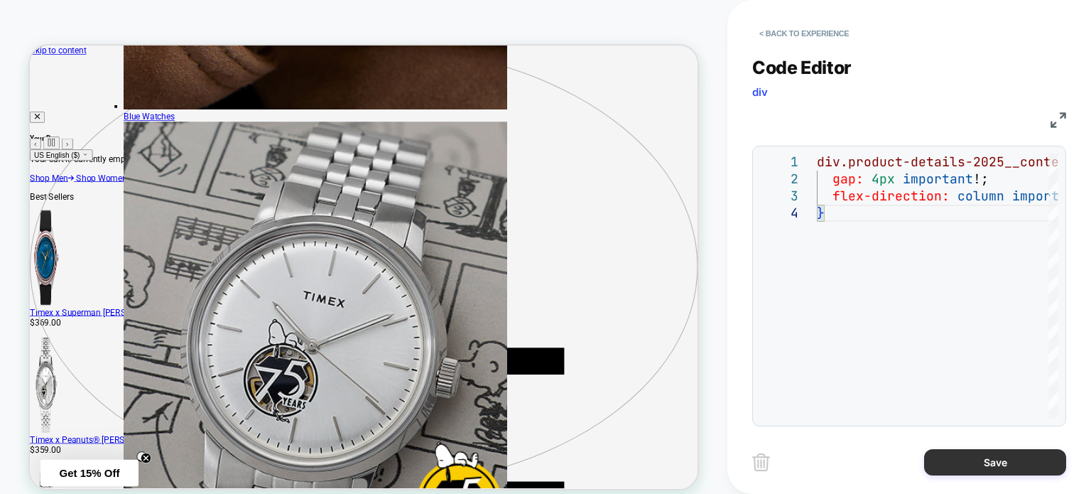
click at [949, 460] on button "Save" at bounding box center [995, 462] width 142 height 26
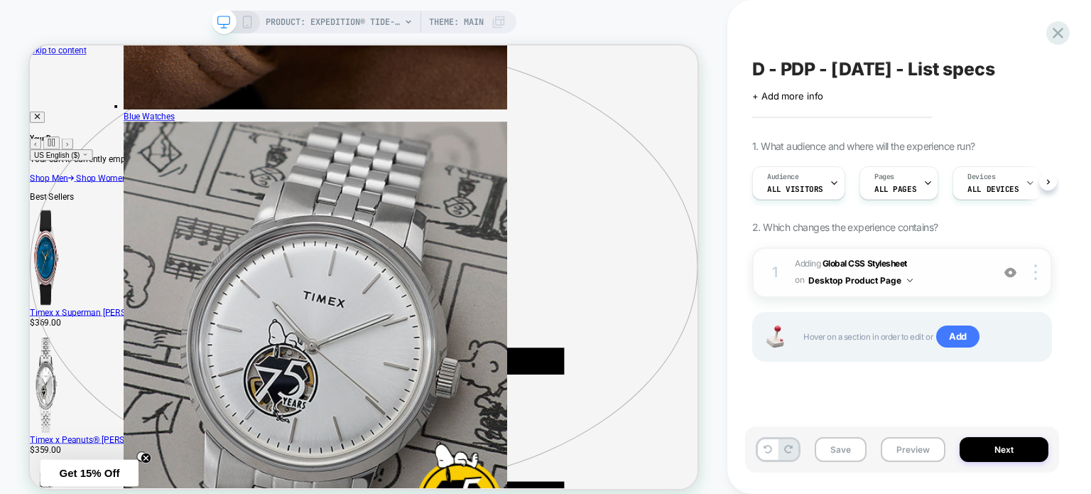
click at [947, 261] on span "Adding Global CSS Stylesheet on Desktop Product Page" at bounding box center [890, 272] width 190 height 33
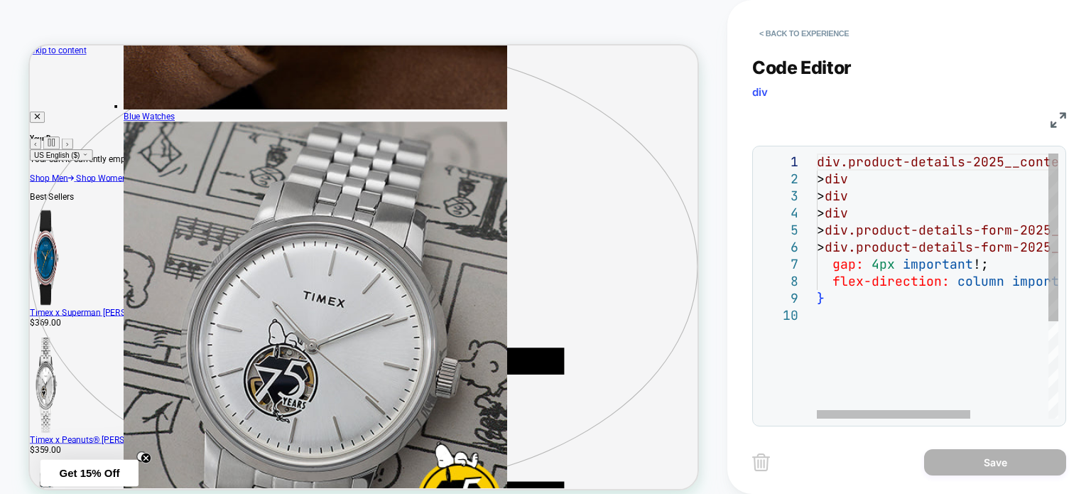
click at [902, 202] on div "div.product-details-2025__content-wrapper > div > div > div > div.product-detai…" at bounding box center [998, 362] width 363 height 418
drag, startPoint x: 887, startPoint y: 214, endPoint x: 831, endPoint y: 177, distance: 66.6
click at [831, 177] on div "div.product-details-2025__content-wrapper > div > div > div > div.product-detai…" at bounding box center [998, 362] width 363 height 418
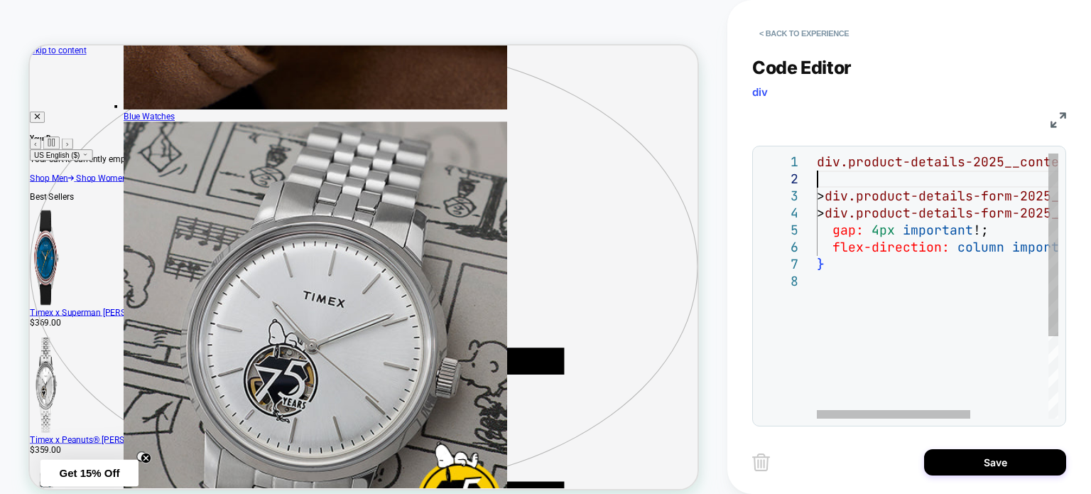
type textarea "**********"
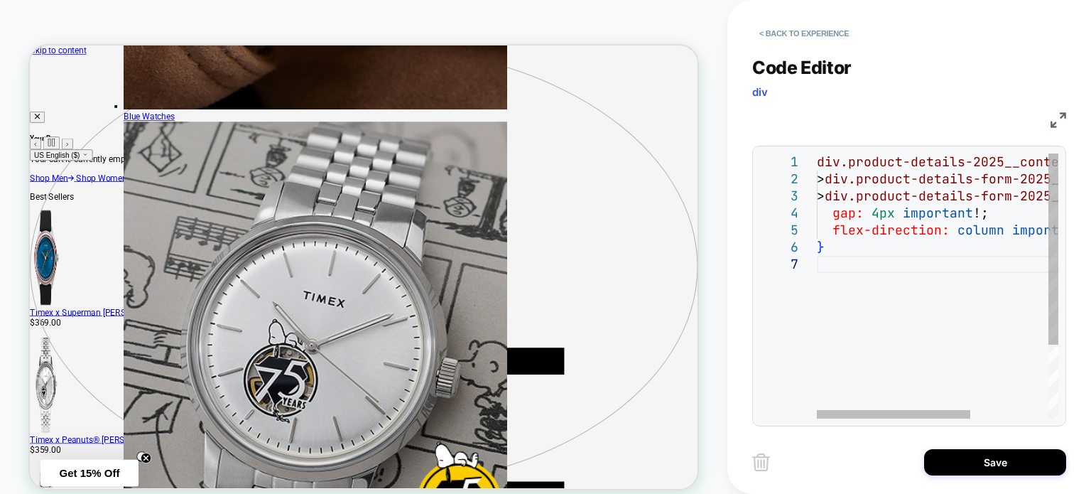
click at [866, 264] on div "div.product-details-2025__content-wrapper > div.product-details-form-2025__body…" at bounding box center [998, 336] width 363 height 367
click at [828, 410] on div at bounding box center [893, 414] width 153 height 9
click at [846, 201] on div "div.product-details-2025__content-wrapper > div.product-details-form-2025__body…" at bounding box center [998, 336] width 363 height 367
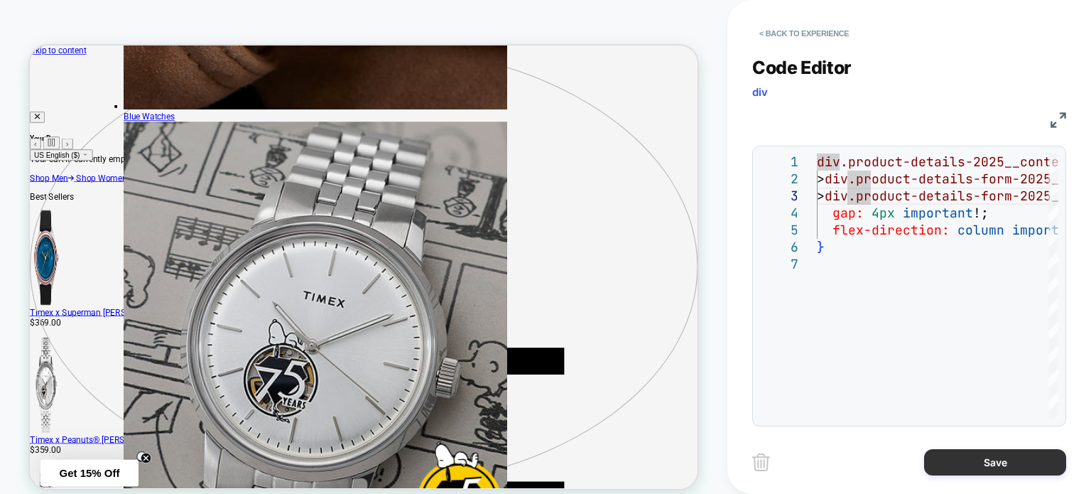
click at [958, 459] on button "Save" at bounding box center [995, 462] width 142 height 26
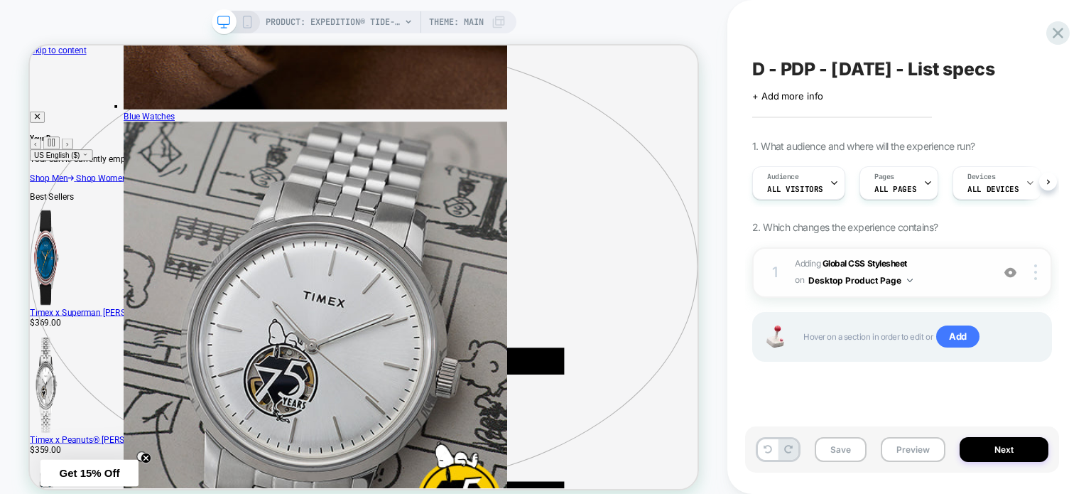
click at [948, 273] on span "Adding Global CSS Stylesheet on Desktop Product Page" at bounding box center [890, 272] width 190 height 33
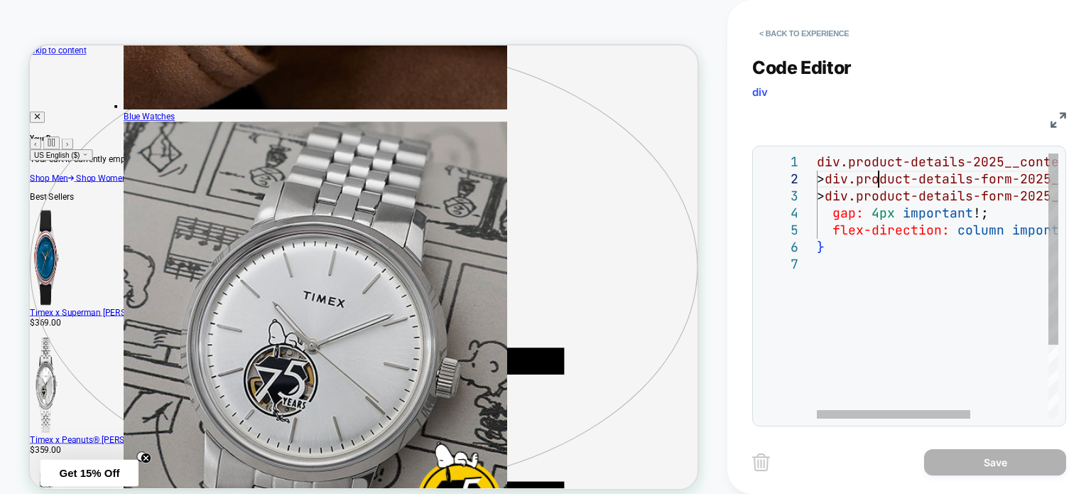
click at [881, 173] on div "div.product-details-2025__content-wrapper > div.product-details-form-2025__body…" at bounding box center [998, 336] width 363 height 367
click at [865, 192] on div "div.product-details-2025__content-wrapper > div.product-details-form-2025__body…" at bounding box center [998, 336] width 363 height 367
click at [865, 410] on div at bounding box center [893, 414] width 153 height 9
drag, startPoint x: 841, startPoint y: 176, endPoint x: 794, endPoint y: 158, distance: 50.8
click at [817, 158] on div "div.product-details-2025__content-wrapper > div.product-details-form-2025__body…" at bounding box center [998, 336] width 363 height 367
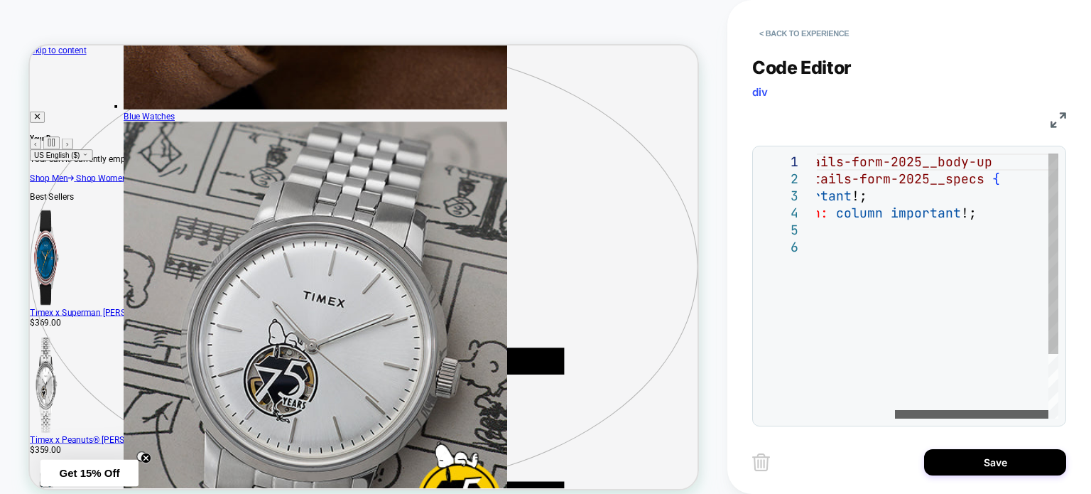
click at [932, 417] on div at bounding box center [971, 414] width 153 height 9
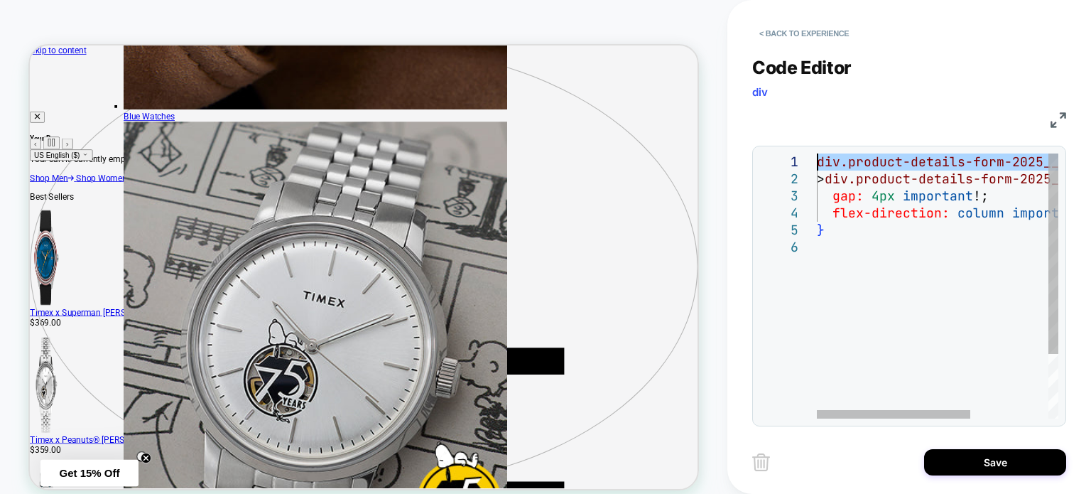
drag, startPoint x: 1001, startPoint y: 158, endPoint x: 690, endPoint y: 151, distance: 311.3
click at [817, 153] on div "div.product-details-form-2025__body-up > div.product-details-form-2025__specs {…" at bounding box center [998, 328] width 363 height 350
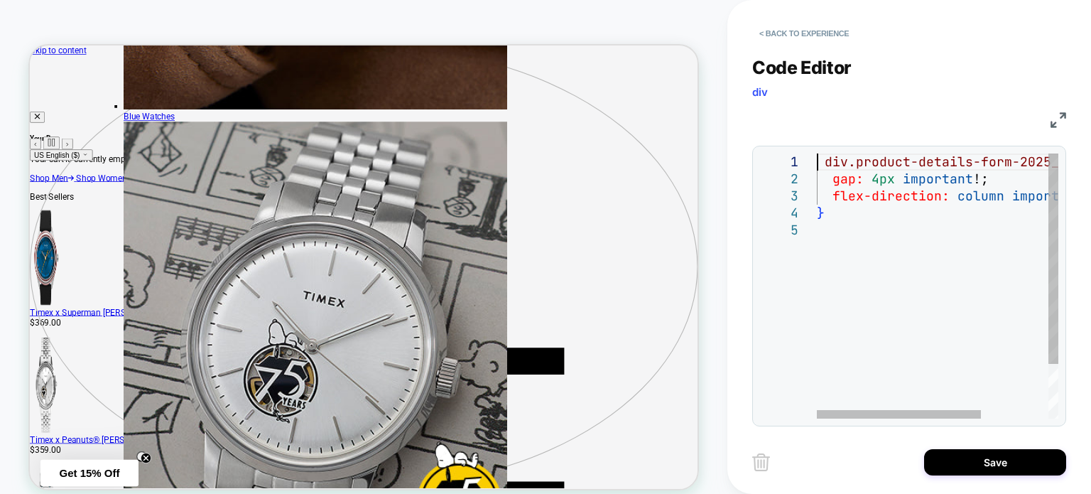
type textarea "**********"
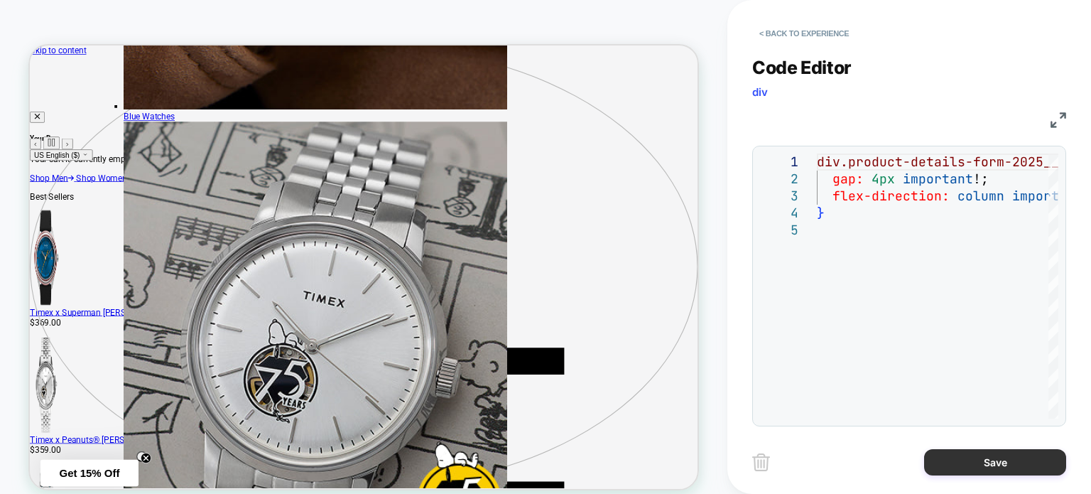
click at [982, 456] on button "Save" at bounding box center [995, 462] width 142 height 26
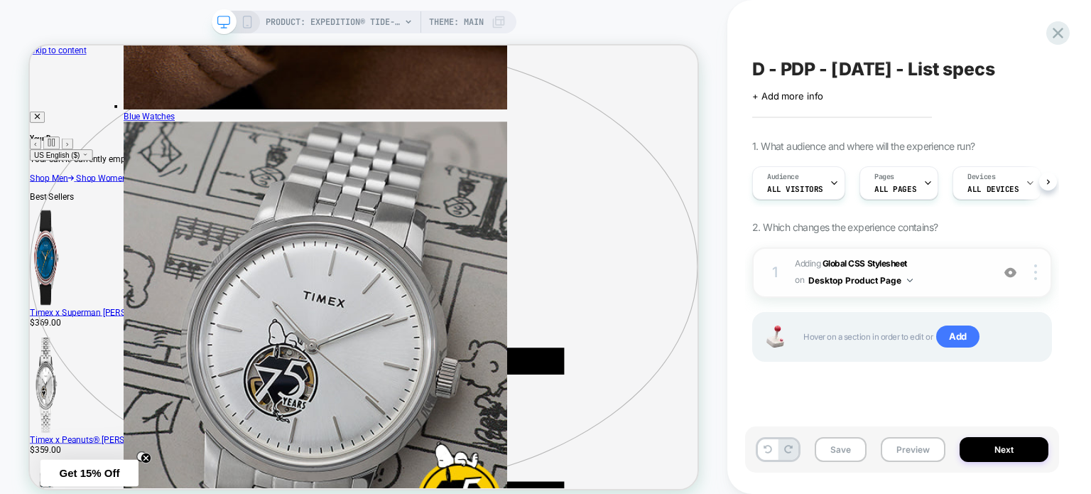
click at [941, 269] on span "Adding Global CSS Stylesheet on Desktop Product Page" at bounding box center [890, 272] width 190 height 33
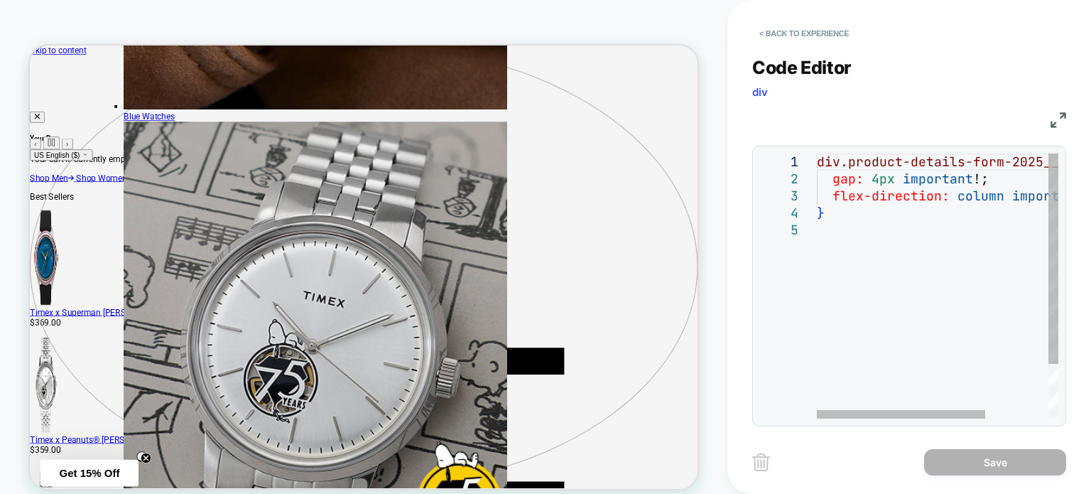
click at [818, 160] on div "div.product-details-form-2025__specs { gap: 4px important !; flex-direction: co…" at bounding box center [983, 319] width 332 height 333
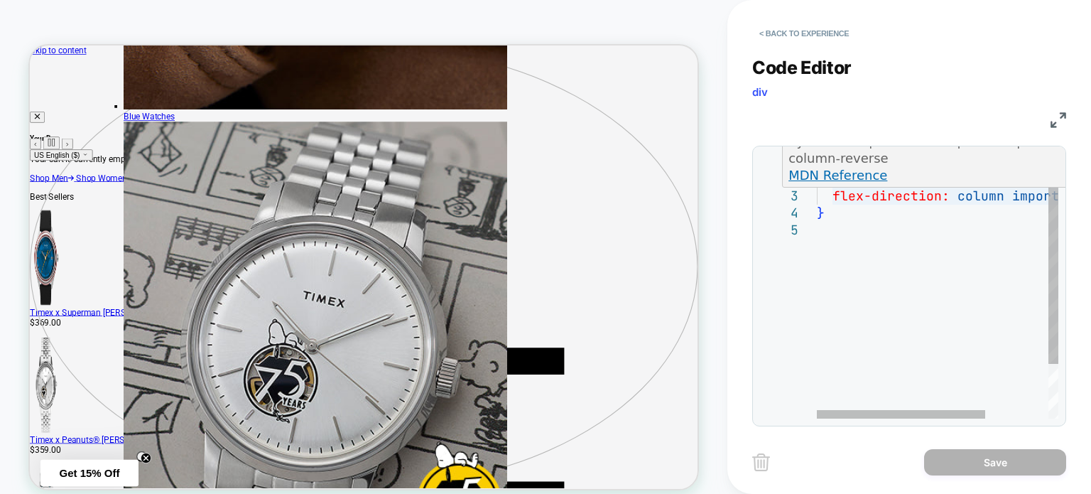
scroll to position [0, 7]
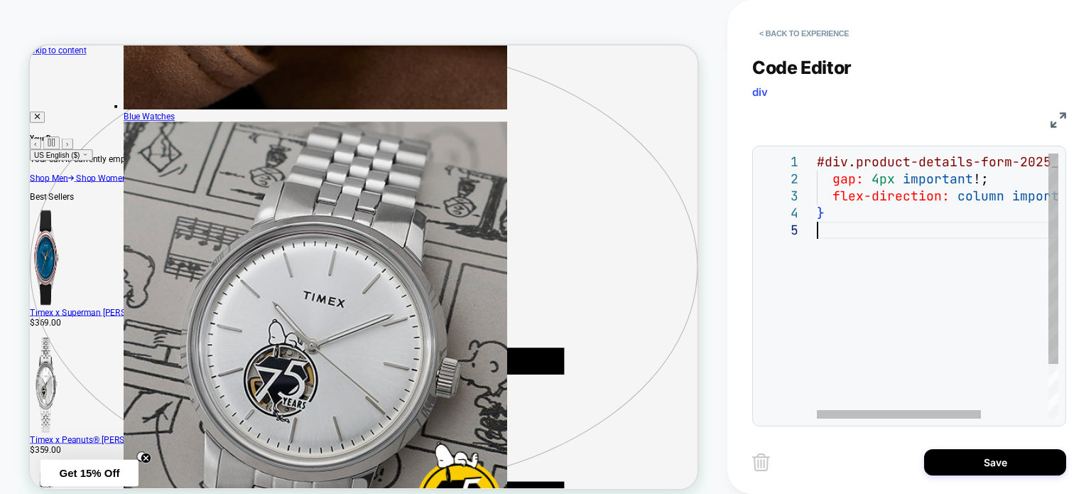
click at [862, 238] on div "#div.product-details-form-2025__specs { gap: 4px important !; flex-direction: c…" at bounding box center [987, 319] width 340 height 333
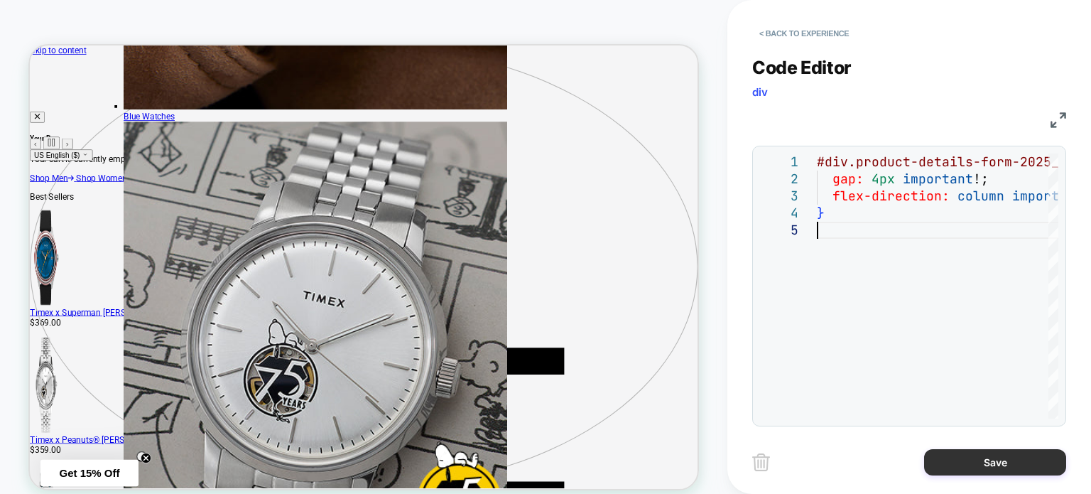
type textarea "**********"
click at [953, 460] on button "Save" at bounding box center [995, 462] width 142 height 26
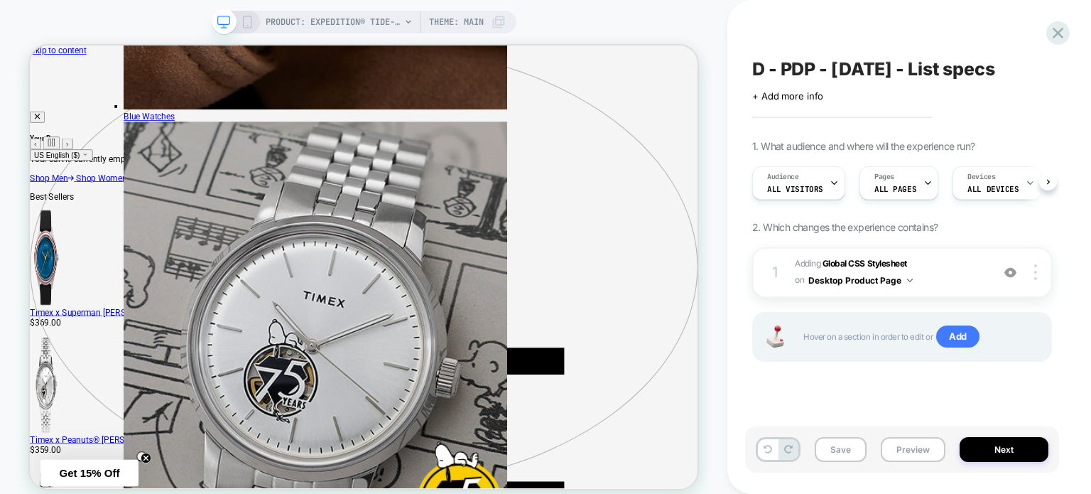
scroll to position [0, 0]
click at [953, 267] on span "Adding Global CSS Stylesheet on Desktop Product Page" at bounding box center [890, 272] width 190 height 33
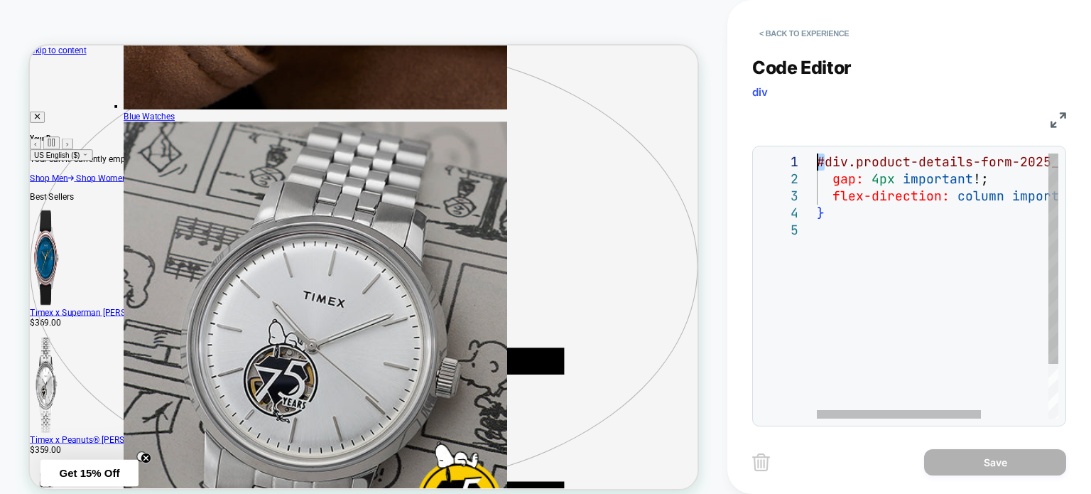
drag, startPoint x: 821, startPoint y: 161, endPoint x: 808, endPoint y: 159, distance: 13.6
click at [817, 159] on div "#div.product-details-form-2025__specs { gap: 4px important !; flex-direction: c…" at bounding box center [987, 319] width 340 height 333
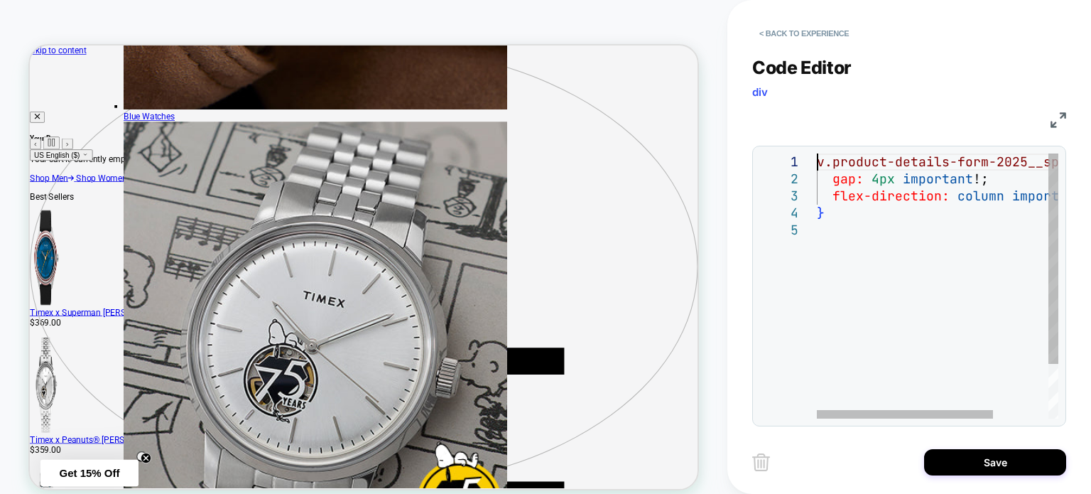
type textarea "**********"
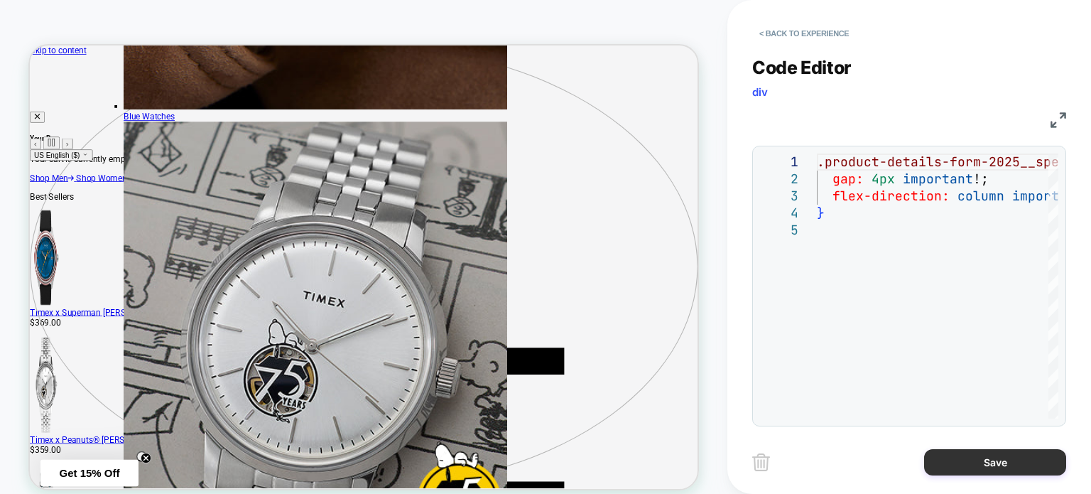
click at [946, 460] on button "Save" at bounding box center [995, 462] width 142 height 26
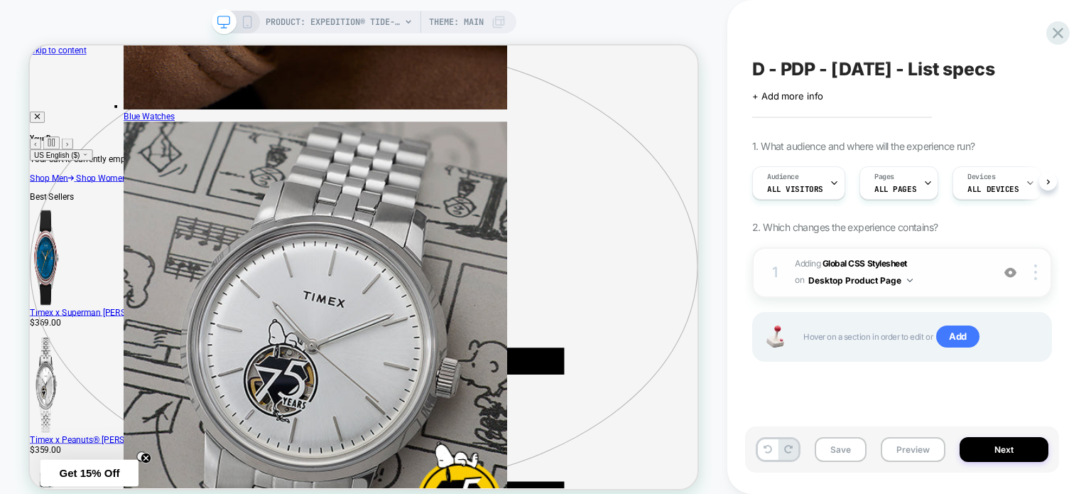
click at [944, 269] on span "Adding Global CSS Stylesheet on Desktop Product Page" at bounding box center [890, 272] width 190 height 33
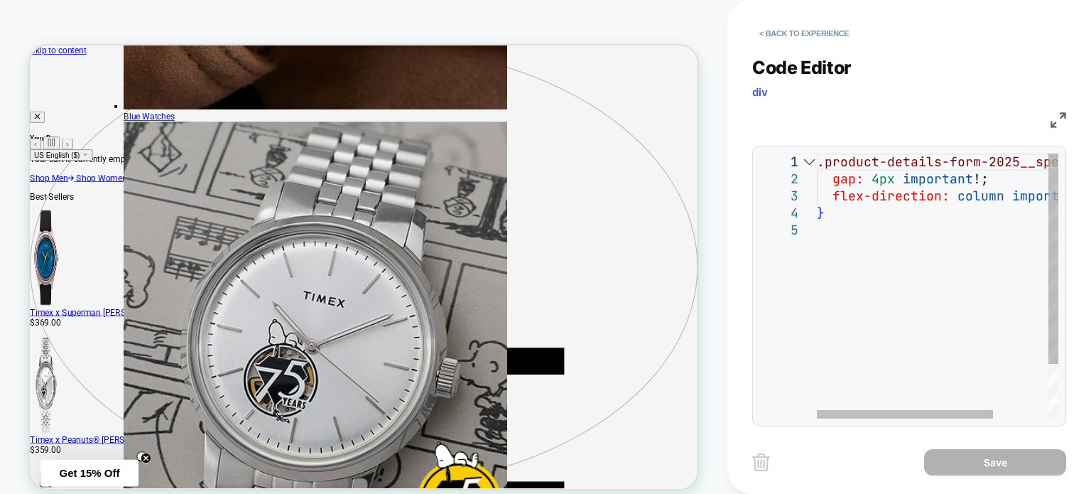
click at [816, 159] on div at bounding box center [809, 161] width 18 height 17
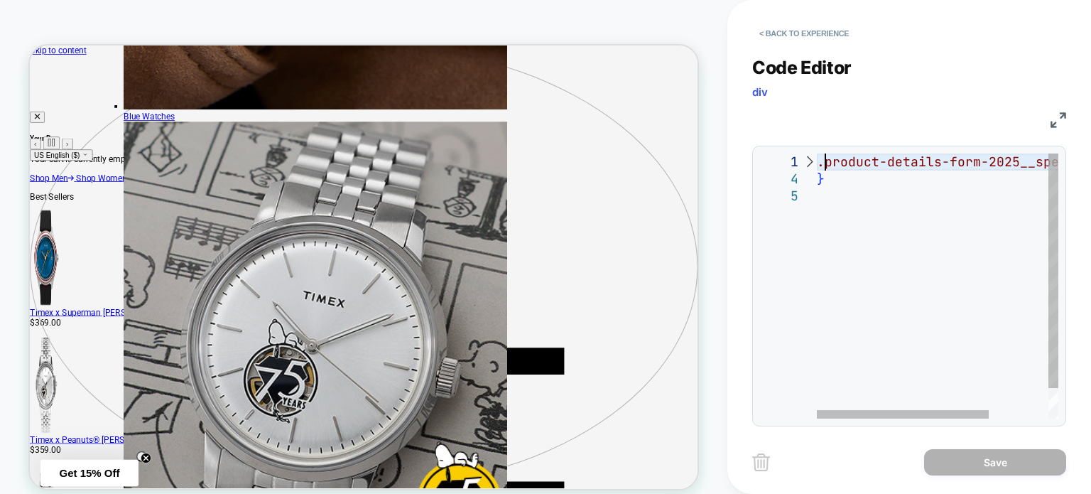
click at [821, 163] on div ".product-details-form-2025__specs { }" at bounding box center [979, 302] width 325 height 299
click at [812, 159] on div at bounding box center [809, 161] width 18 height 17
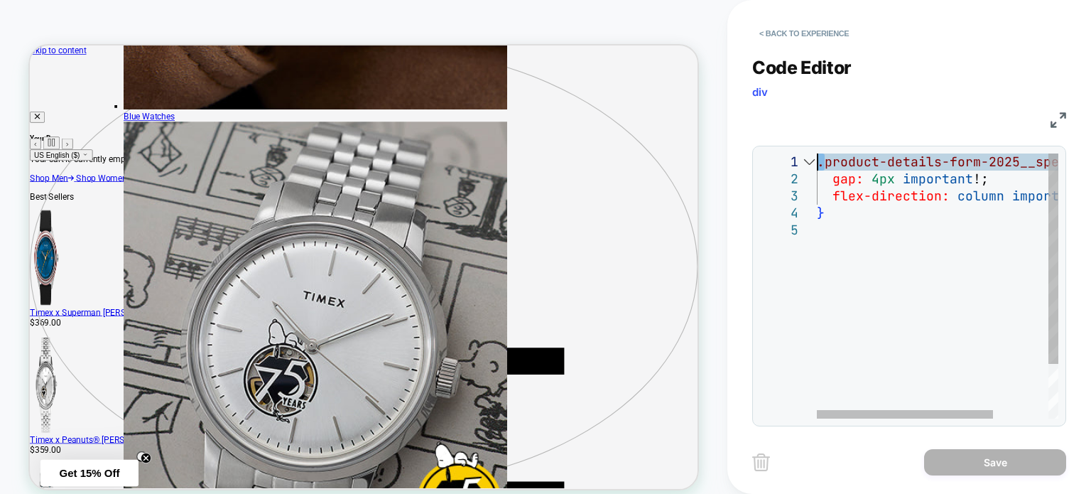
click at [817, 164] on div ".product-details-form-2025__specs { gap: 4px important !; flex-direction: colum…" at bounding box center [975, 319] width 317 height 333
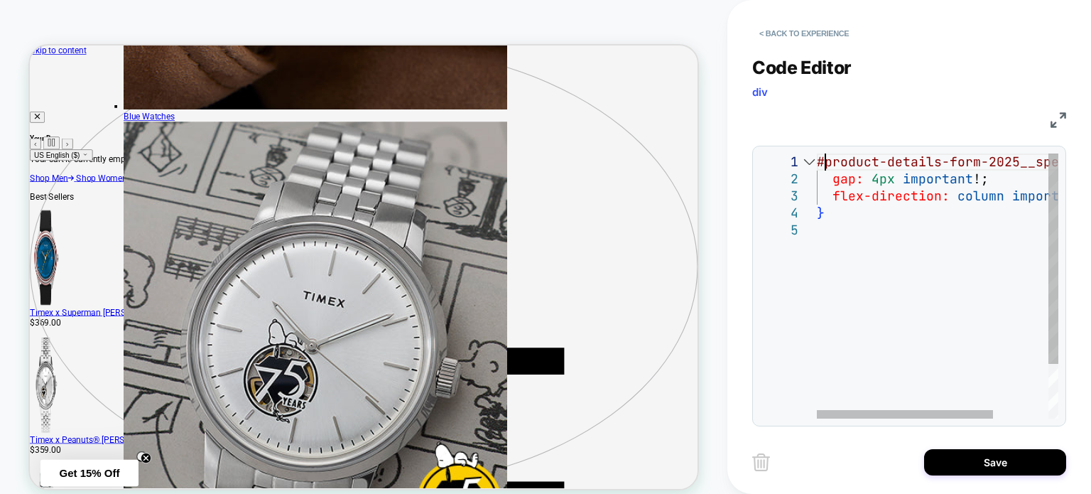
scroll to position [0, 7]
click at [1001, 367] on div "#product-details-form-2025__specs { gap: 4px important !; flex-direction: colum…" at bounding box center [975, 319] width 317 height 333
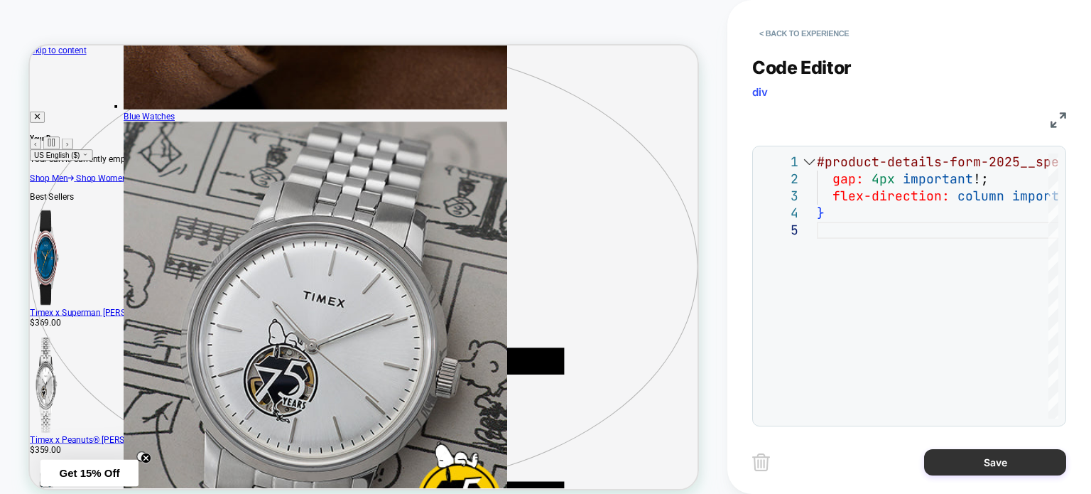
type textarea "**********"
click at [1007, 453] on button "Save" at bounding box center [995, 462] width 142 height 26
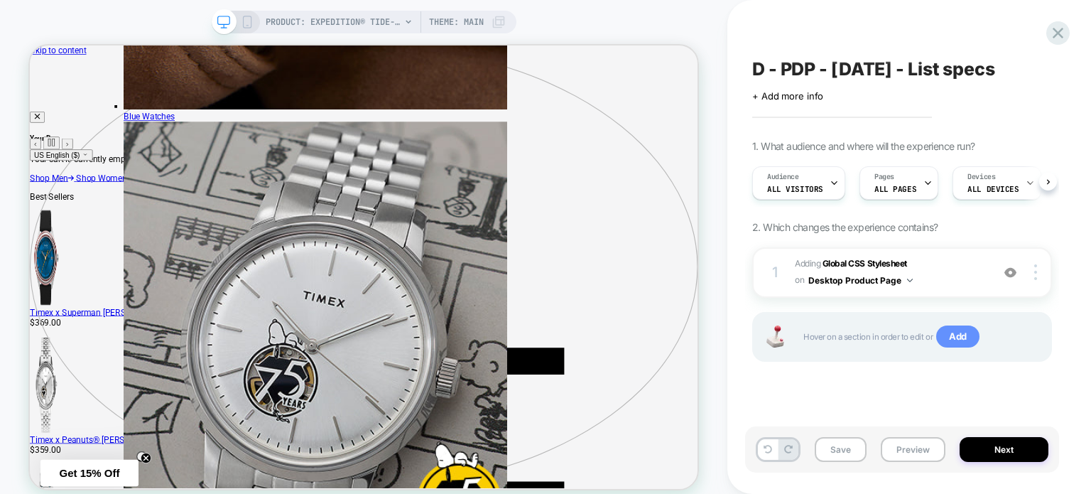
scroll to position [0, 0]
click at [932, 266] on span "Adding Global CSS Stylesheet on Desktop Product Page" at bounding box center [890, 272] width 190 height 33
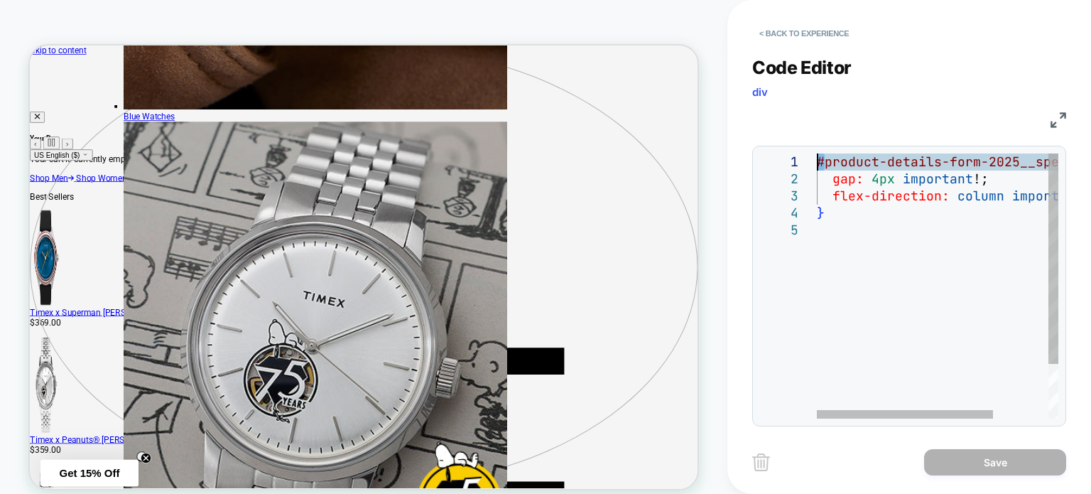
drag, startPoint x: 821, startPoint y: 161, endPoint x: 814, endPoint y: 161, distance: 7.8
click at [817, 161] on div "#product-details-form-2025__specs { gap: 4px important !; flex-direction: colum…" at bounding box center [975, 319] width 317 height 333
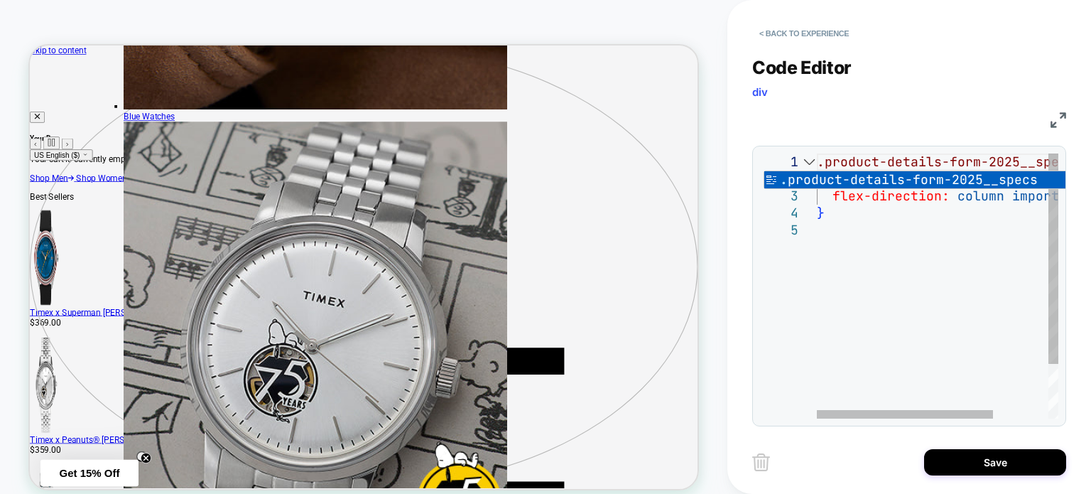
click at [826, 280] on div ".product-details-form-2025__specs { gap: 4px important !; flex-direction: colum…" at bounding box center [975, 319] width 317 height 333
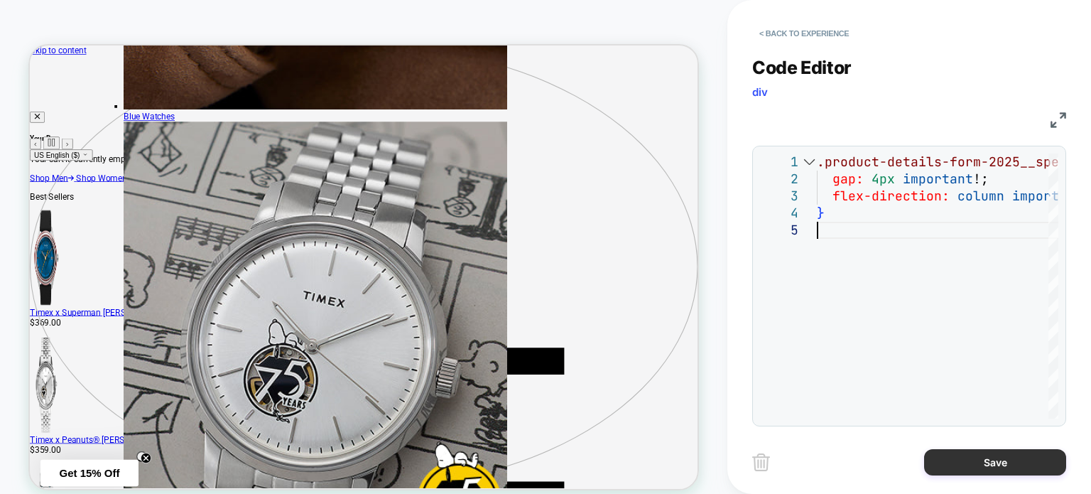
type textarea "**********"
click at [989, 454] on button "Save" at bounding box center [995, 462] width 142 height 26
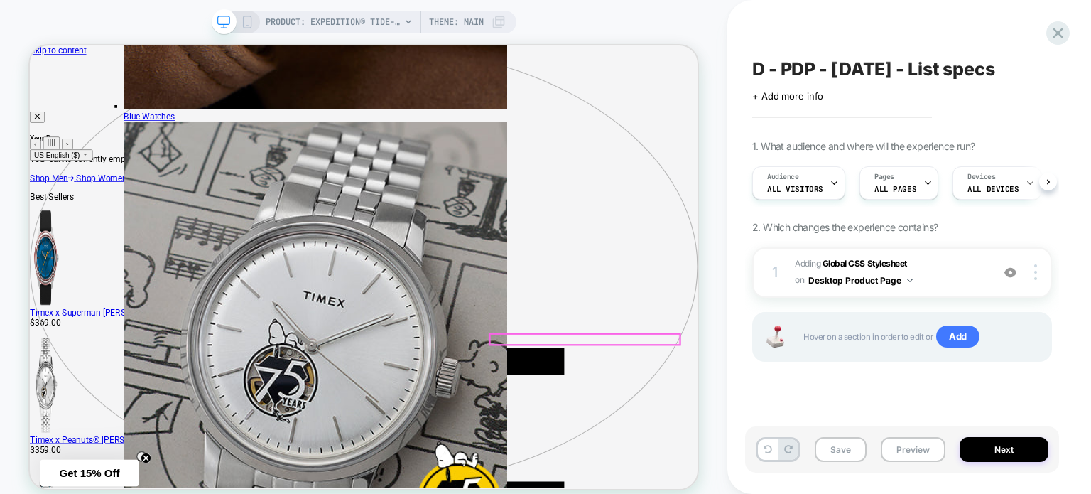
scroll to position [0, 0]
click at [855, 452] on button "Save" at bounding box center [841, 449] width 52 height 25
click at [952, 67] on span "D - PDP - [DATE] - List specs" at bounding box center [873, 68] width 243 height 21
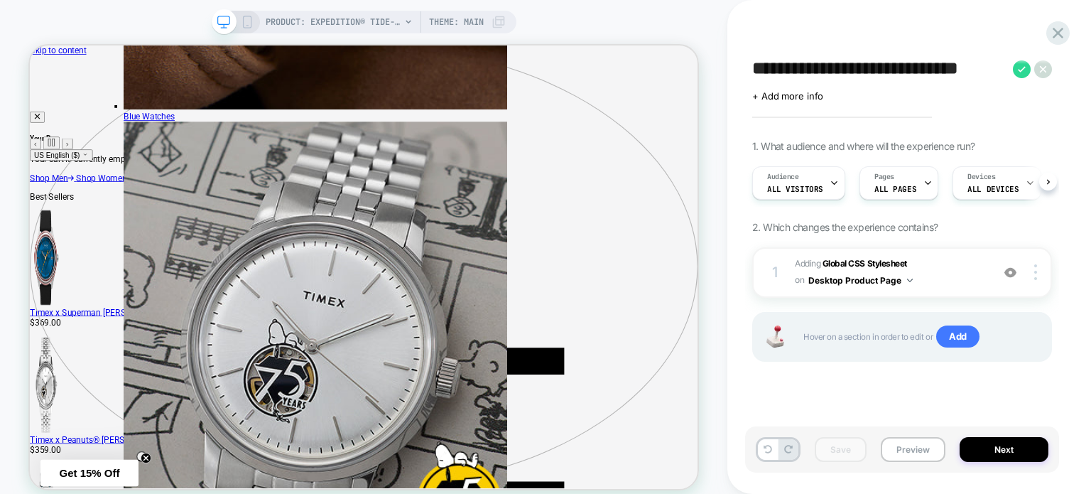
drag, startPoint x: 1005, startPoint y: 63, endPoint x: 752, endPoint y: 79, distance: 253.4
click at [752, 79] on textarea "**********" at bounding box center [879, 68] width 254 height 21
click at [1015, 70] on icon at bounding box center [1022, 69] width 18 height 18
click at [1071, 33] on div "D - PDP - Sept25 - List specs Click to edit experience details + Add more info …" at bounding box center [910, 247] width 364 height 494
click at [1054, 36] on icon at bounding box center [1058, 32] width 19 height 19
